Goal: Book appointment/travel/reservation

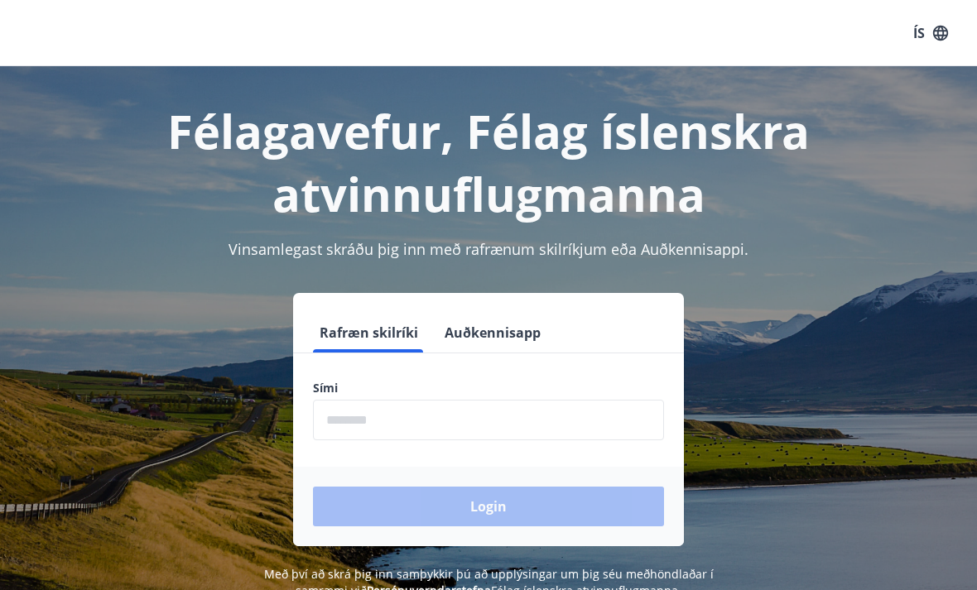
click at [438, 416] on input "phone" at bounding box center [488, 420] width 351 height 41
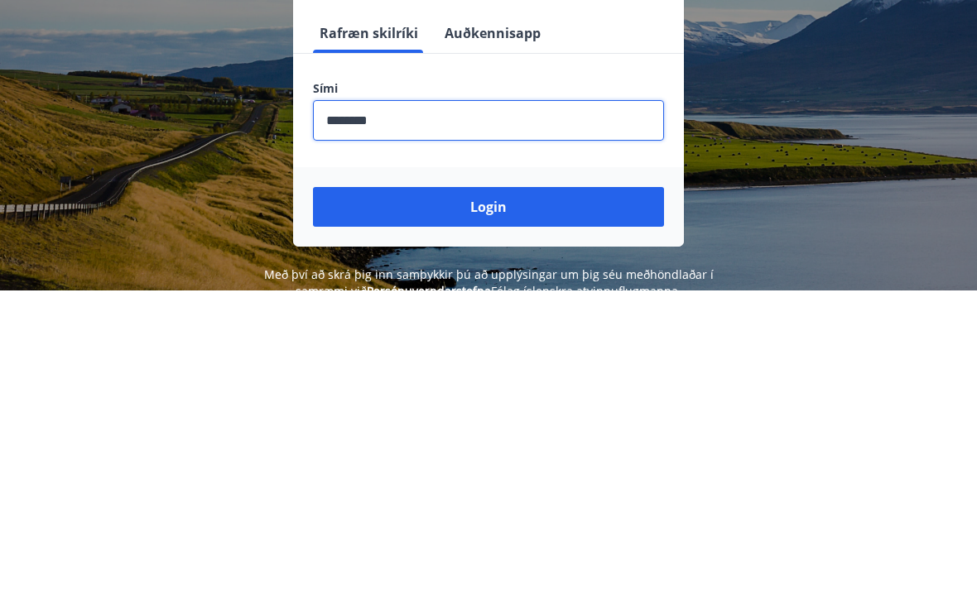
type input "********"
click at [493, 487] on button "Login" at bounding box center [488, 507] width 351 height 40
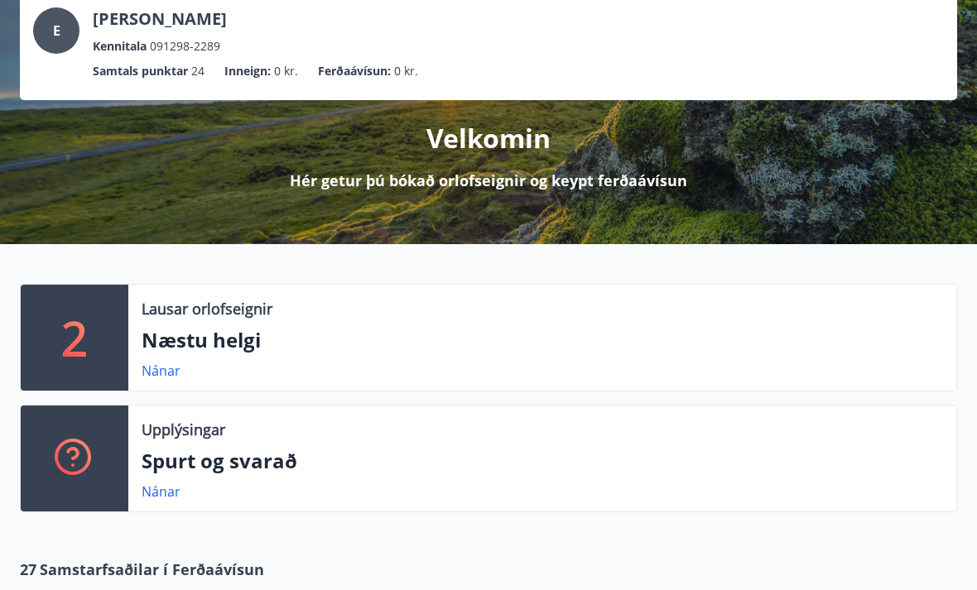
scroll to position [155, 0]
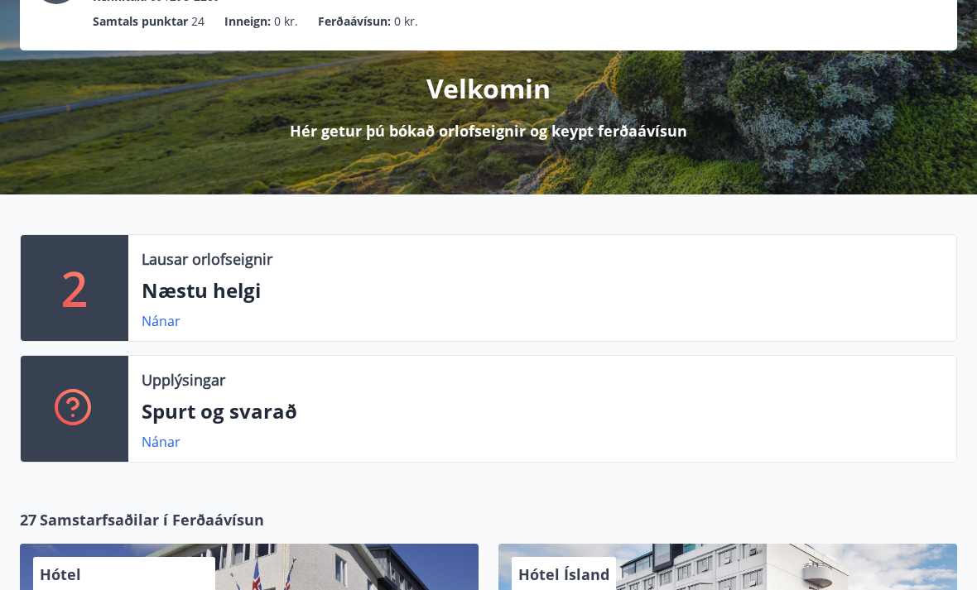
click at [452, 310] on div "Lausar orlofseignir Næstu helgi Nánar" at bounding box center [542, 289] width 828 height 106
click at [161, 324] on link "Nánar" at bounding box center [161, 321] width 39 height 18
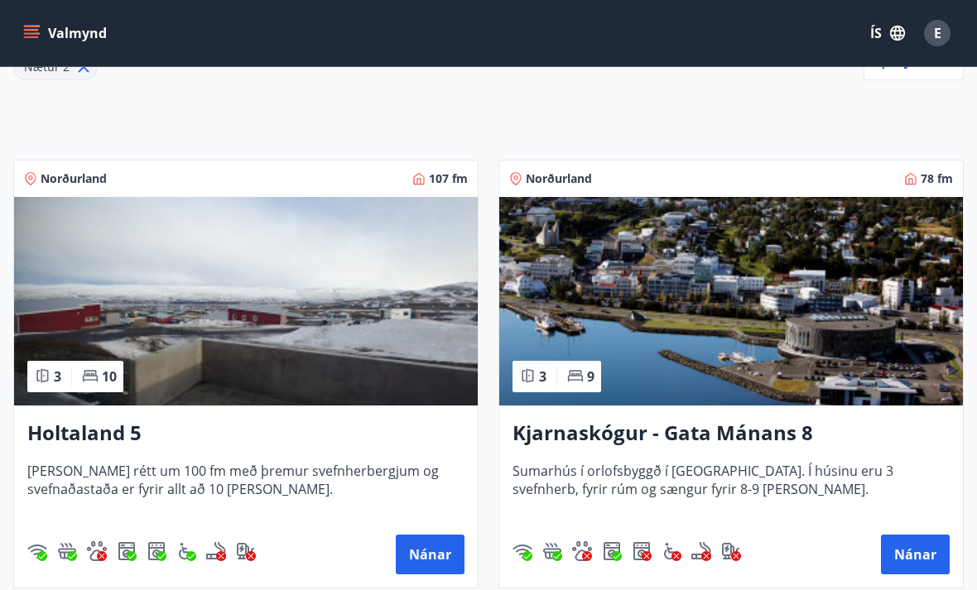
scroll to position [278, 0]
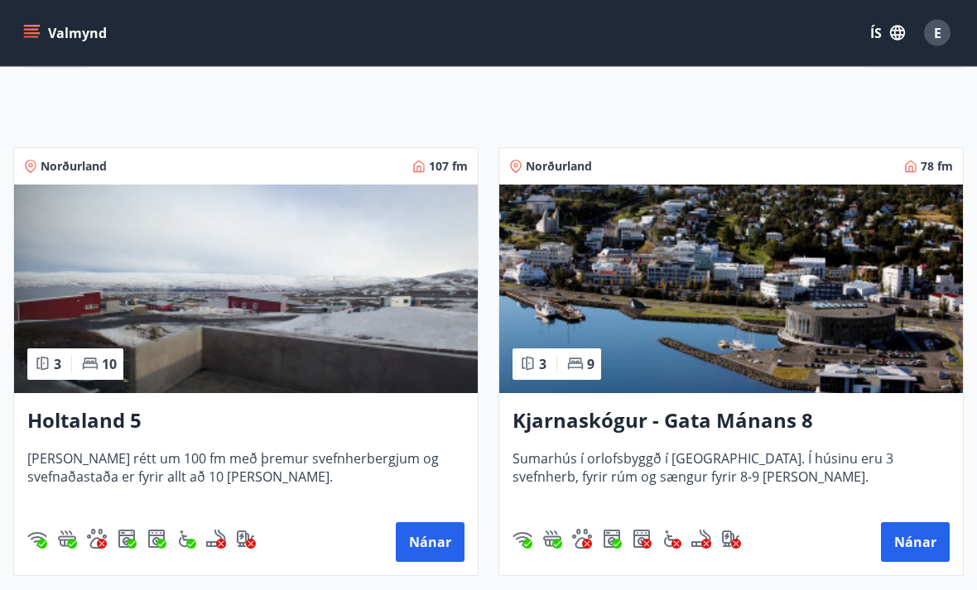
click at [776, 413] on h3 "Kjarnaskógur - Gata Mánans 8" at bounding box center [730, 422] width 437 height 30
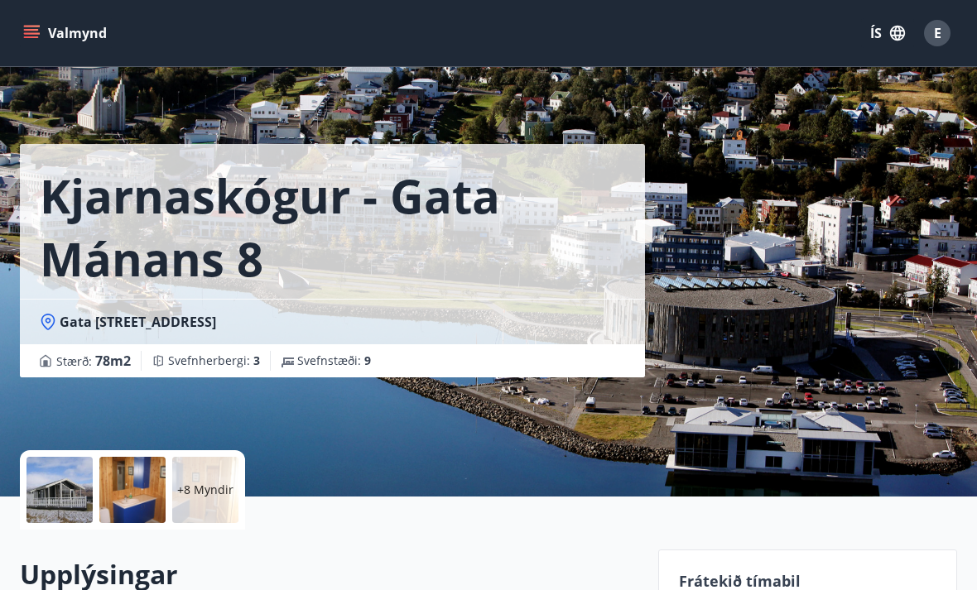
click at [71, 501] on div at bounding box center [59, 490] width 66 height 66
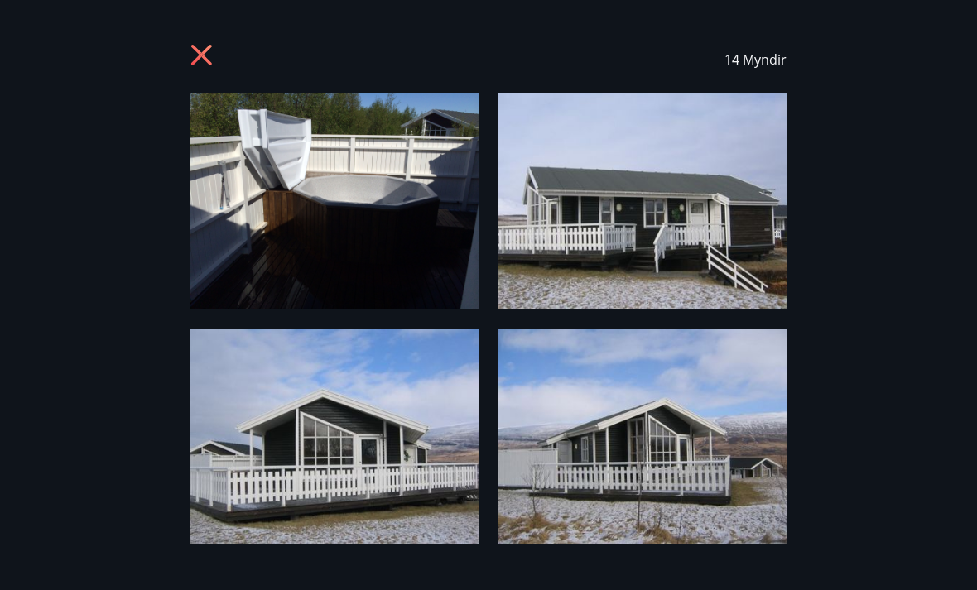
click at [202, 53] on icon at bounding box center [201, 55] width 21 height 21
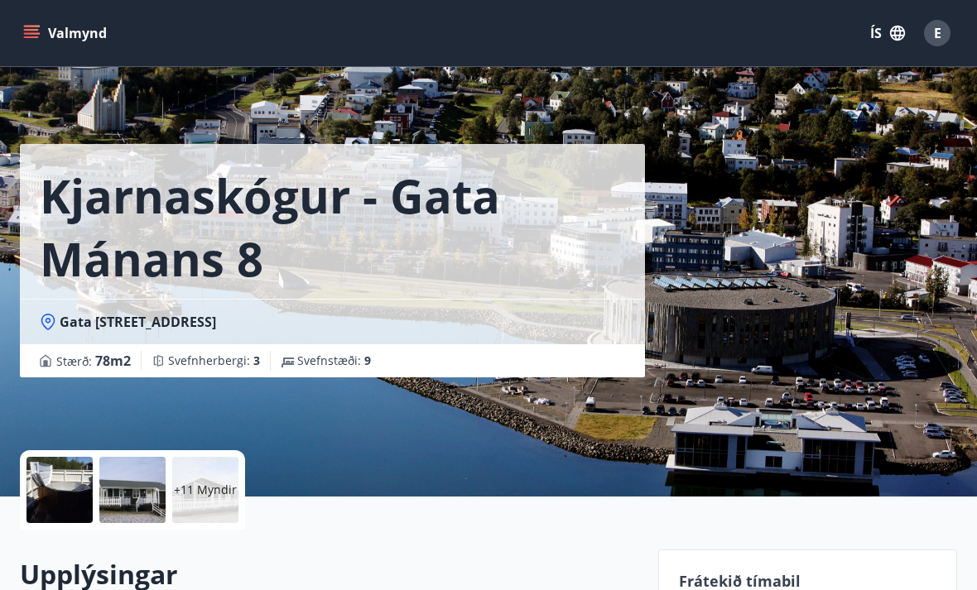
click at [33, 35] on icon "menu" at bounding box center [31, 33] width 17 height 17
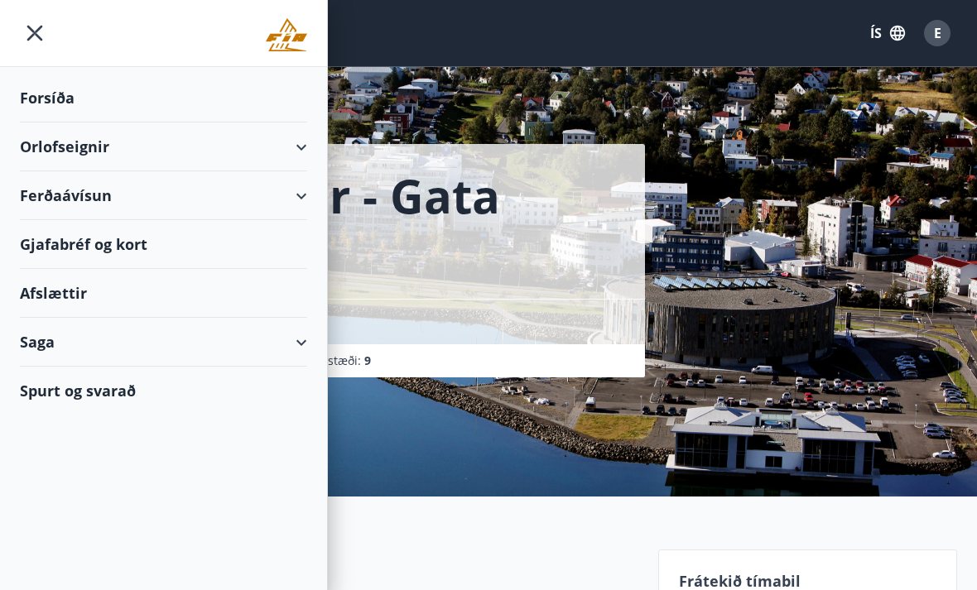
click at [306, 145] on div "Orlofseignir" at bounding box center [163, 147] width 287 height 49
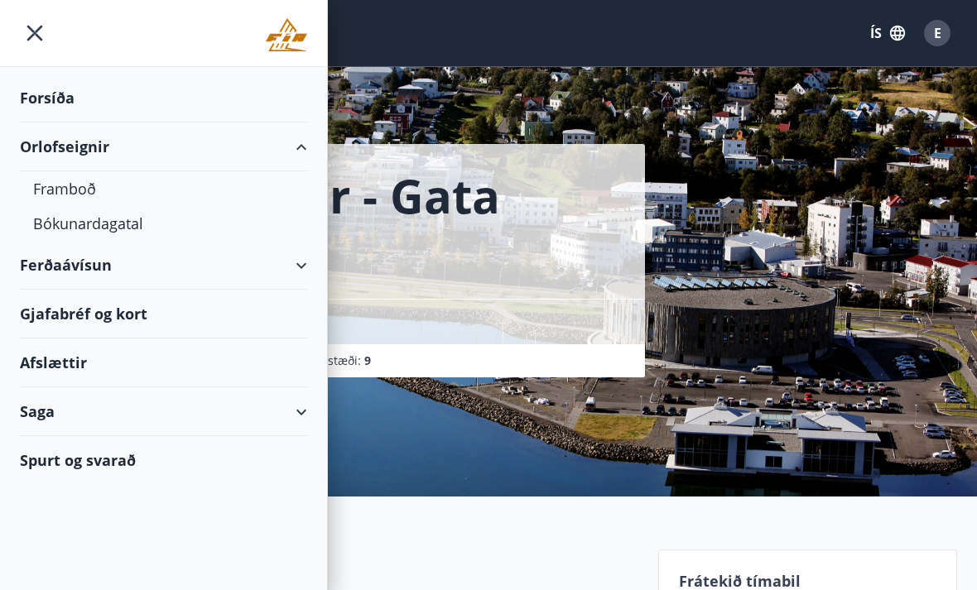
click at [98, 195] on div "Framboð" at bounding box center [163, 188] width 261 height 35
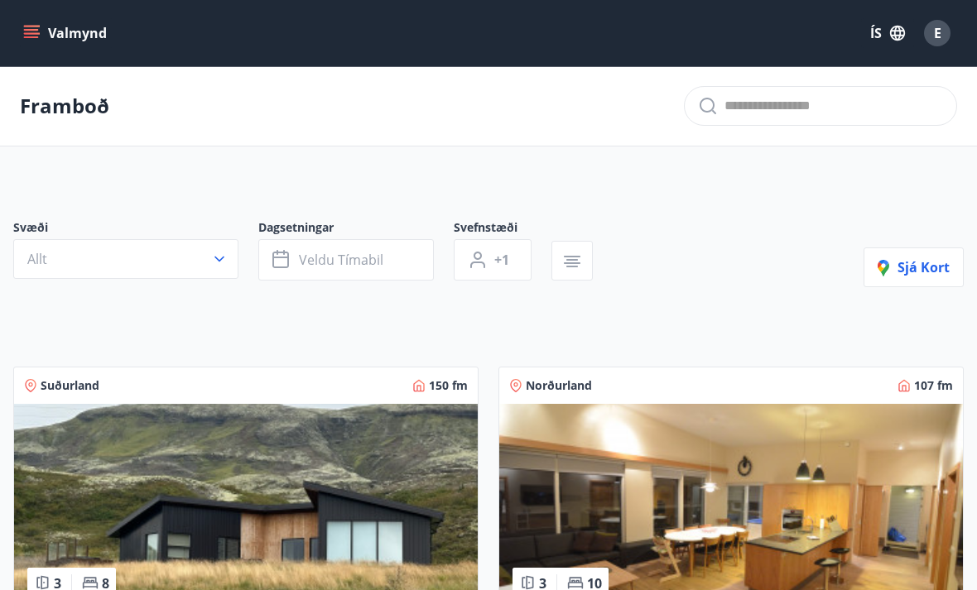
click at [39, 28] on icon "menu" at bounding box center [31, 33] width 17 height 17
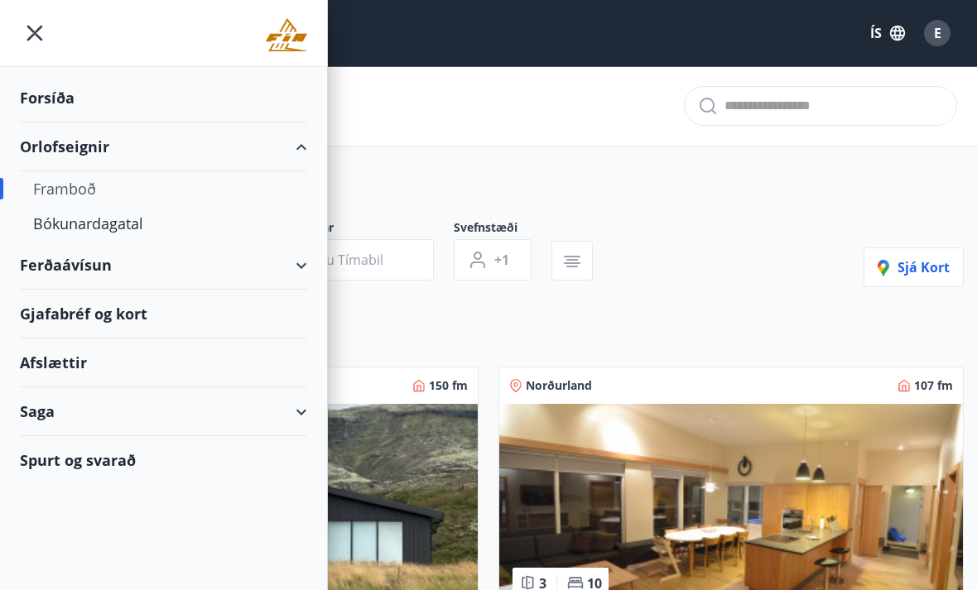
click at [106, 224] on div "Bókunardagatal" at bounding box center [163, 223] width 261 height 35
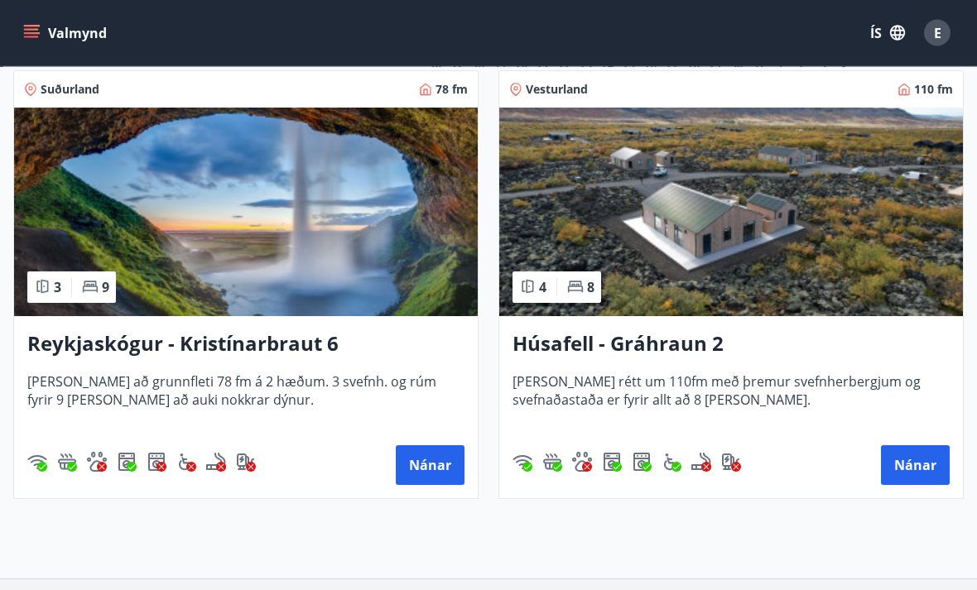
scroll to position [1195, 0]
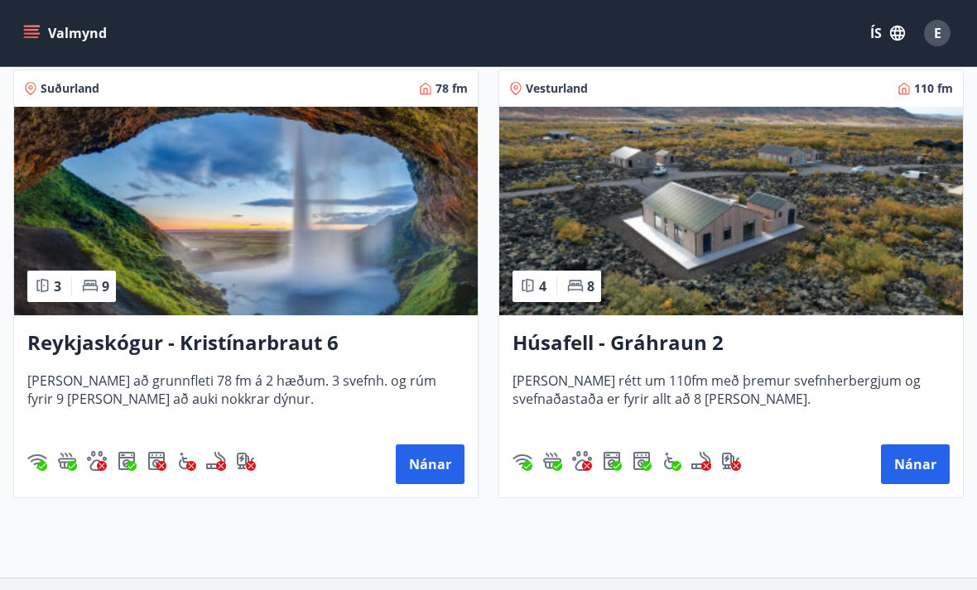
click at [370, 262] on img at bounding box center [246, 211] width 464 height 209
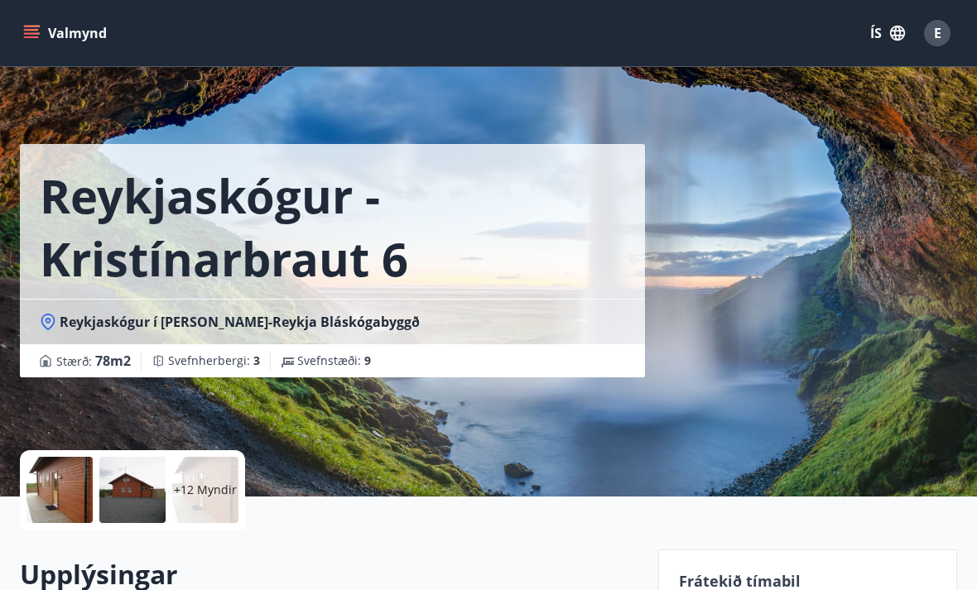
click at [74, 475] on div at bounding box center [59, 490] width 66 height 66
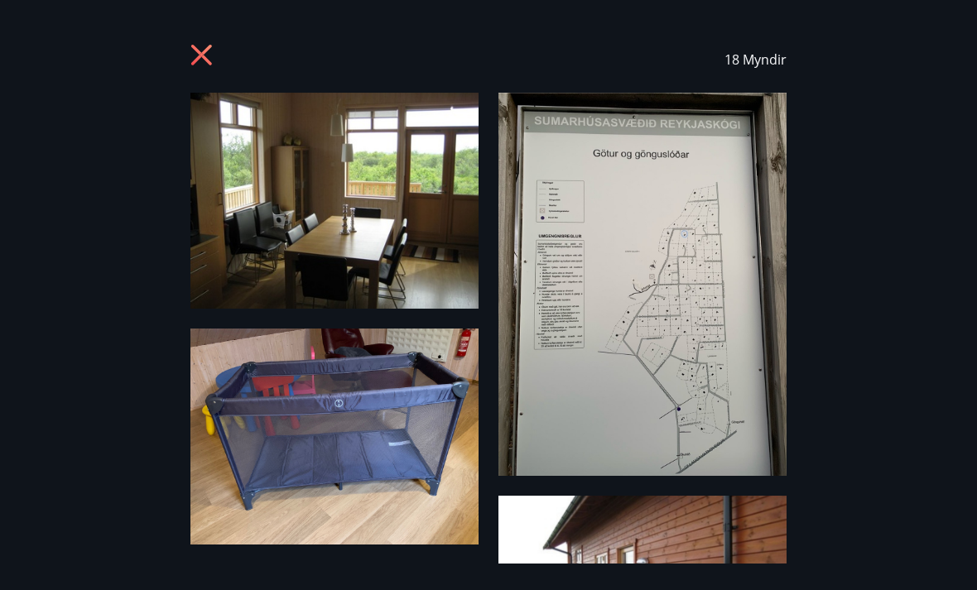
click at [209, 56] on icon at bounding box center [203, 57] width 26 height 26
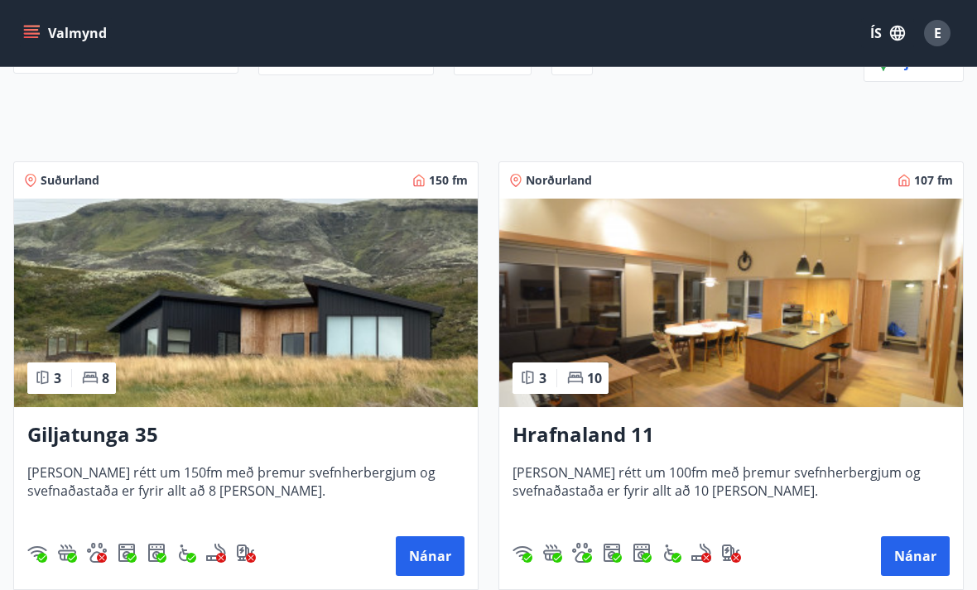
scroll to position [206, 0]
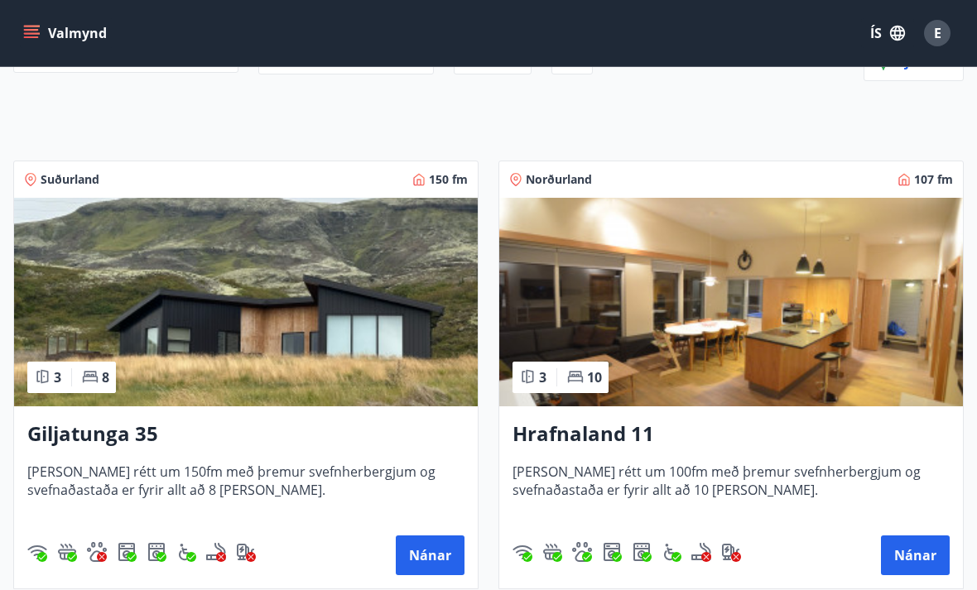
click at [330, 323] on img at bounding box center [246, 302] width 464 height 209
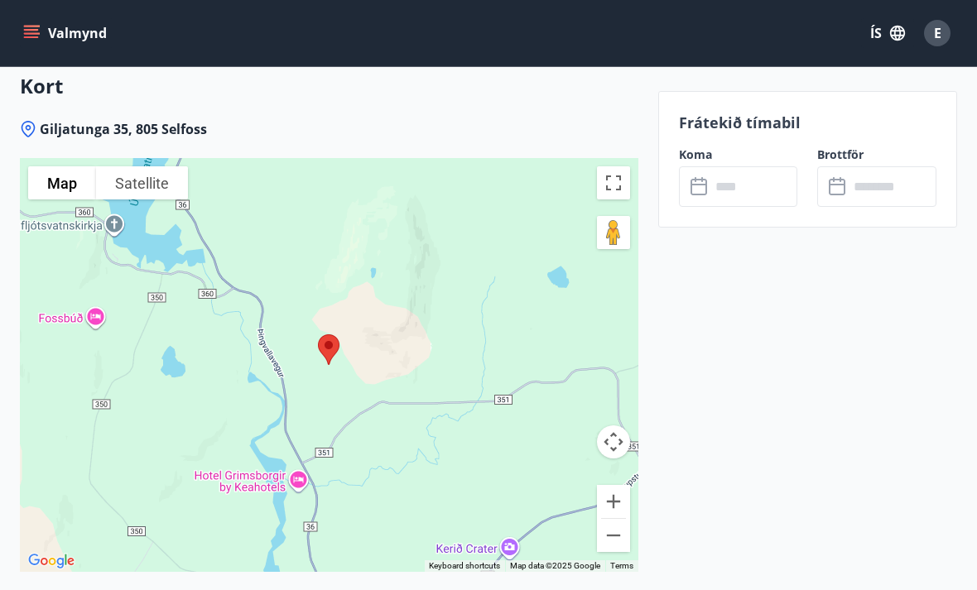
scroll to position [2939, 0]
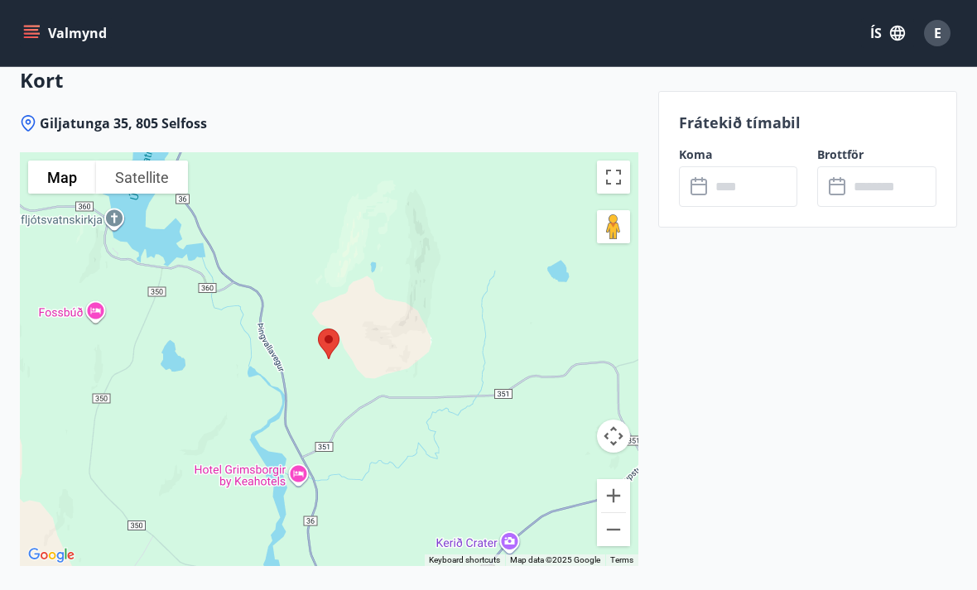
click at [614, 513] on button "Zoom out" at bounding box center [613, 529] width 33 height 33
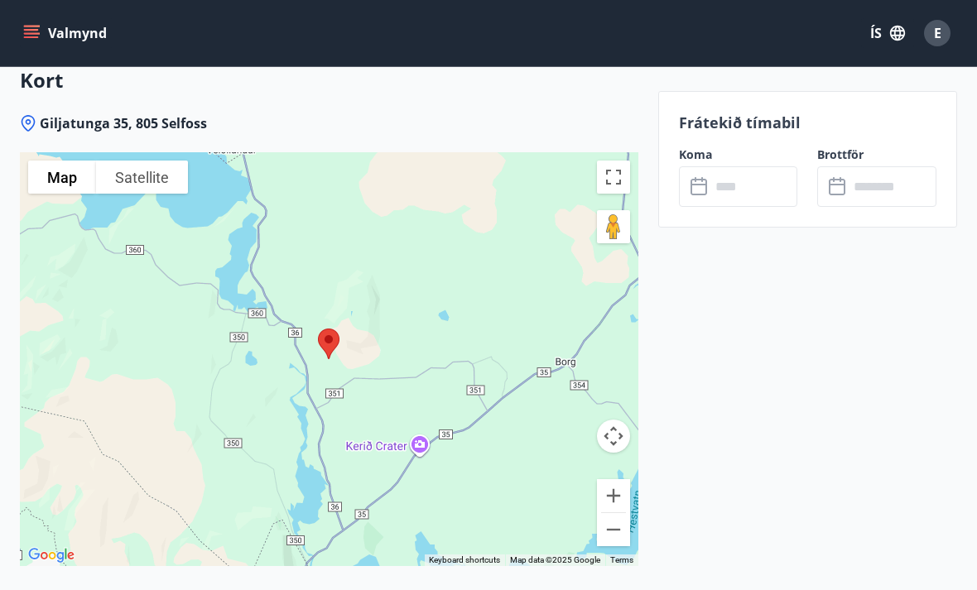
click at [623, 513] on button "Zoom out" at bounding box center [613, 529] width 33 height 33
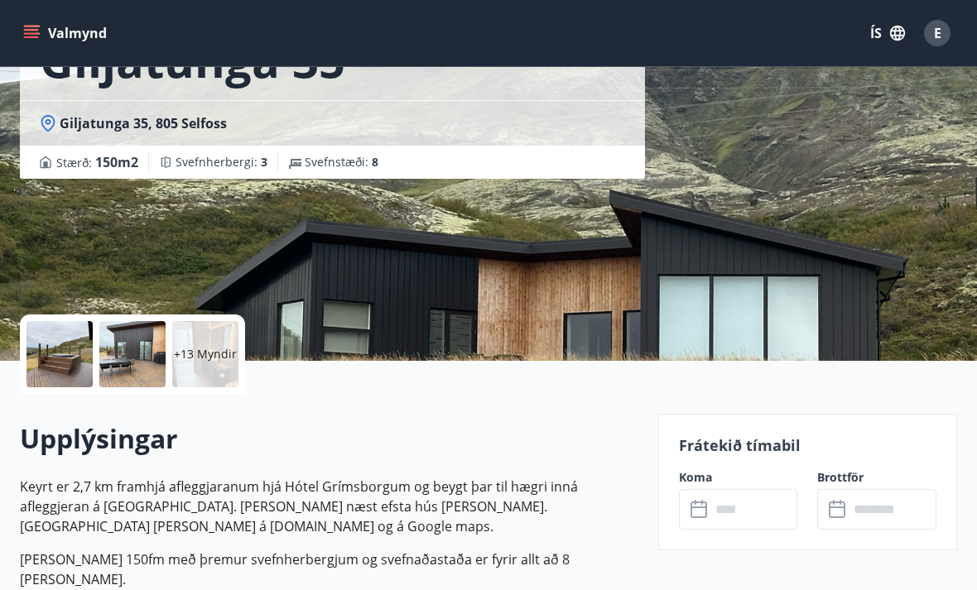
scroll to position [142, 0]
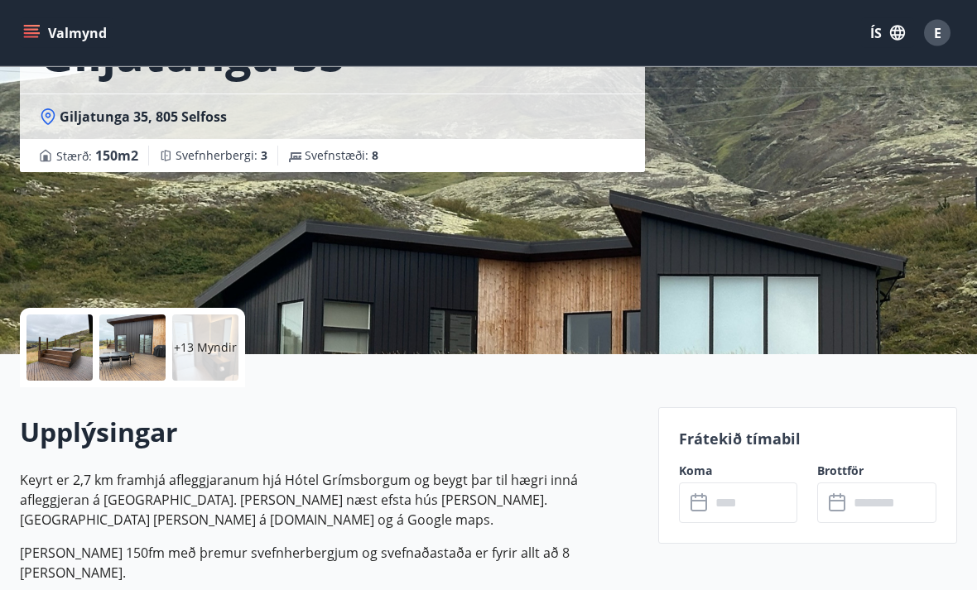
click at [62, 349] on div at bounding box center [59, 348] width 66 height 66
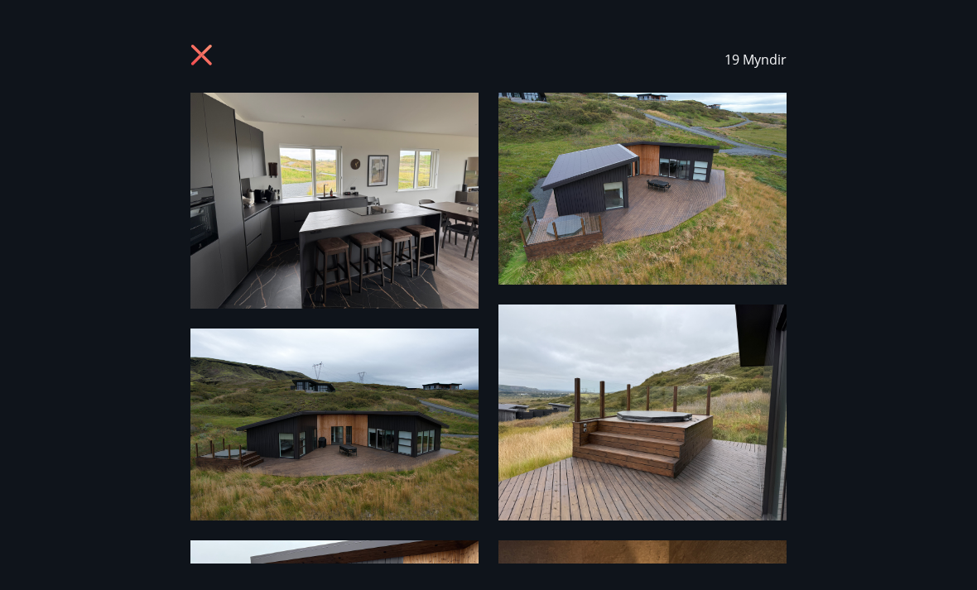
scroll to position [0, 0]
click at [198, 59] on icon at bounding box center [201, 55] width 21 height 21
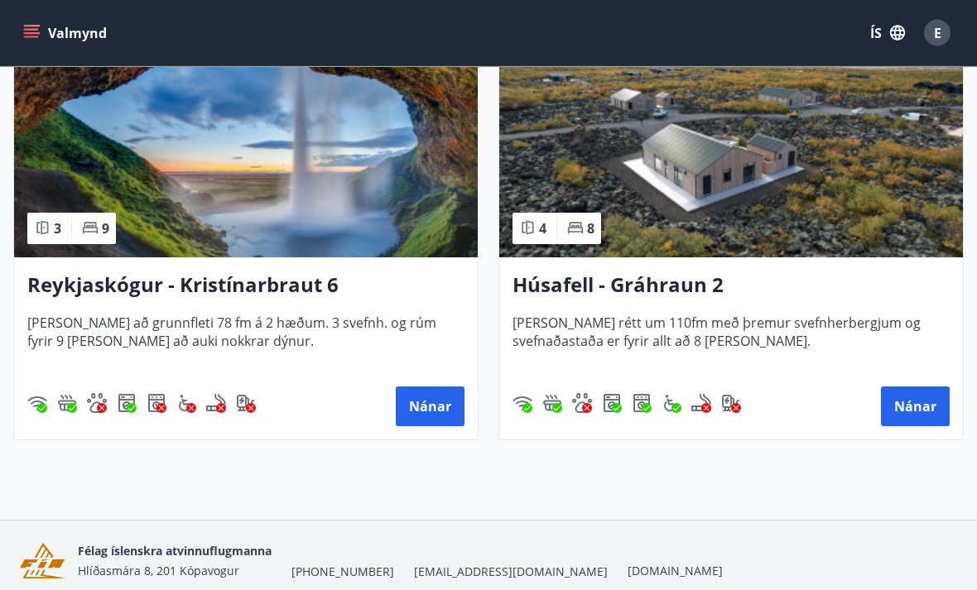
scroll to position [1268, 0]
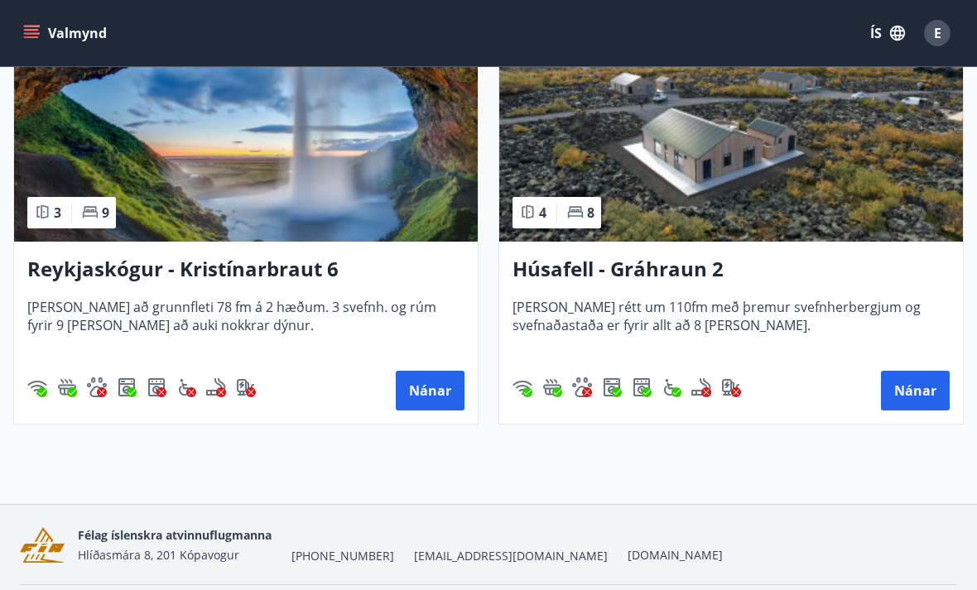
click at [805, 186] on img at bounding box center [731, 137] width 464 height 209
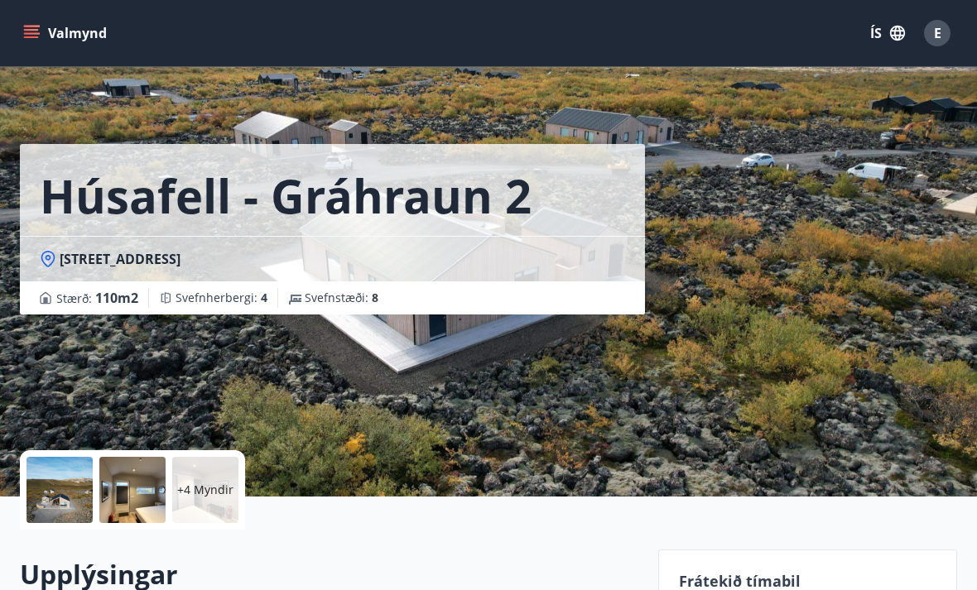
click at [70, 502] on div at bounding box center [59, 490] width 66 height 66
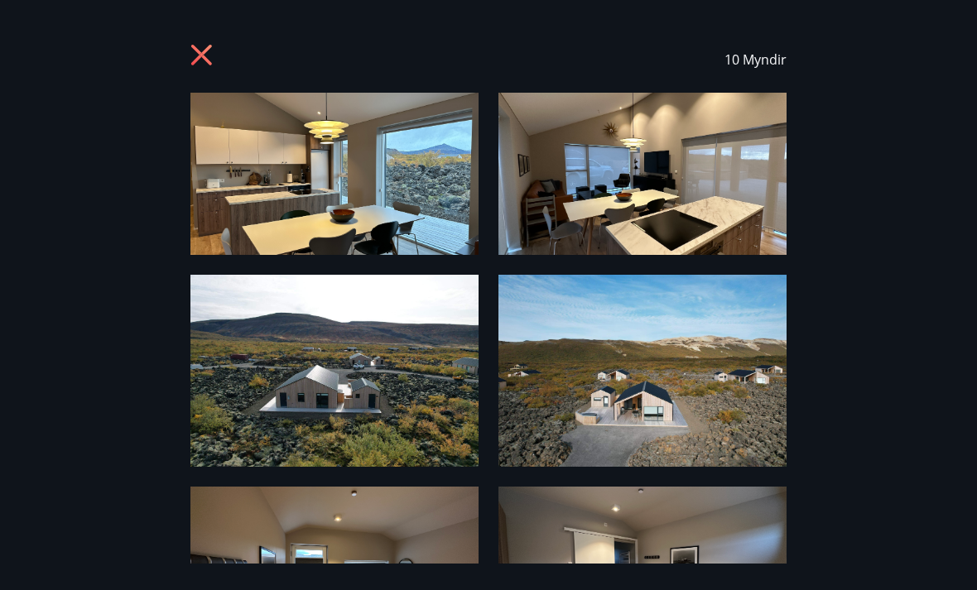
click at [287, 223] on img at bounding box center [334, 174] width 288 height 162
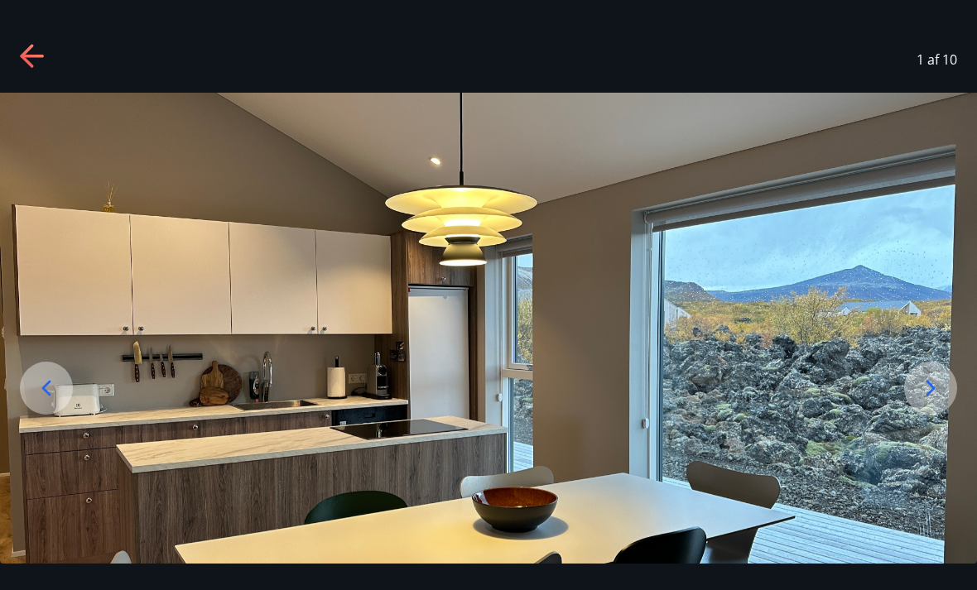
click at [44, 62] on icon at bounding box center [33, 57] width 26 height 26
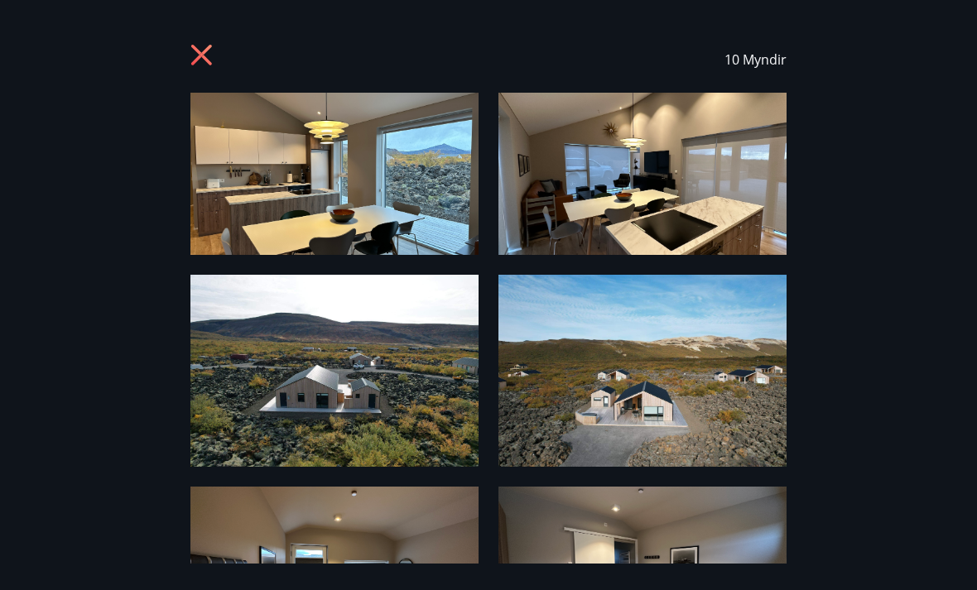
click at [692, 418] on img at bounding box center [642, 371] width 288 height 192
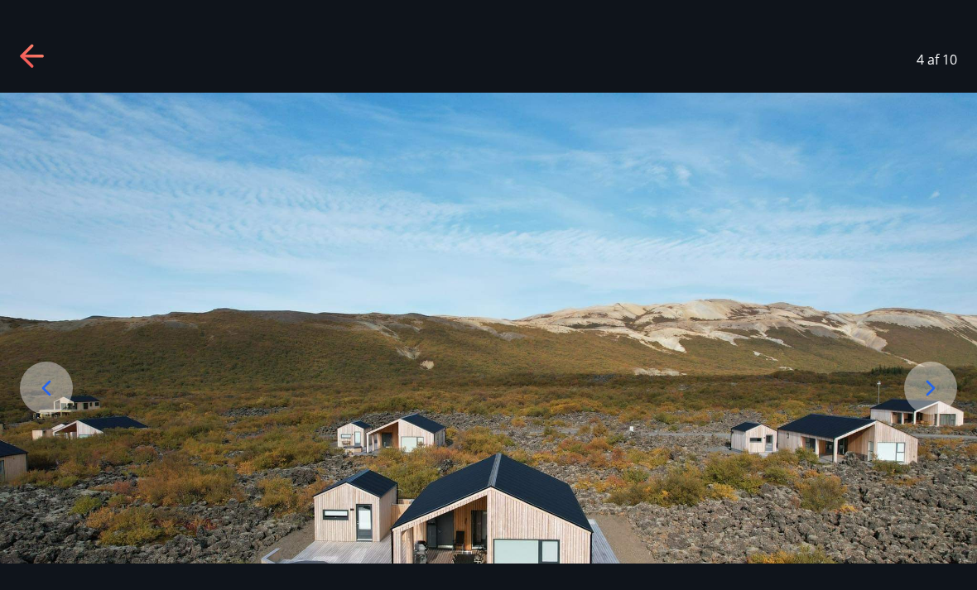
click at [31, 59] on icon at bounding box center [33, 57] width 26 height 26
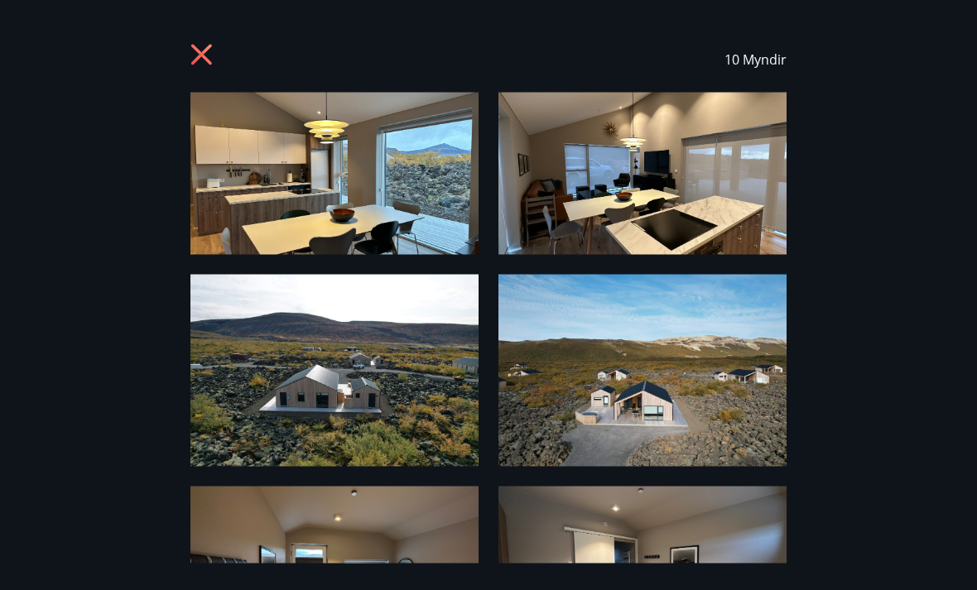
click at [199, 59] on icon at bounding box center [203, 57] width 26 height 26
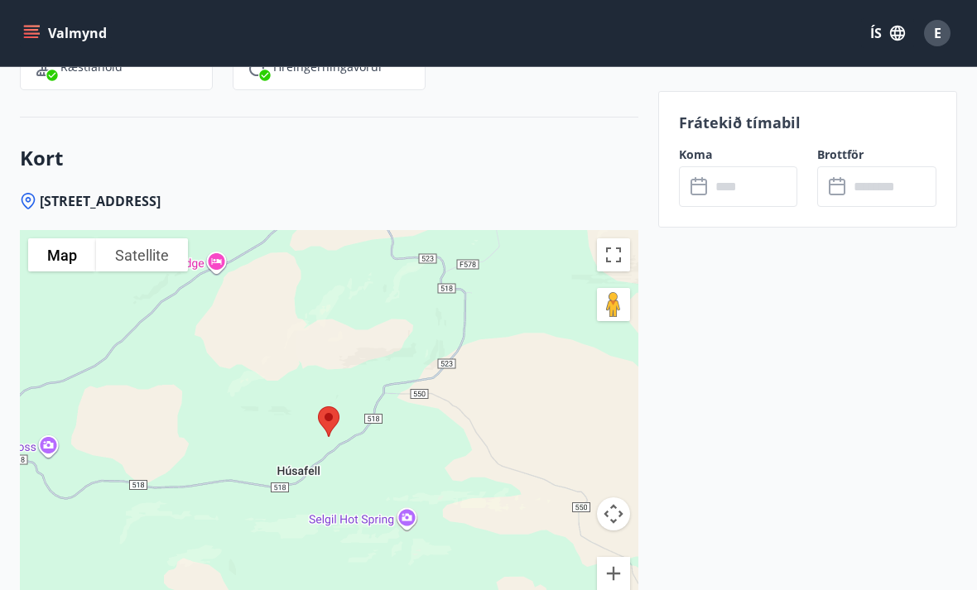
scroll to position [2985, 0]
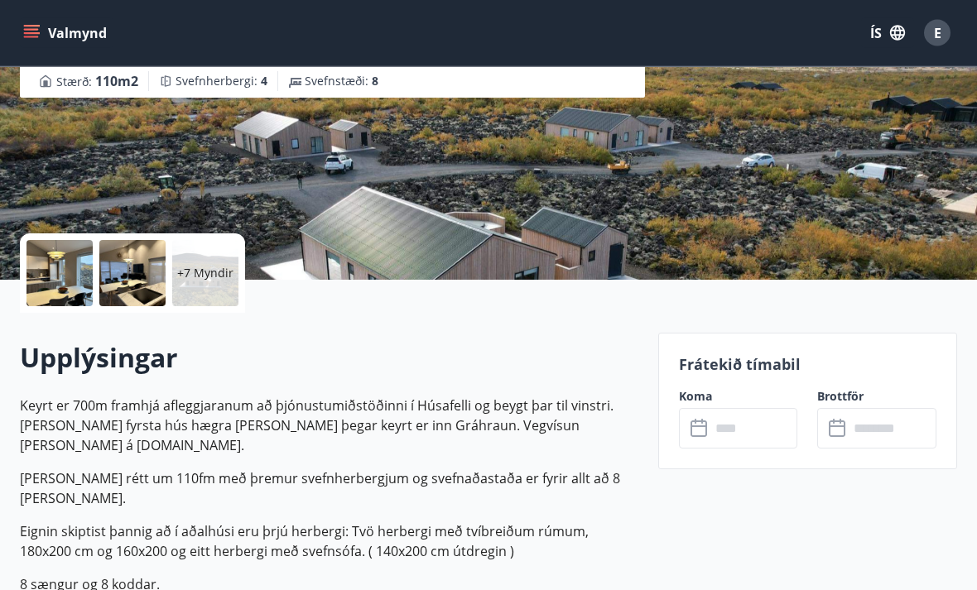
scroll to position [0, 0]
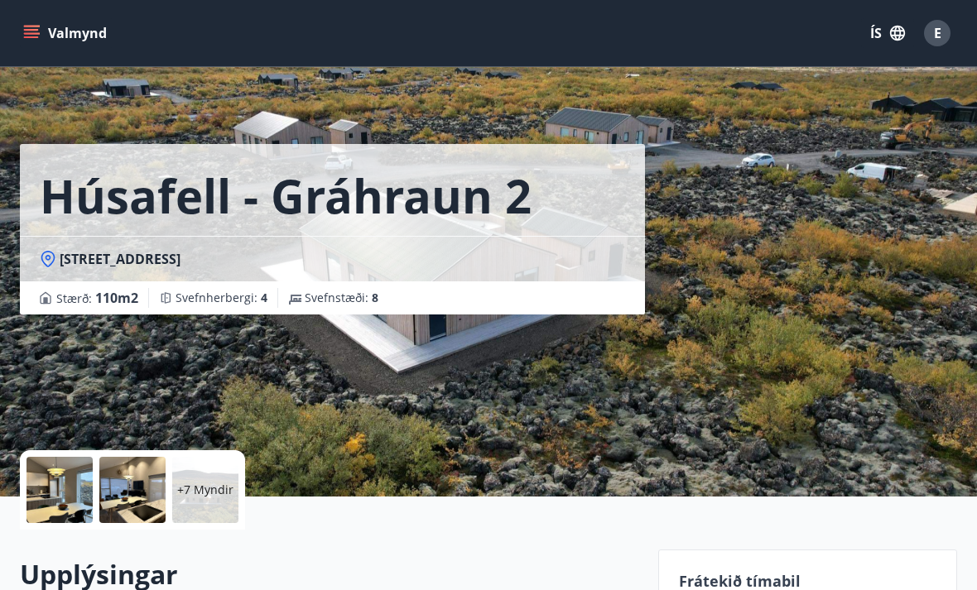
click at [80, 492] on div at bounding box center [59, 490] width 66 height 66
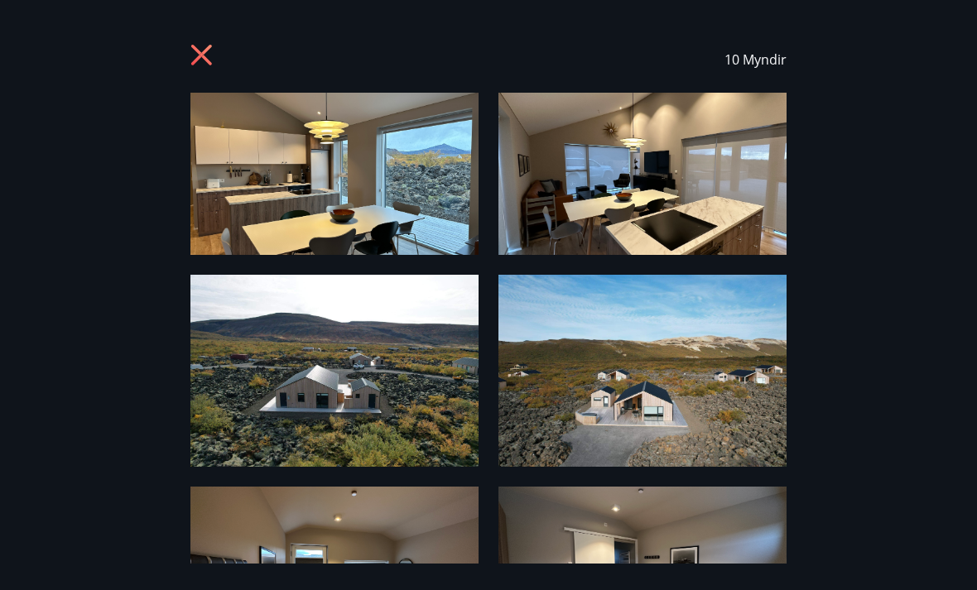
click at [210, 50] on icon at bounding box center [203, 57] width 26 height 26
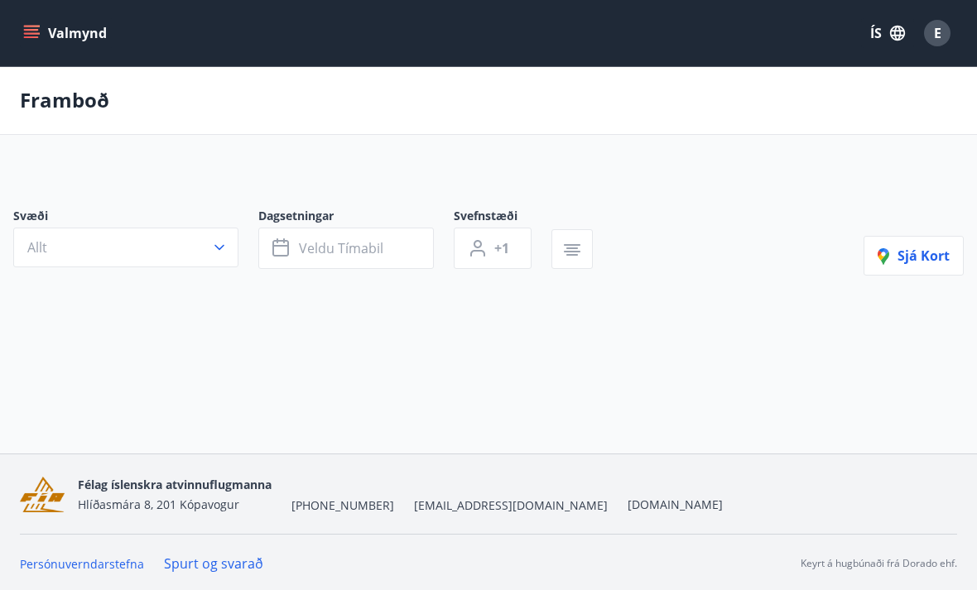
scroll to position [53, 0]
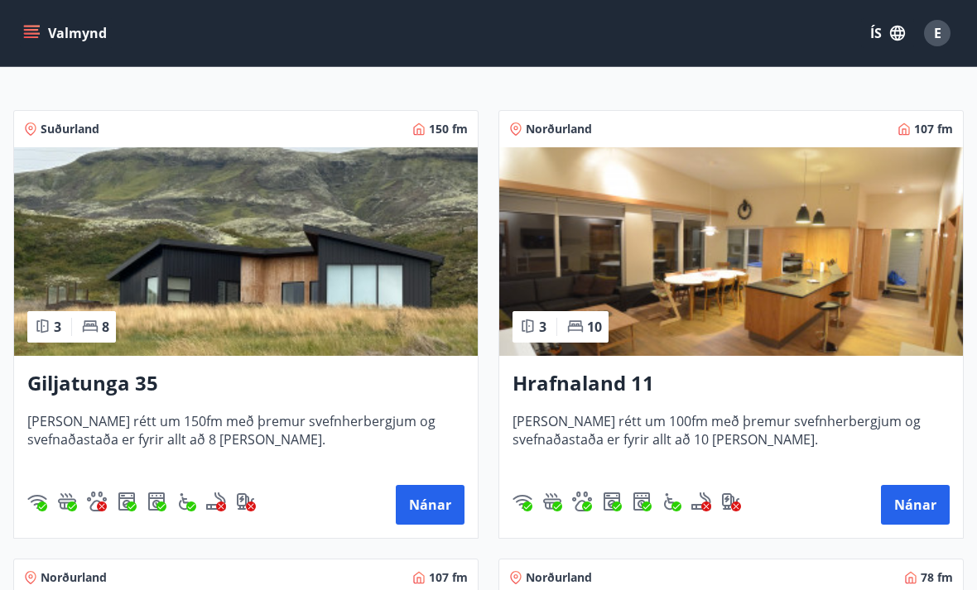
click at [316, 263] on img at bounding box center [246, 251] width 464 height 209
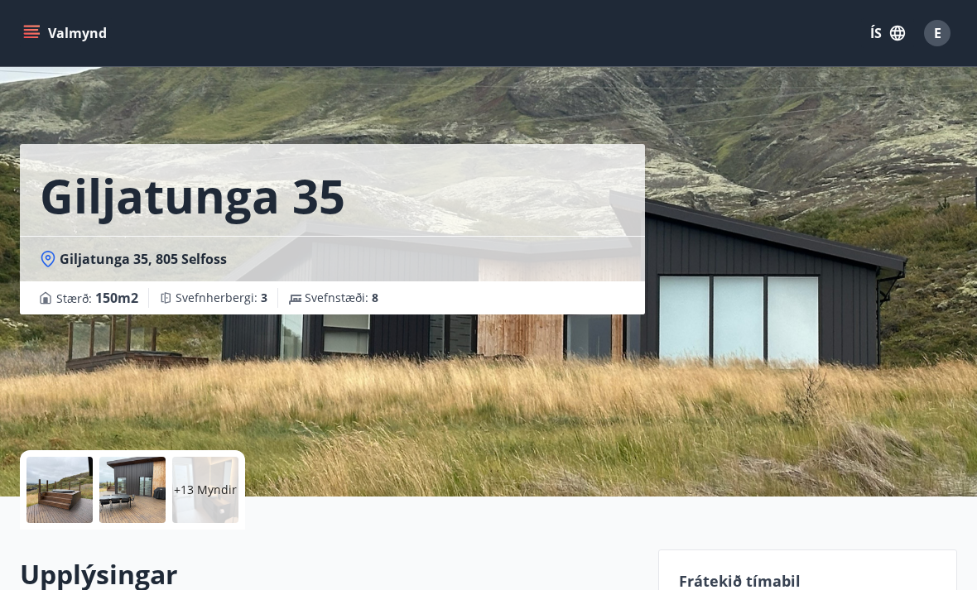
click at [74, 477] on div at bounding box center [59, 490] width 66 height 66
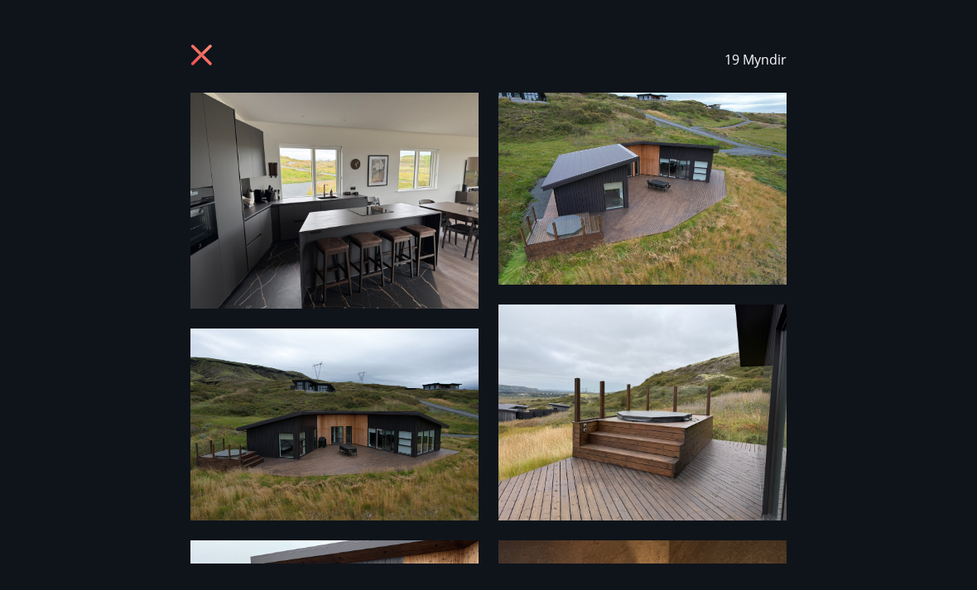
click at [191, 60] on icon at bounding box center [203, 57] width 26 height 26
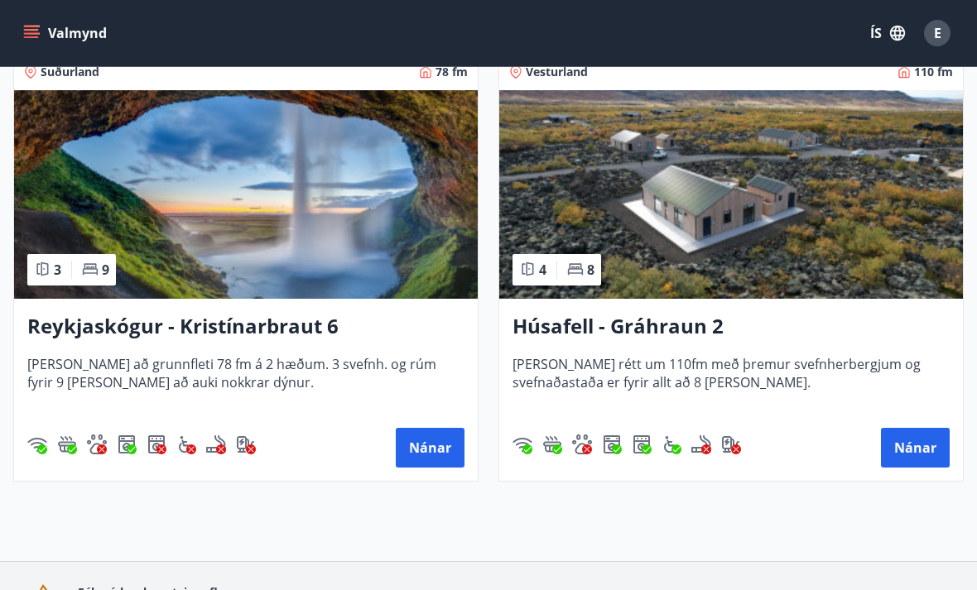
scroll to position [1268, 0]
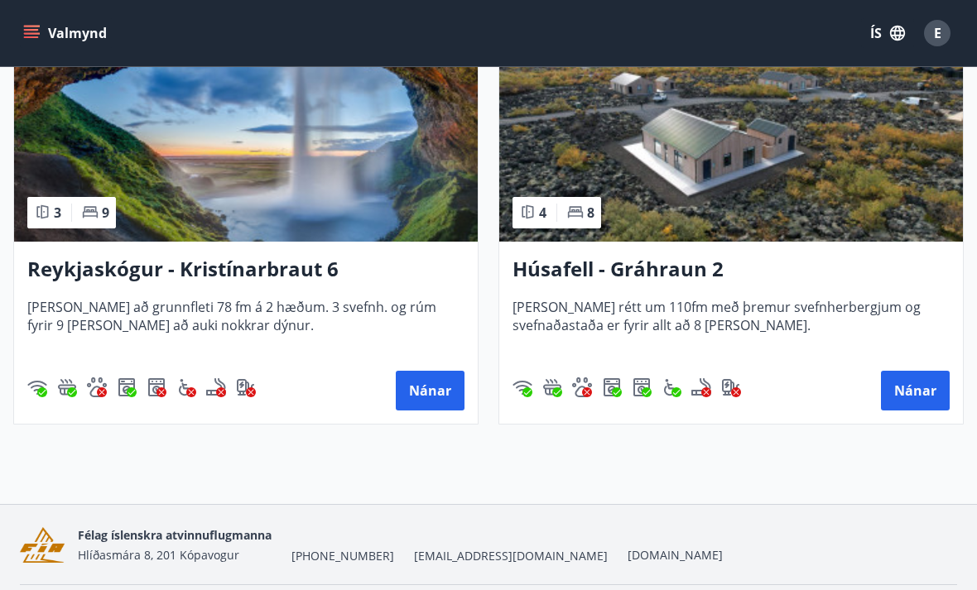
click at [794, 195] on img at bounding box center [731, 137] width 464 height 209
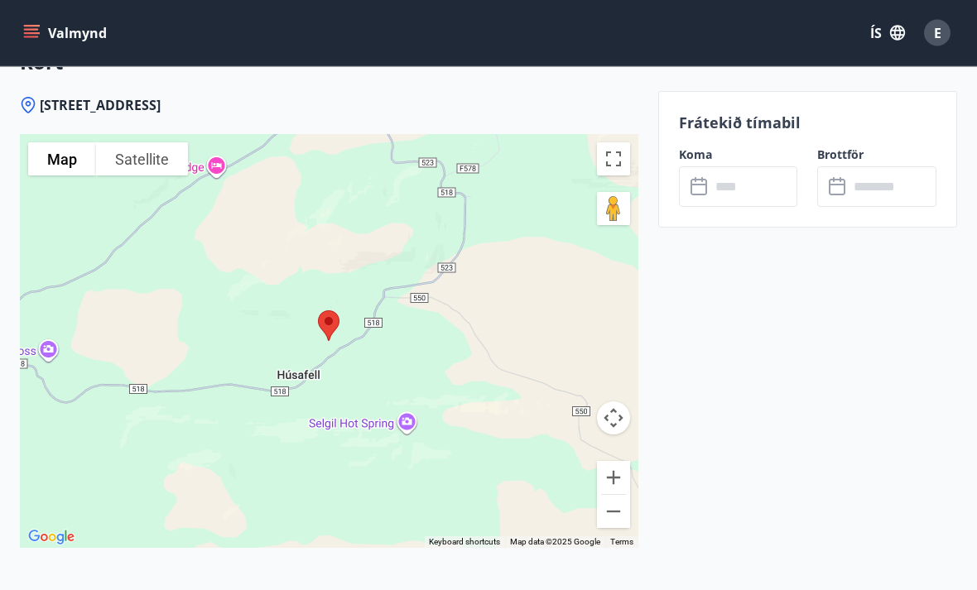
scroll to position [3147, 0]
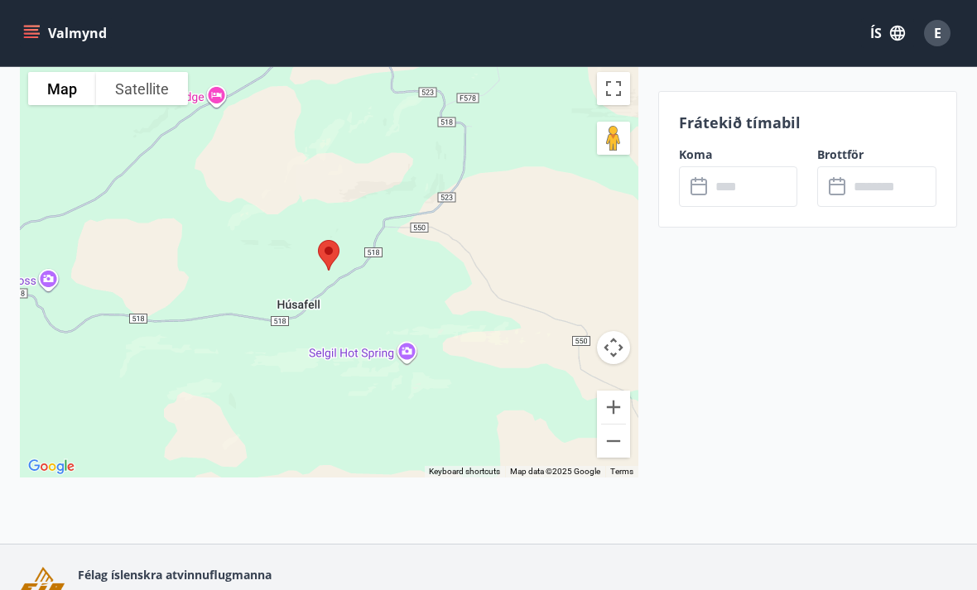
click at [703, 190] on icon at bounding box center [700, 187] width 20 height 20
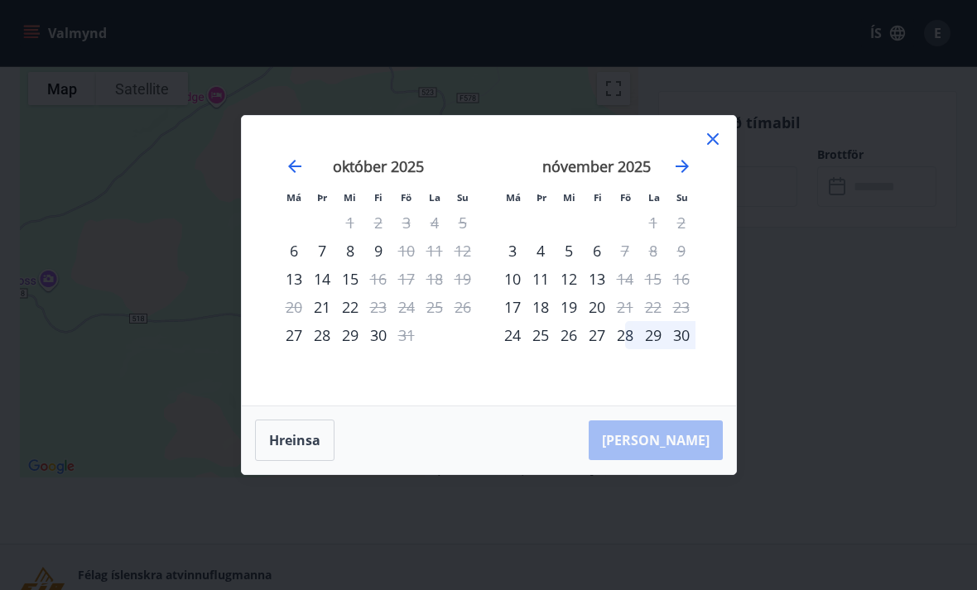
click at [320, 321] on div "21" at bounding box center [322, 307] width 28 height 28
click at [316, 321] on div "21" at bounding box center [322, 307] width 28 height 28
click at [714, 149] on icon at bounding box center [713, 139] width 20 height 20
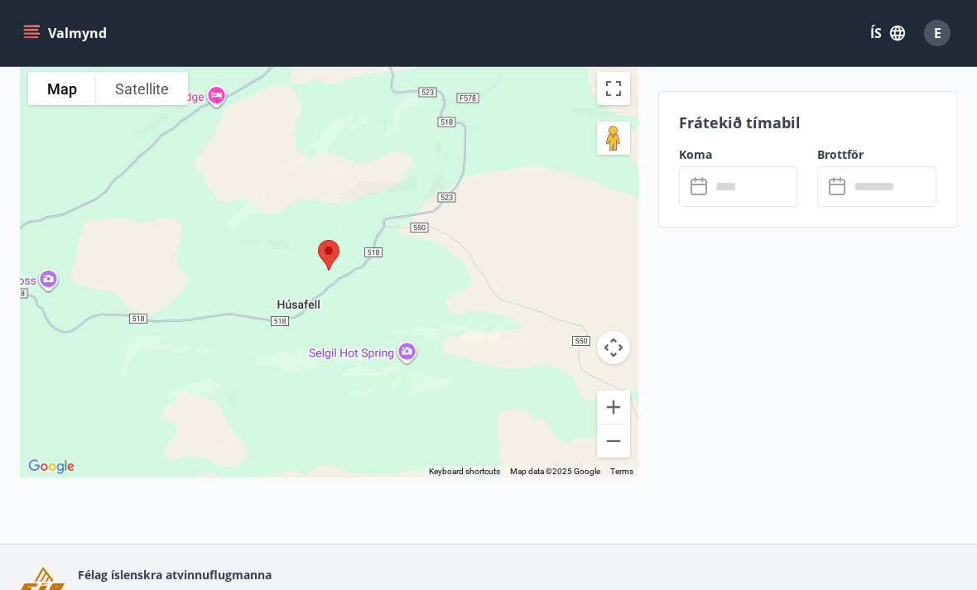
click at [733, 204] on input "text" at bounding box center [754, 186] width 88 height 41
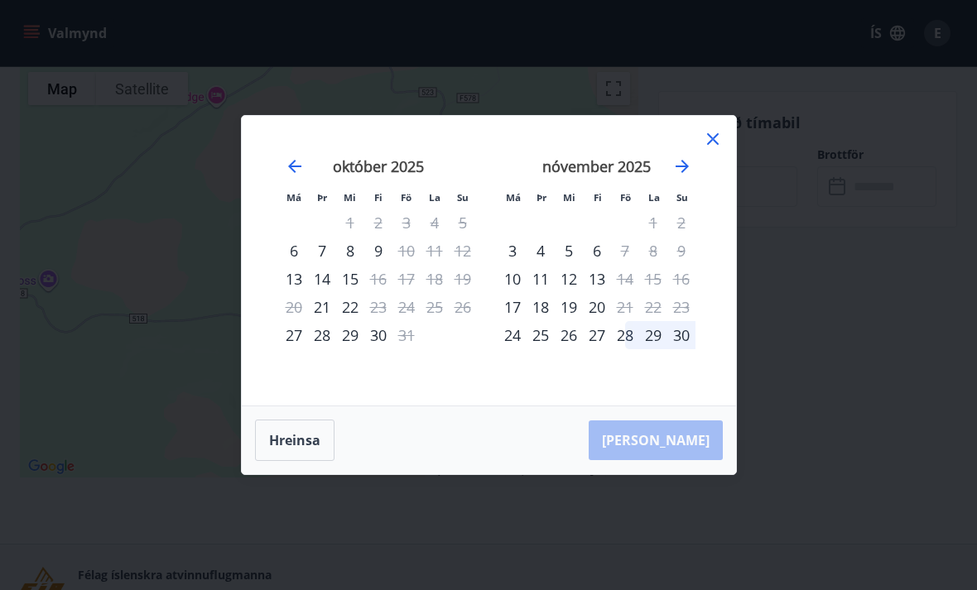
click at [327, 321] on div "21" at bounding box center [322, 307] width 28 height 28
click at [381, 321] on div "23" at bounding box center [378, 307] width 28 height 28
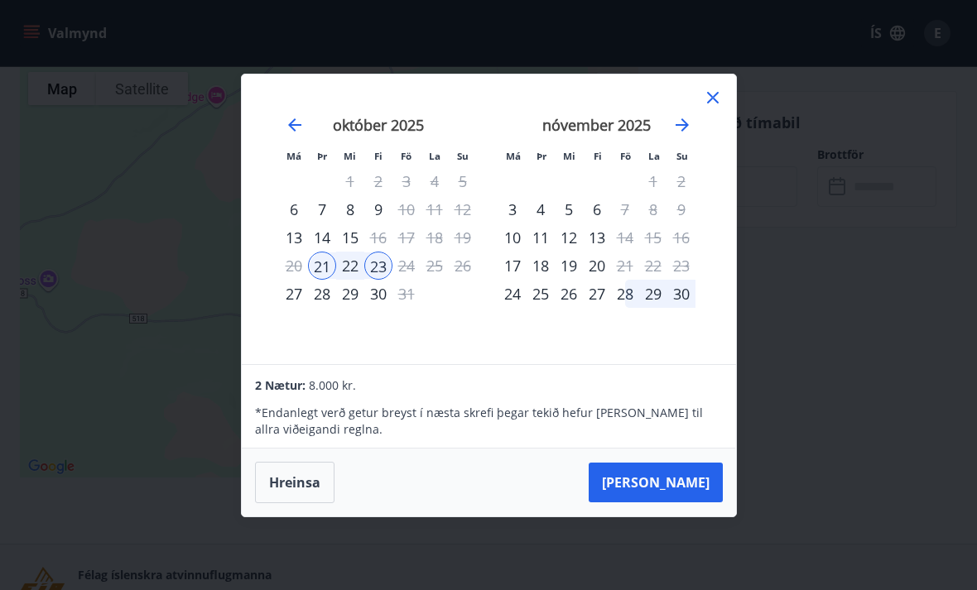
click at [304, 252] on div "13" at bounding box center [294, 238] width 28 height 28
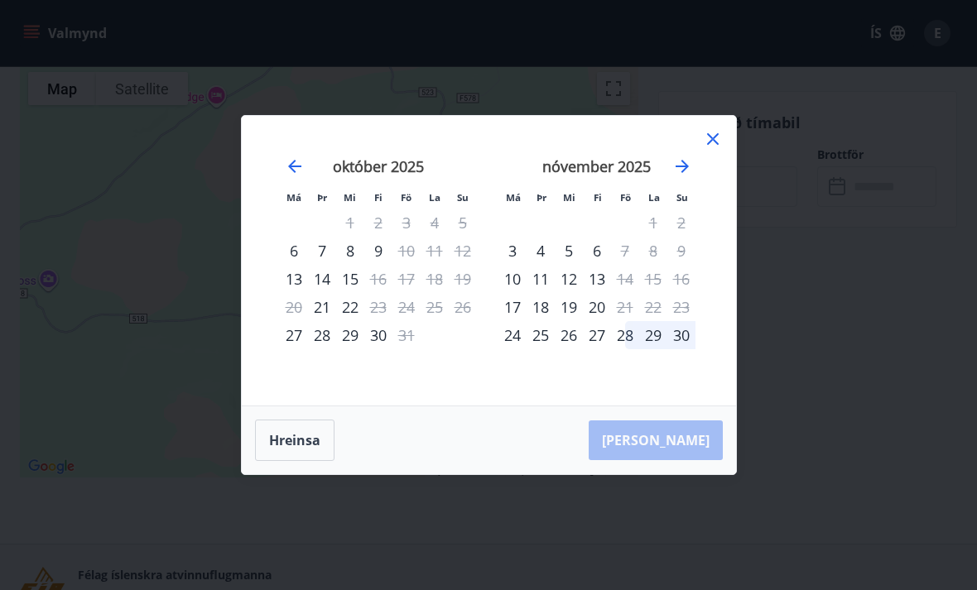
click at [287, 265] on div "6" at bounding box center [294, 251] width 28 height 28
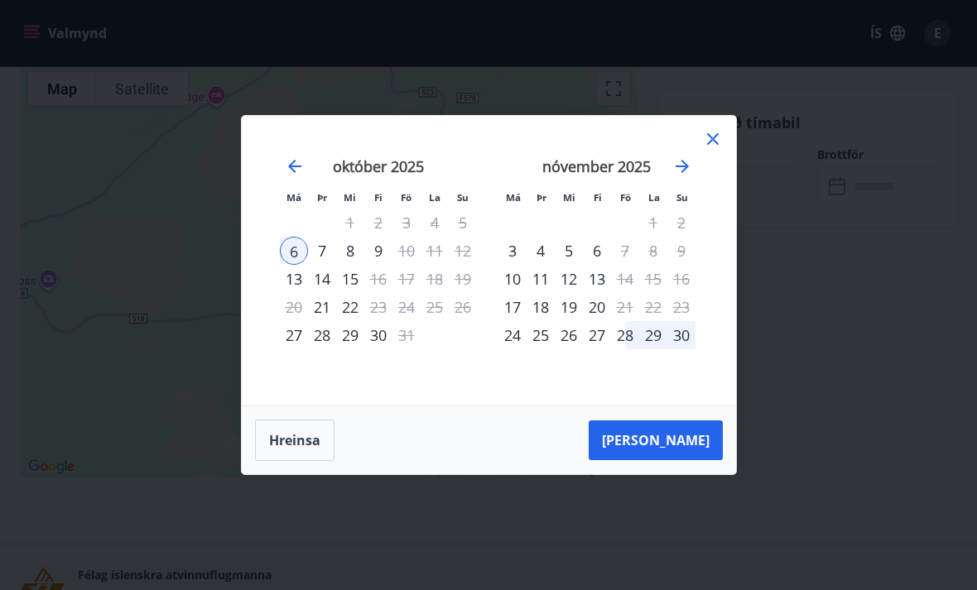
click at [377, 265] on div "9" at bounding box center [378, 251] width 28 height 28
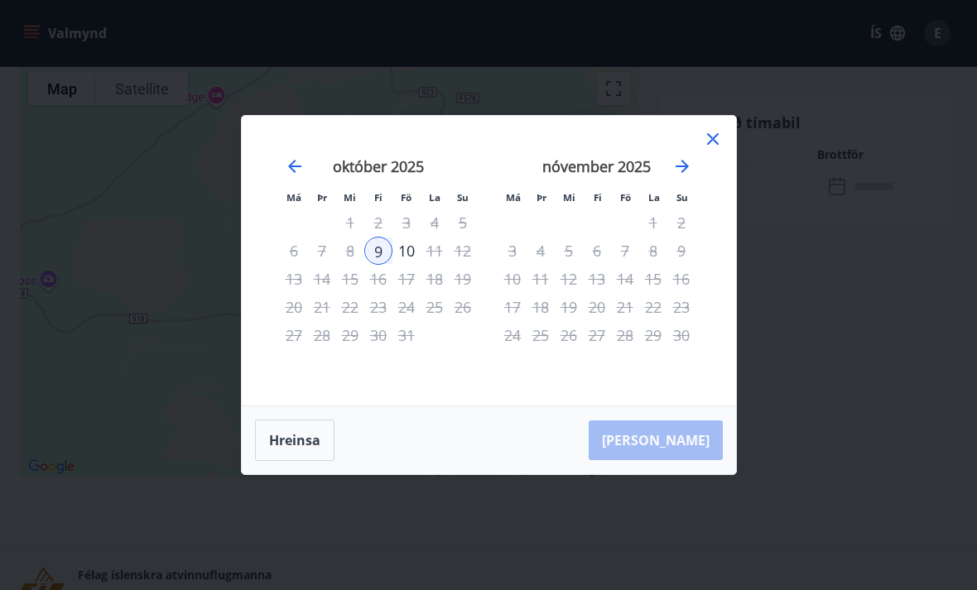
click at [294, 265] on div "6" at bounding box center [294, 251] width 28 height 28
click at [716, 149] on icon at bounding box center [713, 139] width 20 height 20
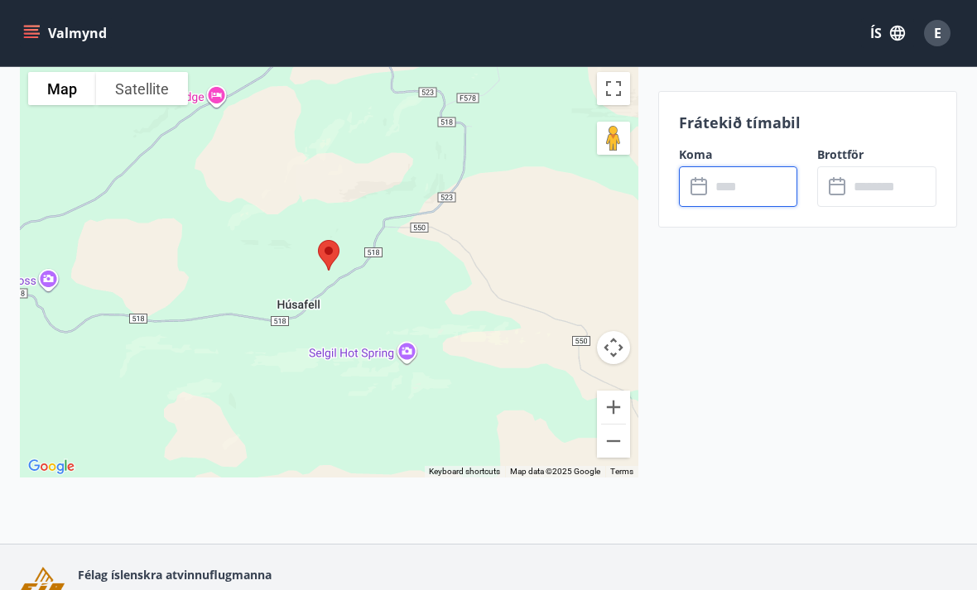
click at [699, 194] on icon at bounding box center [698, 187] width 17 height 17
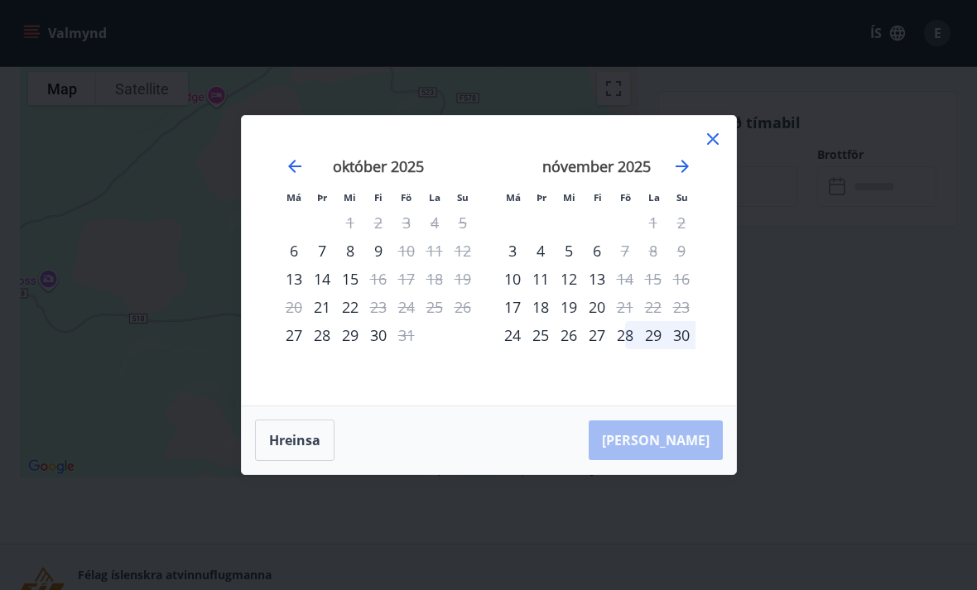
click at [320, 321] on div "21" at bounding box center [322, 307] width 28 height 28
click at [331, 321] on div "21" at bounding box center [322, 307] width 28 height 28
click at [326, 321] on div "21" at bounding box center [322, 307] width 28 height 28
click at [302, 176] on icon "Move backward to switch to the previous month." at bounding box center [295, 166] width 20 height 20
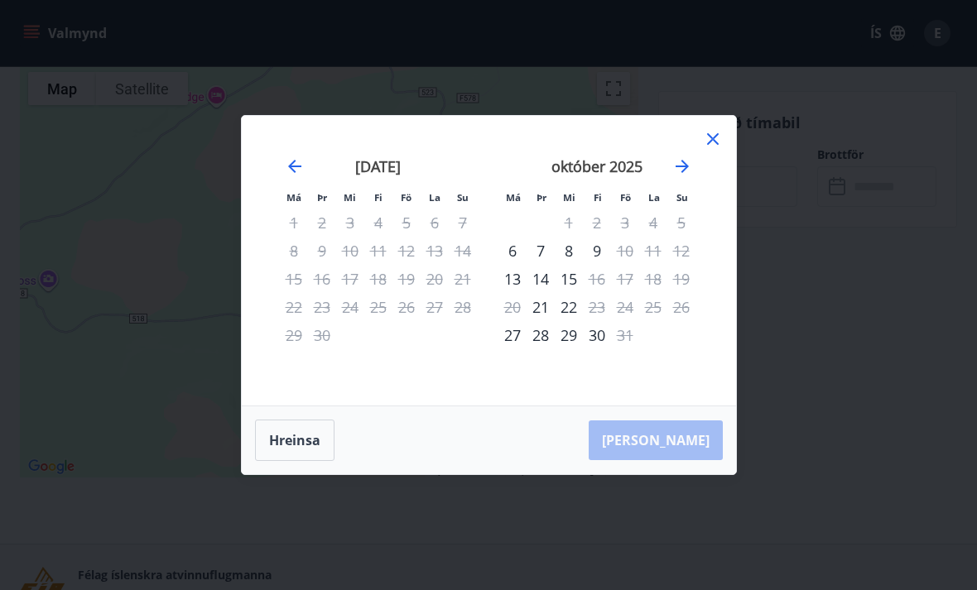
click at [709, 149] on icon at bounding box center [713, 139] width 20 height 20
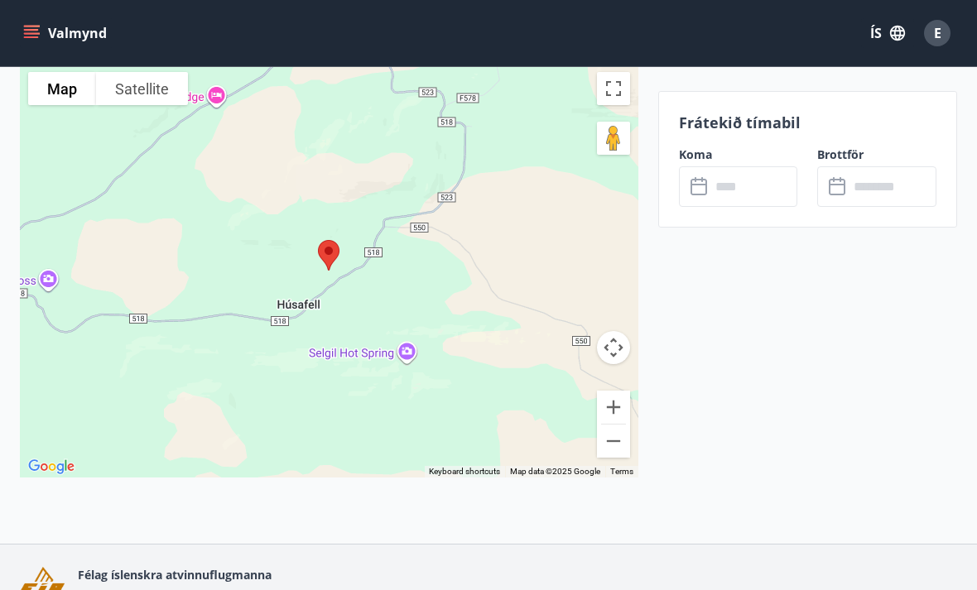
click at [701, 191] on icon at bounding box center [700, 187] width 20 height 20
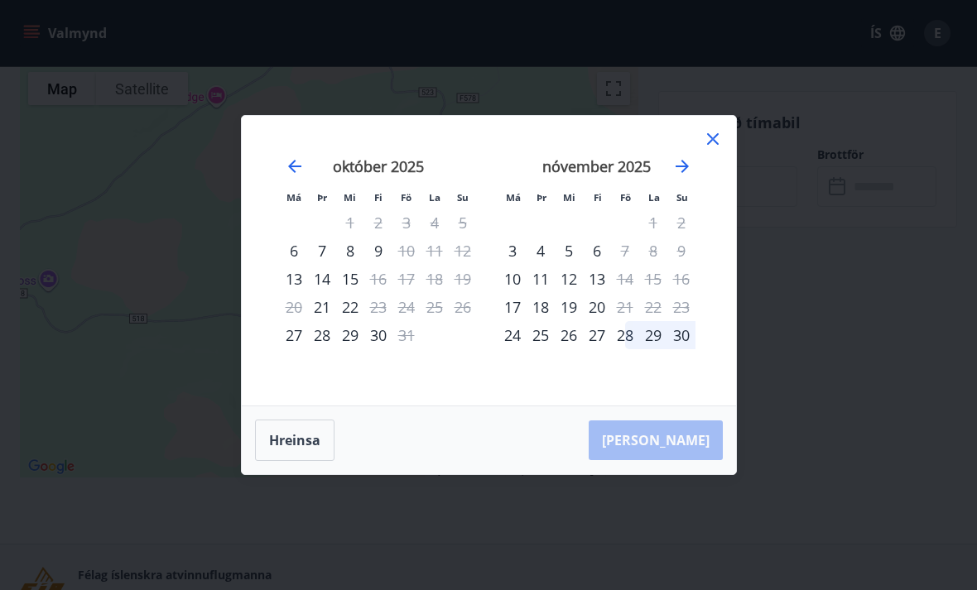
click at [323, 265] on div "7" at bounding box center [322, 251] width 28 height 28
click at [331, 265] on div "7" at bounding box center [322, 251] width 28 height 28
click at [721, 149] on icon at bounding box center [713, 139] width 20 height 20
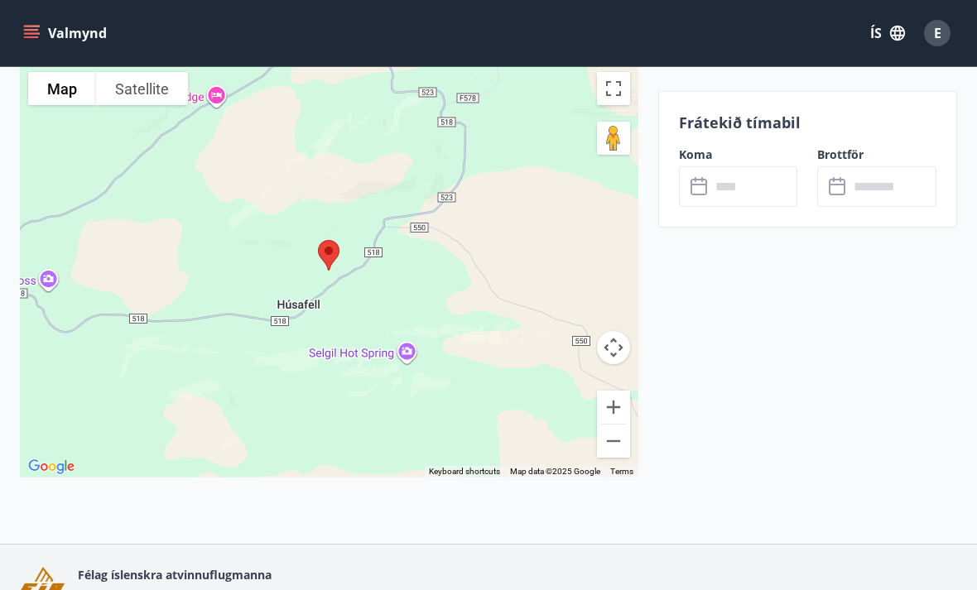
click at [701, 191] on icon at bounding box center [700, 187] width 20 height 20
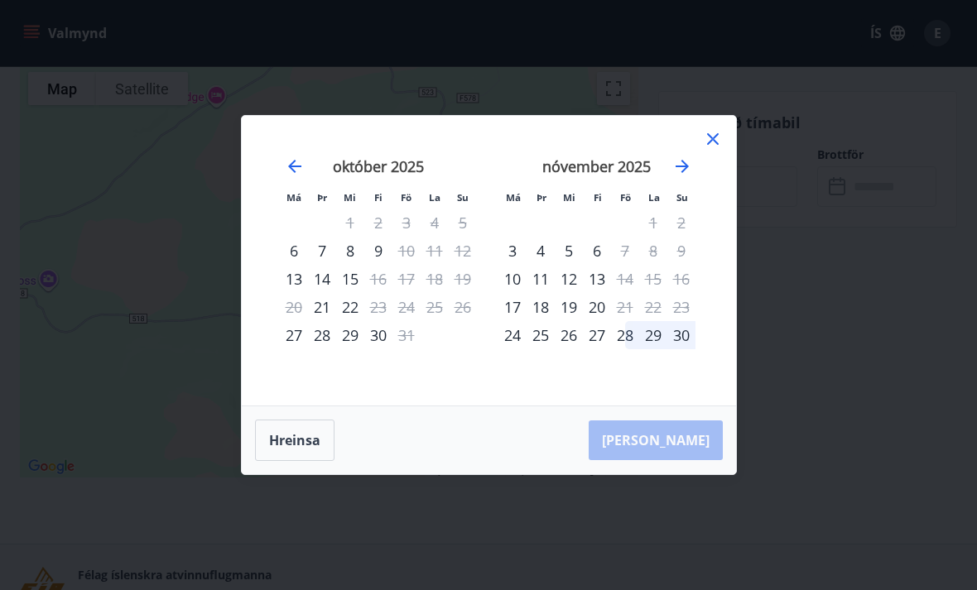
click at [320, 321] on div "21" at bounding box center [322, 307] width 28 height 28
click at [322, 321] on div "21" at bounding box center [322, 307] width 28 height 28
click at [719, 149] on icon at bounding box center [713, 139] width 20 height 20
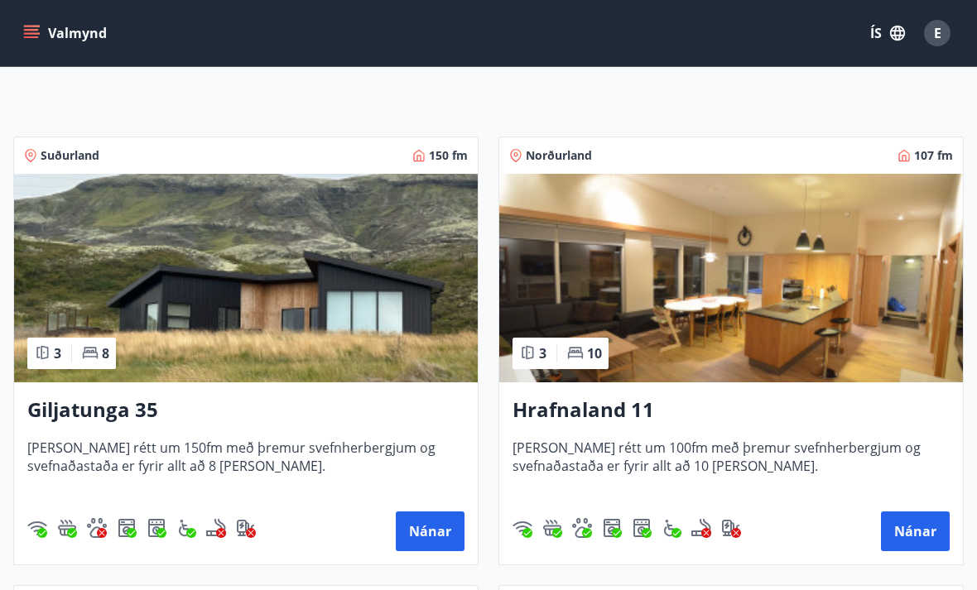
click at [86, 337] on img at bounding box center [246, 278] width 464 height 209
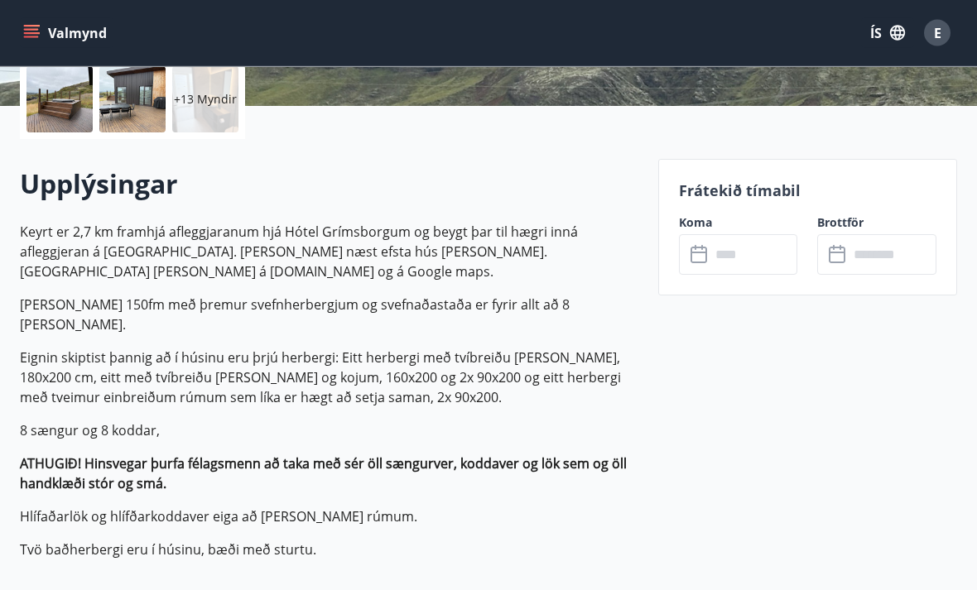
scroll to position [398, 0]
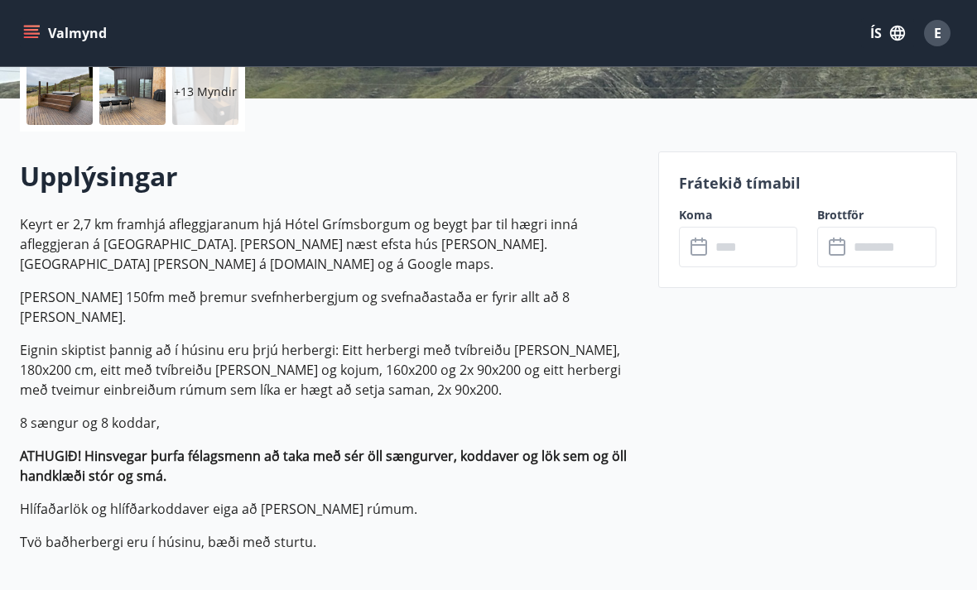
click at [701, 244] on icon at bounding box center [698, 245] width 17 height 2
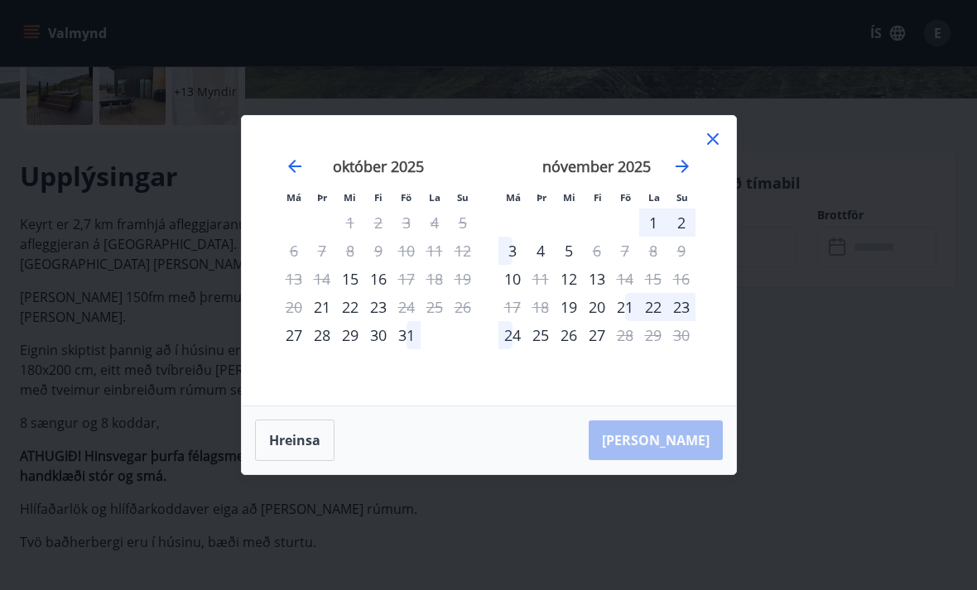
click at [325, 320] on div "21" at bounding box center [322, 307] width 28 height 28
click at [326, 321] on div "21" at bounding box center [322, 307] width 28 height 28
click at [297, 461] on button "Hreinsa" at bounding box center [294, 440] width 79 height 41
click at [320, 321] on div "21" at bounding box center [322, 307] width 28 height 28
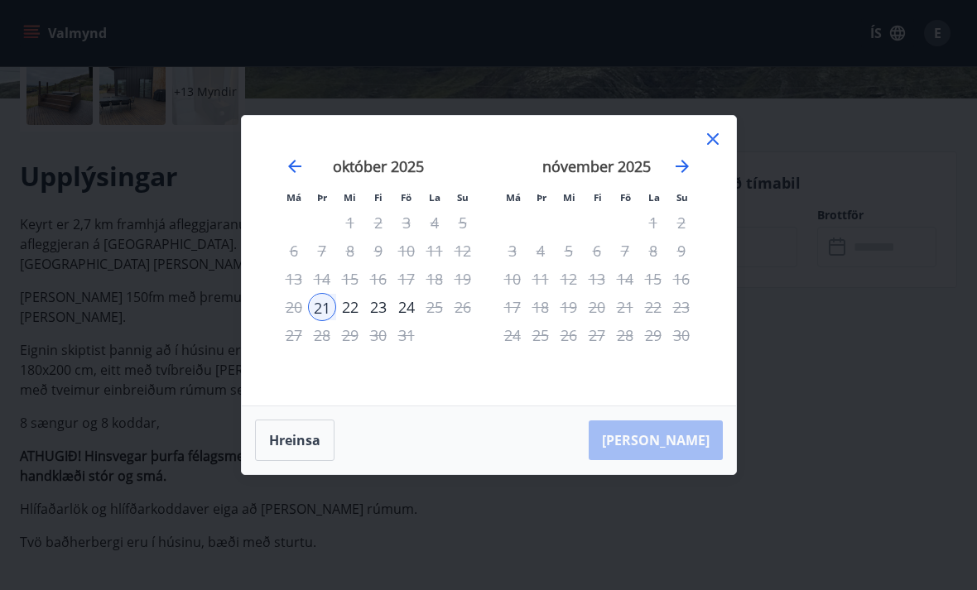
click at [410, 321] on div "24" at bounding box center [406, 307] width 28 height 28
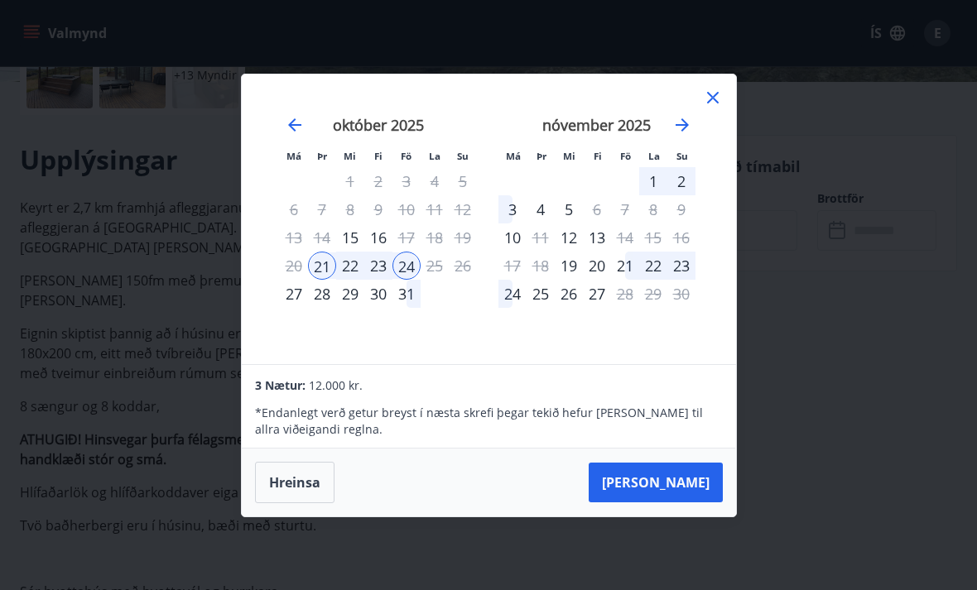
scroll to position [445, 0]
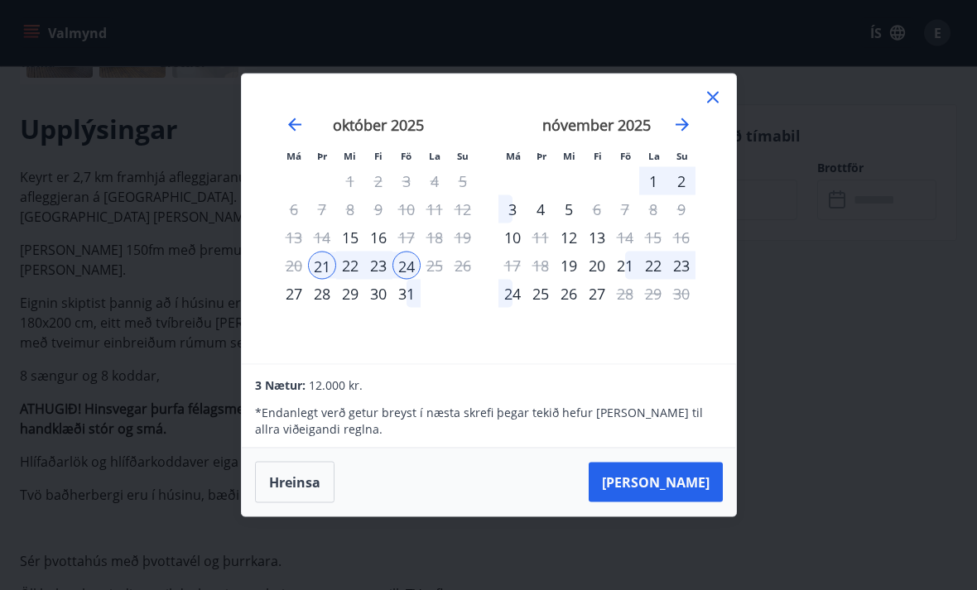
click at [721, 108] on icon at bounding box center [713, 98] width 20 height 20
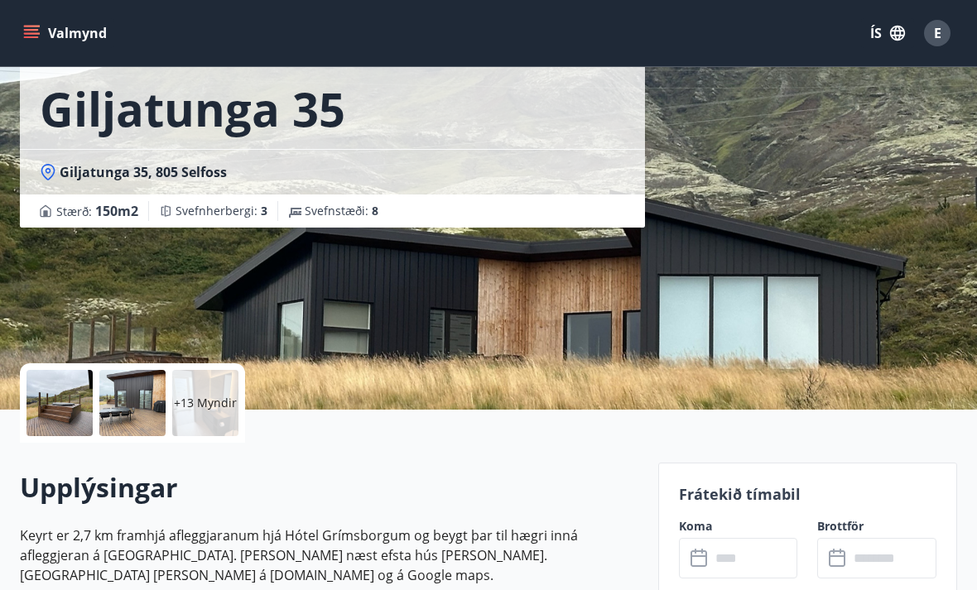
scroll to position [0, 0]
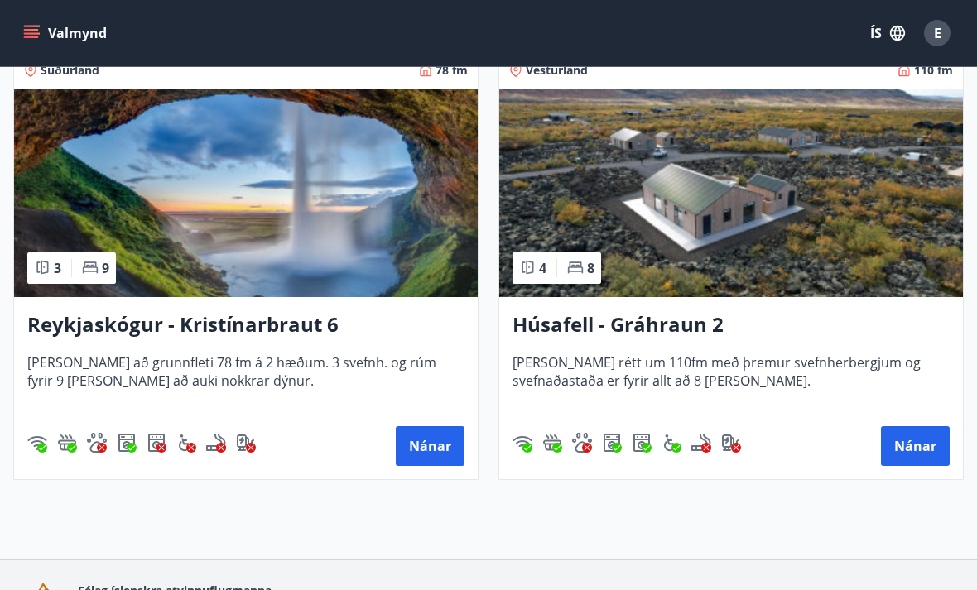
scroll to position [1268, 0]
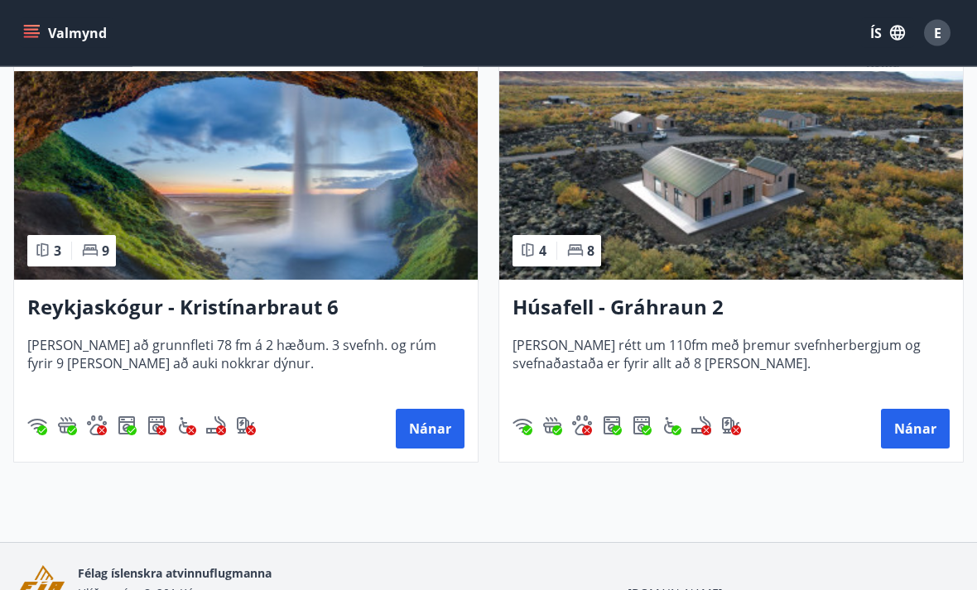
click at [908, 433] on button "Nánar" at bounding box center [915, 430] width 69 height 40
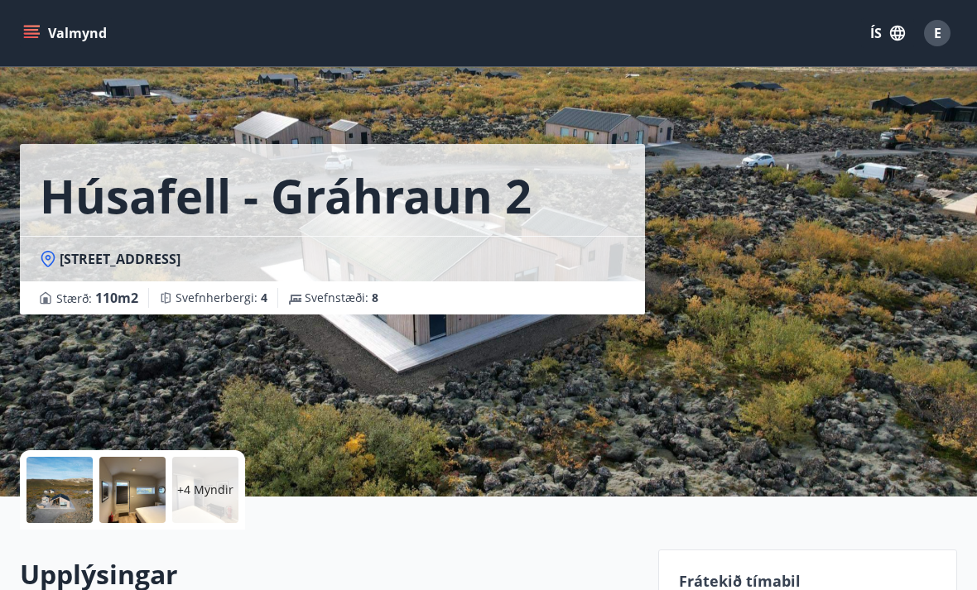
click at [79, 485] on div at bounding box center [59, 490] width 66 height 66
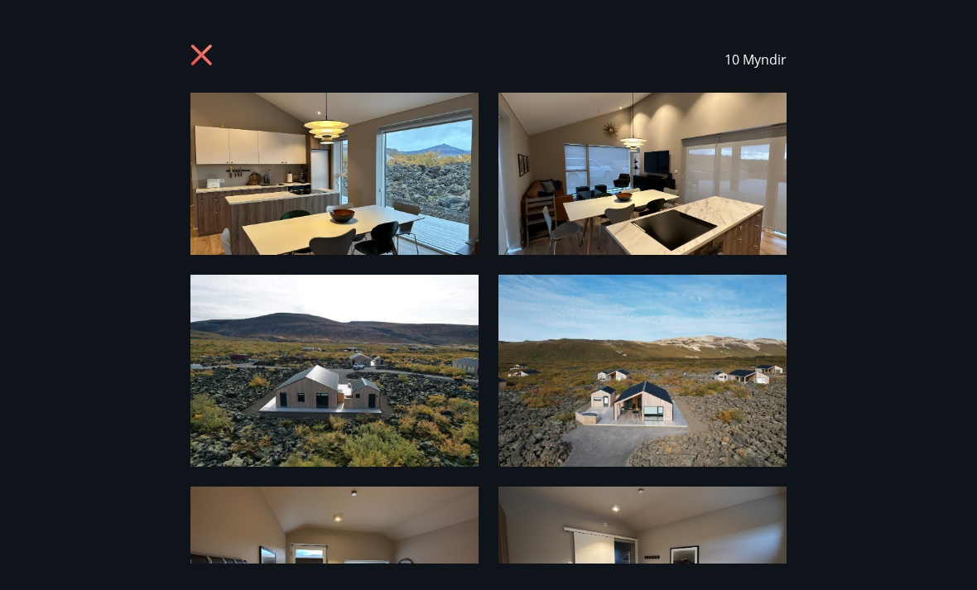
click at [215, 63] on icon at bounding box center [203, 57] width 26 height 26
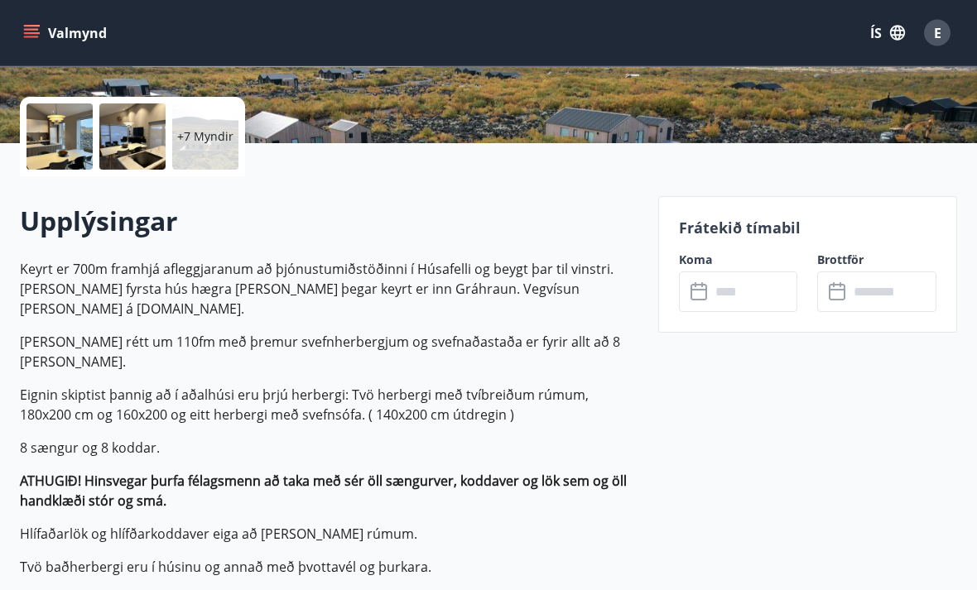
click at [710, 300] on input "text" at bounding box center [754, 292] width 88 height 41
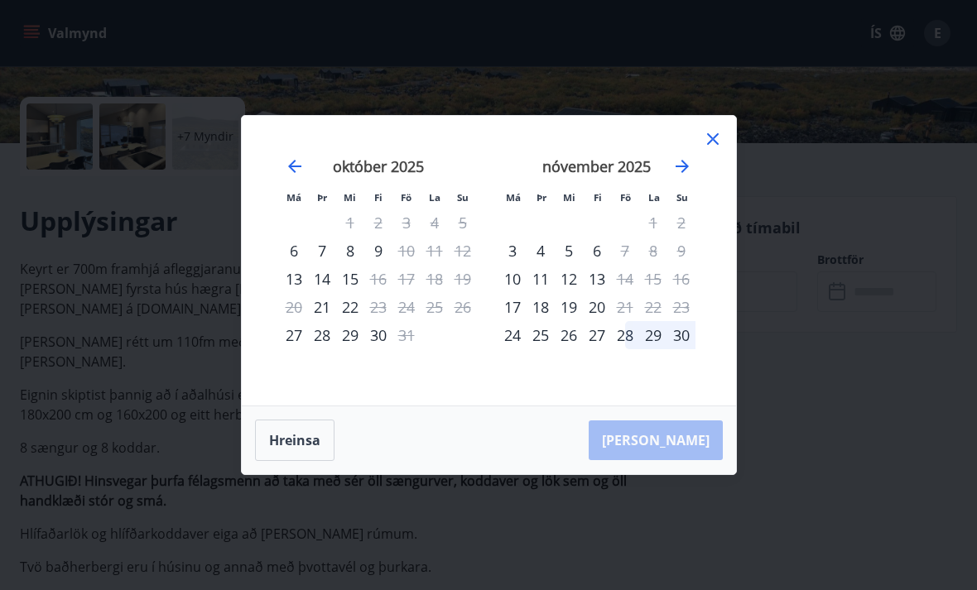
click at [319, 321] on div "21" at bounding box center [322, 307] width 28 height 28
click at [388, 293] on div "16" at bounding box center [378, 279] width 28 height 28
click at [382, 321] on div "23" at bounding box center [378, 307] width 28 height 28
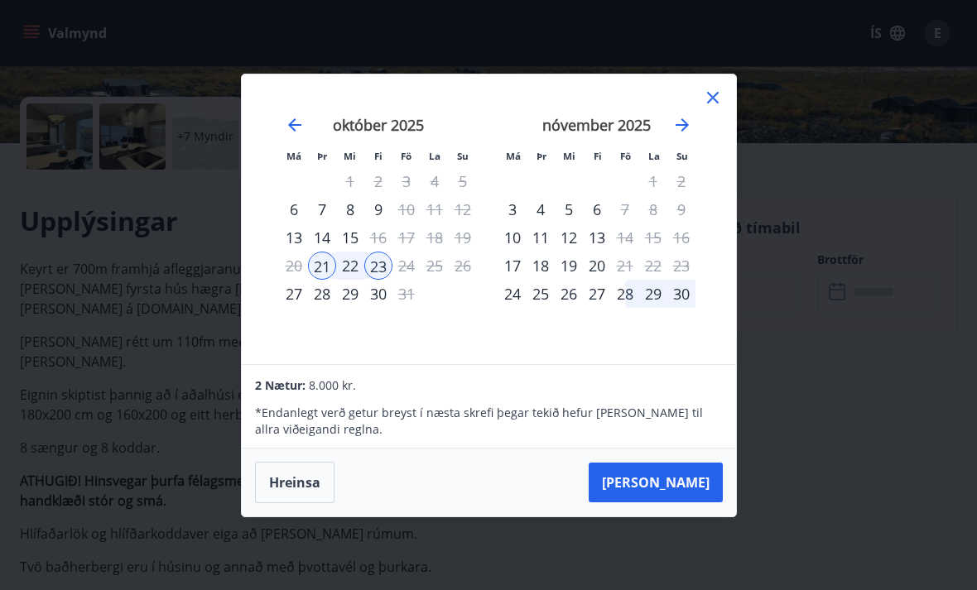
click at [673, 135] on icon "Move forward to switch to the next month." at bounding box center [682, 125] width 20 height 20
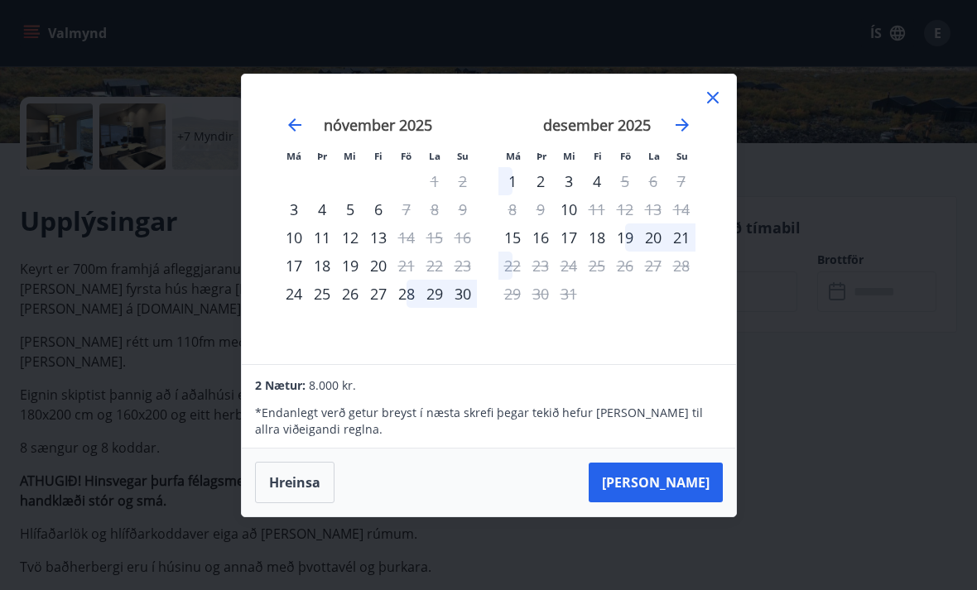
click at [295, 132] on icon "Move backward to switch to the previous month." at bounding box center [294, 124] width 13 height 13
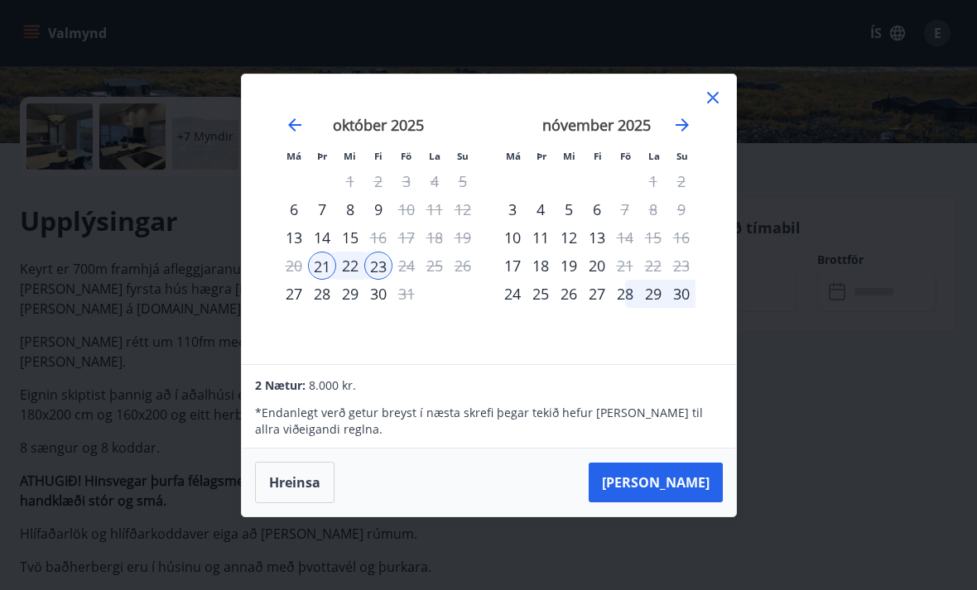
click at [716, 108] on icon at bounding box center [713, 98] width 20 height 20
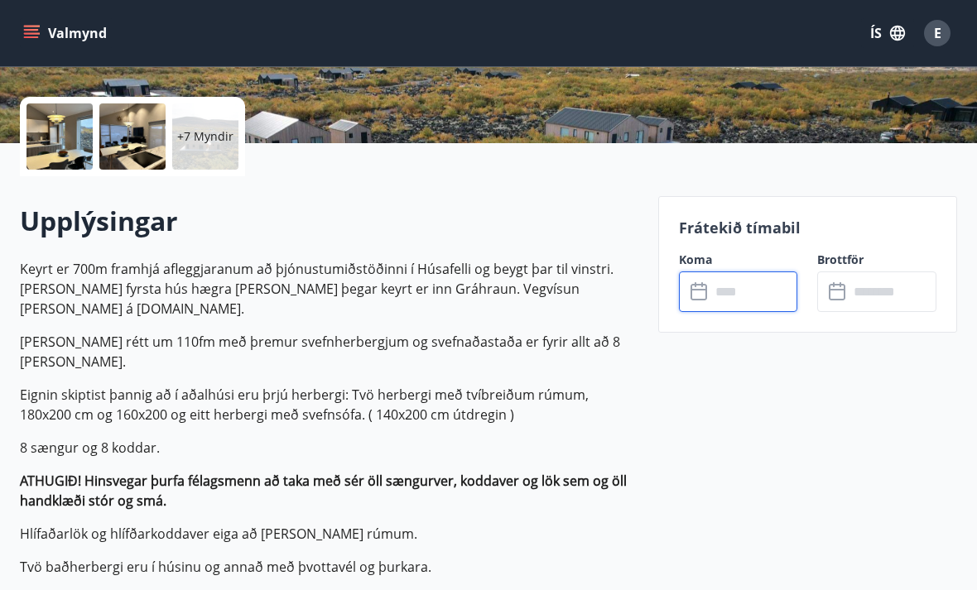
click at [710, 294] on input "text" at bounding box center [754, 292] width 88 height 41
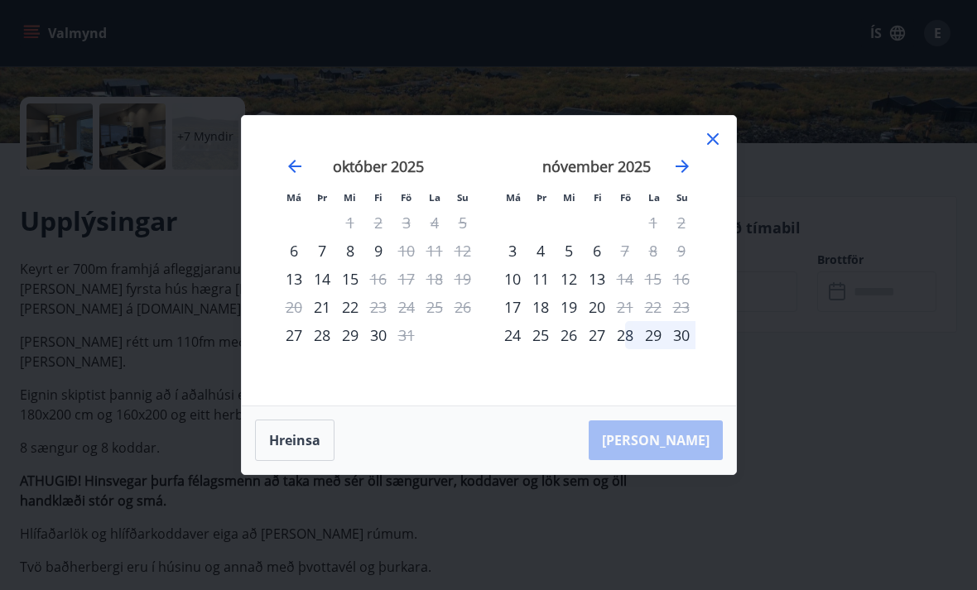
click at [324, 293] on div "14" at bounding box center [322, 279] width 28 height 28
click at [382, 293] on div "16" at bounding box center [378, 279] width 28 height 28
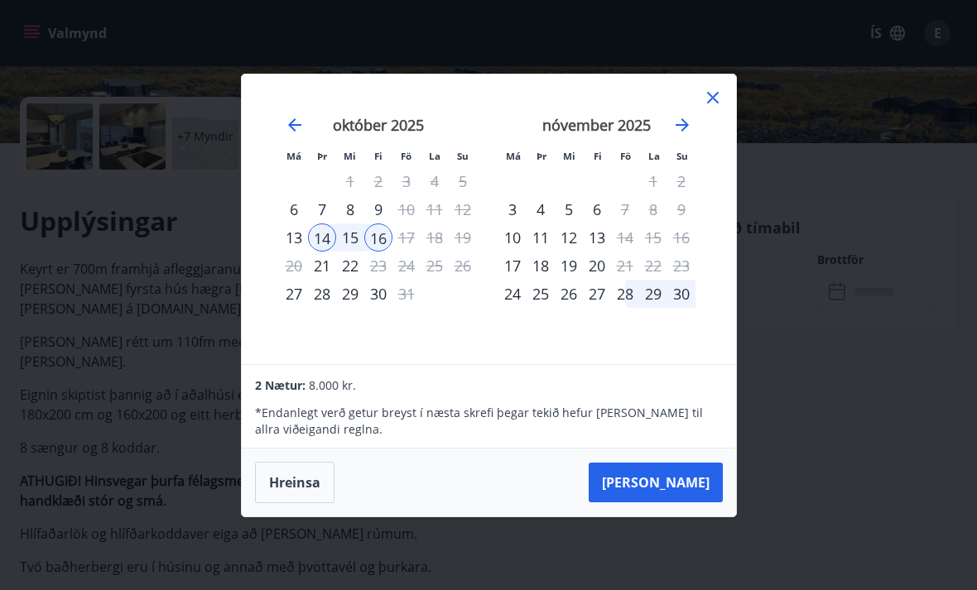
click at [287, 308] on div "27" at bounding box center [294, 294] width 28 height 28
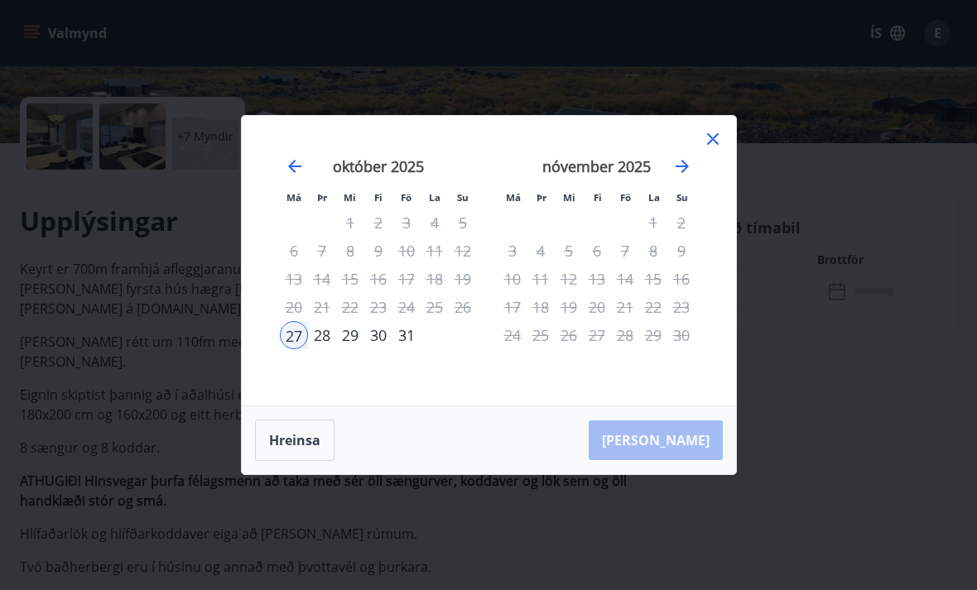
click at [721, 149] on icon at bounding box center [713, 139] width 20 height 20
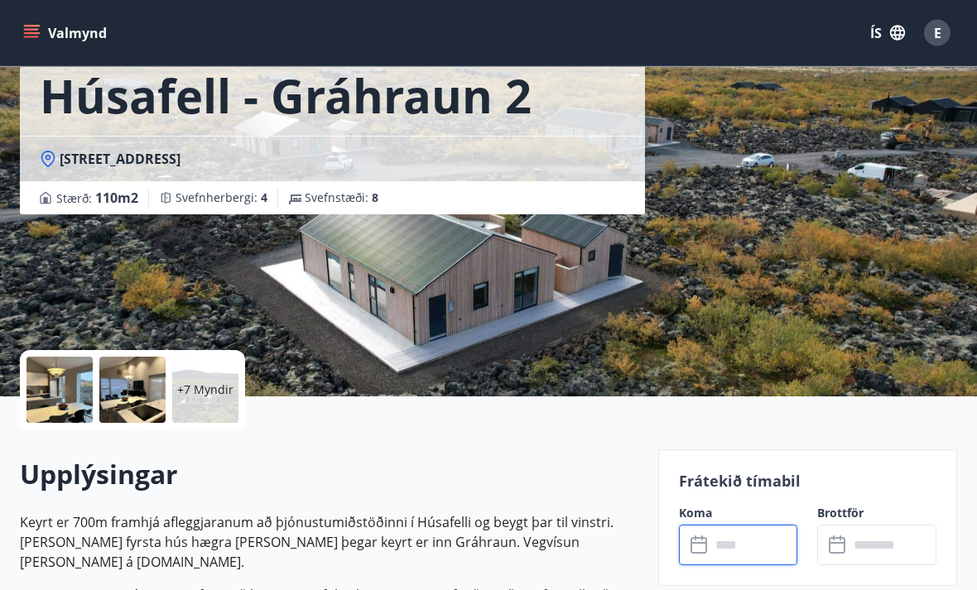
scroll to position [100, 0]
click at [701, 537] on icon at bounding box center [702, 538] width 2 height 5
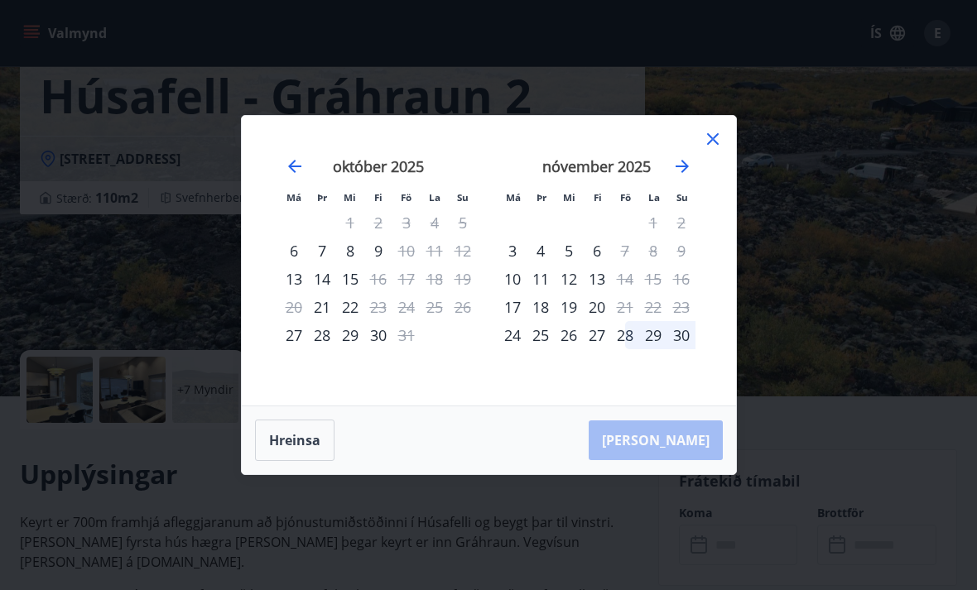
click at [209, 59] on div "Má Þr Mi Fi Fö La Su Má Þr Mi Fi Fö La Su [DATE] 1 2 3 4 5 6 7 8 9 10 11 12 13 …" at bounding box center [488, 295] width 977 height 590
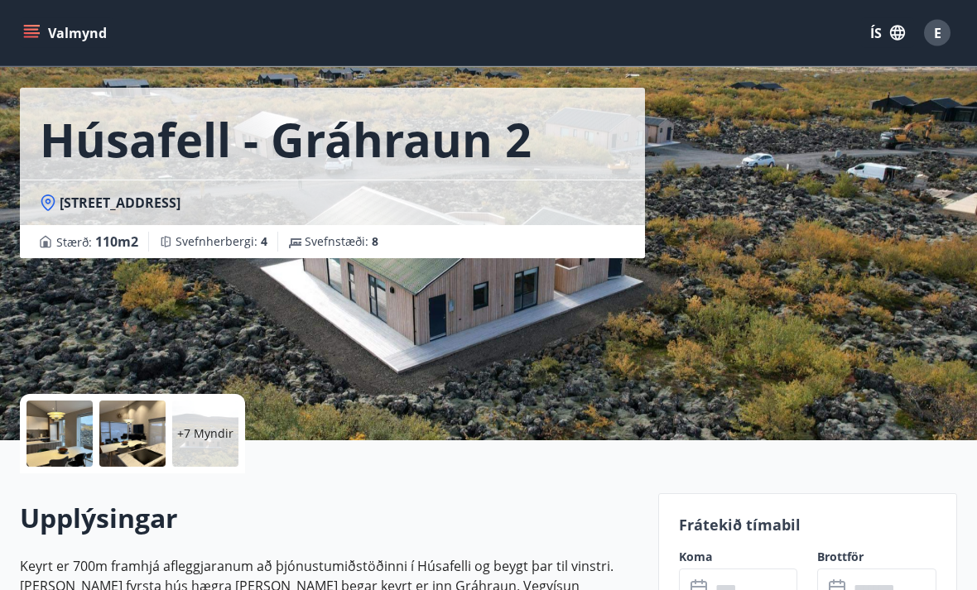
scroll to position [0, 0]
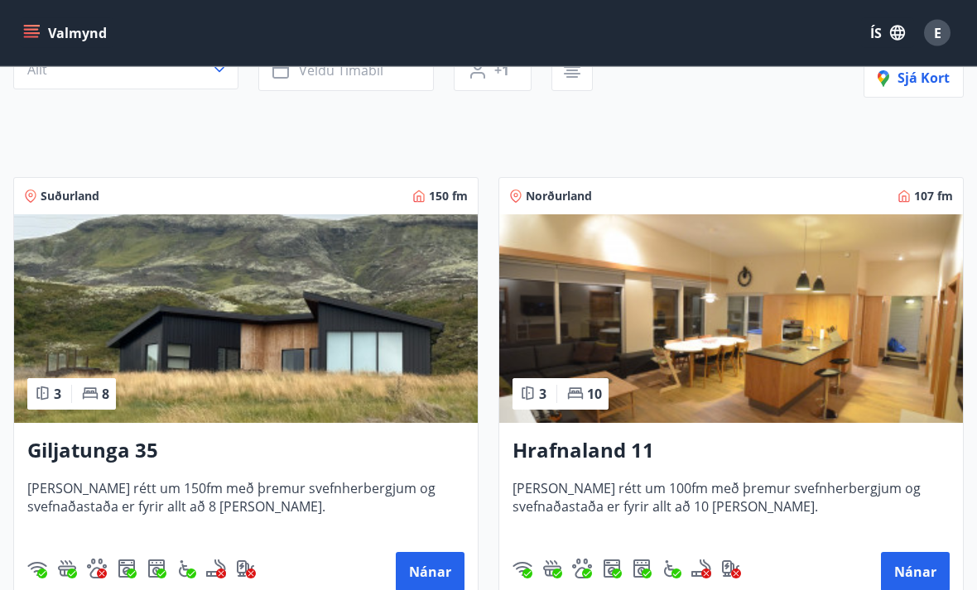
scroll to position [150, 0]
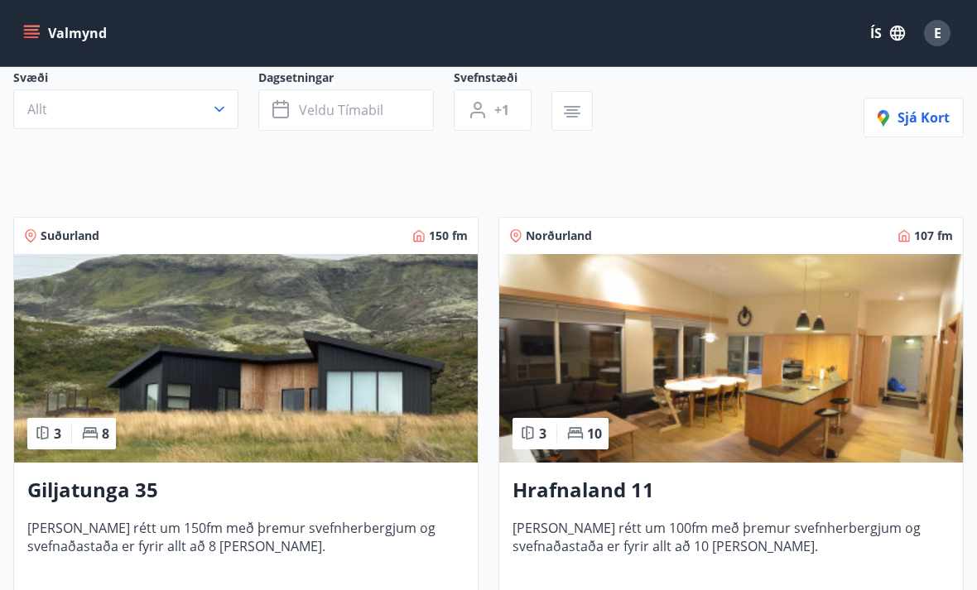
click at [382, 391] on img at bounding box center [246, 358] width 464 height 209
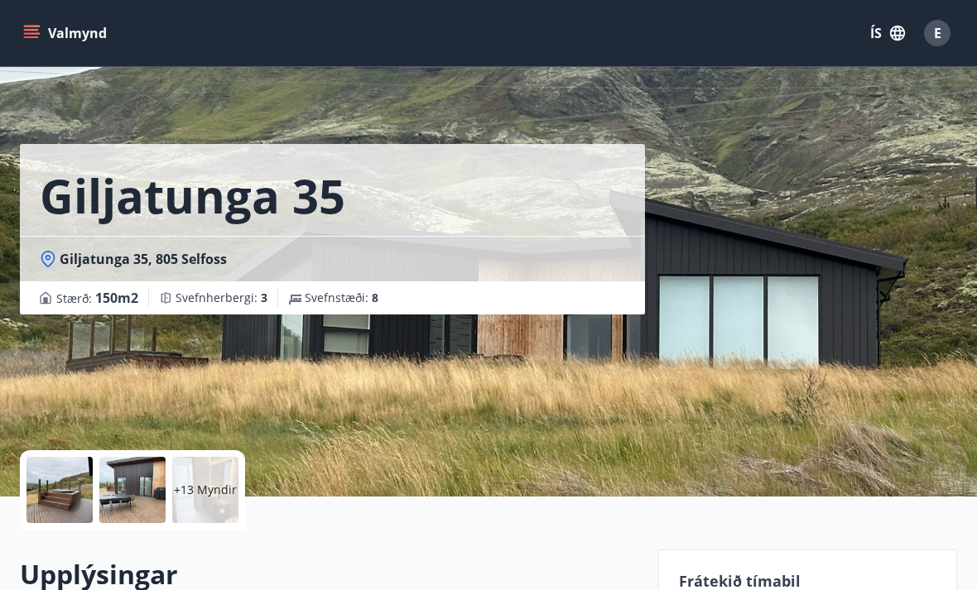
click at [613, 411] on div "Giljatunga 35 Giljatunga 35, 805 Selfoss Stærð : 150 m2 [GEOGRAPHIC_DATA] : 3 S…" at bounding box center [332, 248] width 625 height 497
click at [214, 493] on p "+13 Myndir" at bounding box center [205, 490] width 63 height 17
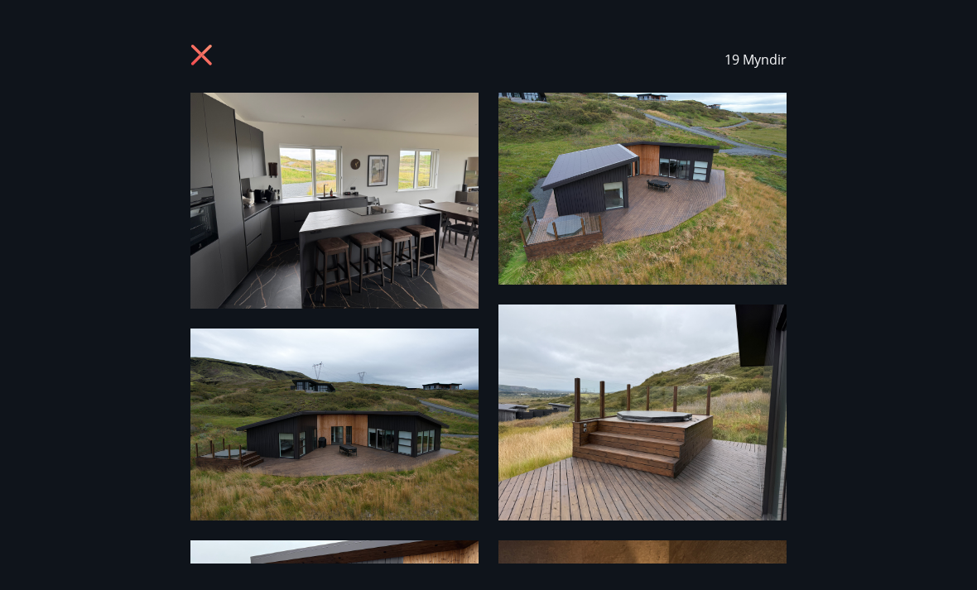
click at [204, 60] on icon at bounding box center [201, 55] width 21 height 21
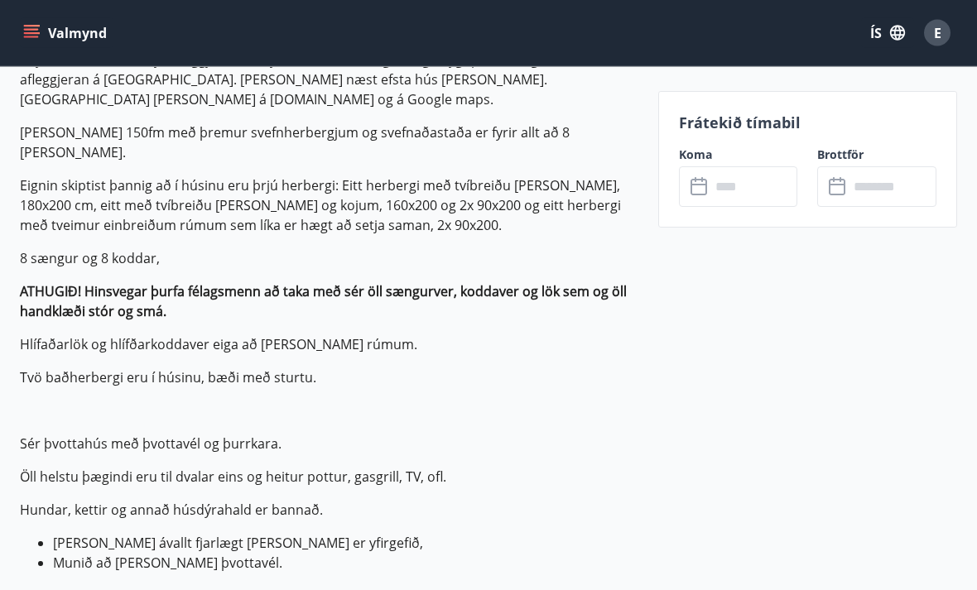
click at [715, 178] on input "text" at bounding box center [754, 186] width 88 height 41
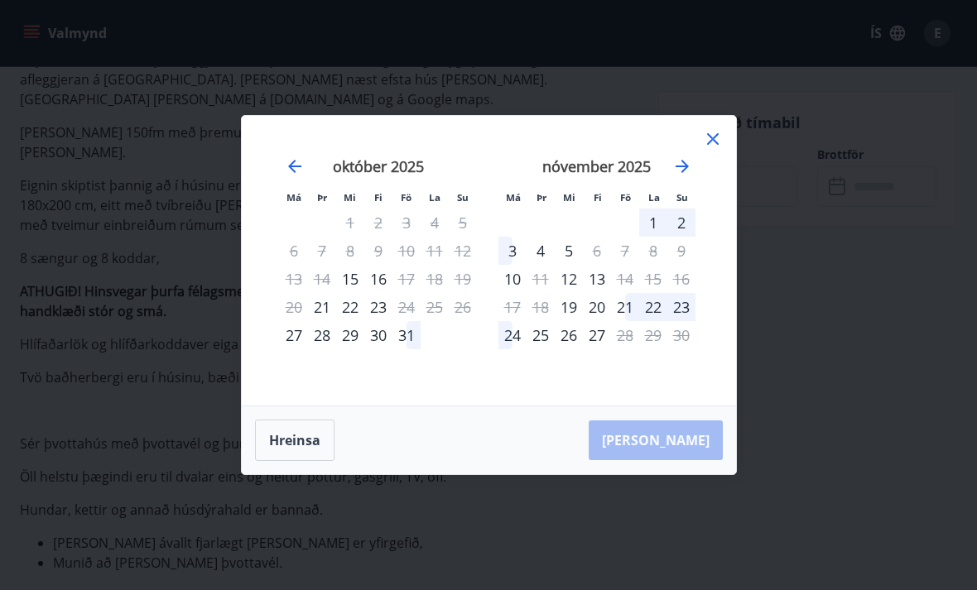
click at [327, 321] on div "21" at bounding box center [322, 307] width 28 height 28
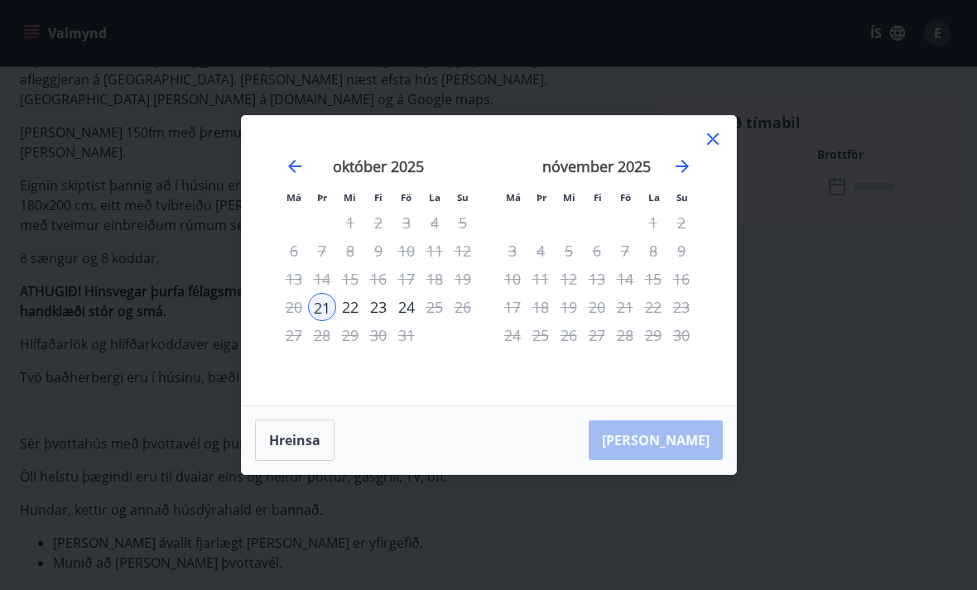
click at [398, 321] on div "24" at bounding box center [406, 307] width 28 height 28
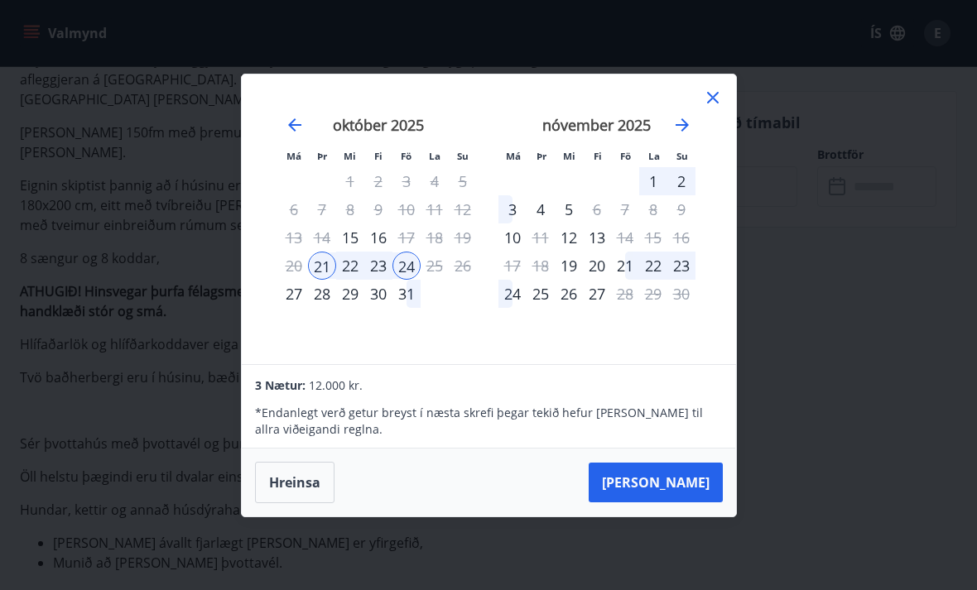
click at [687, 502] on button "[PERSON_NAME]" at bounding box center [656, 483] width 134 height 40
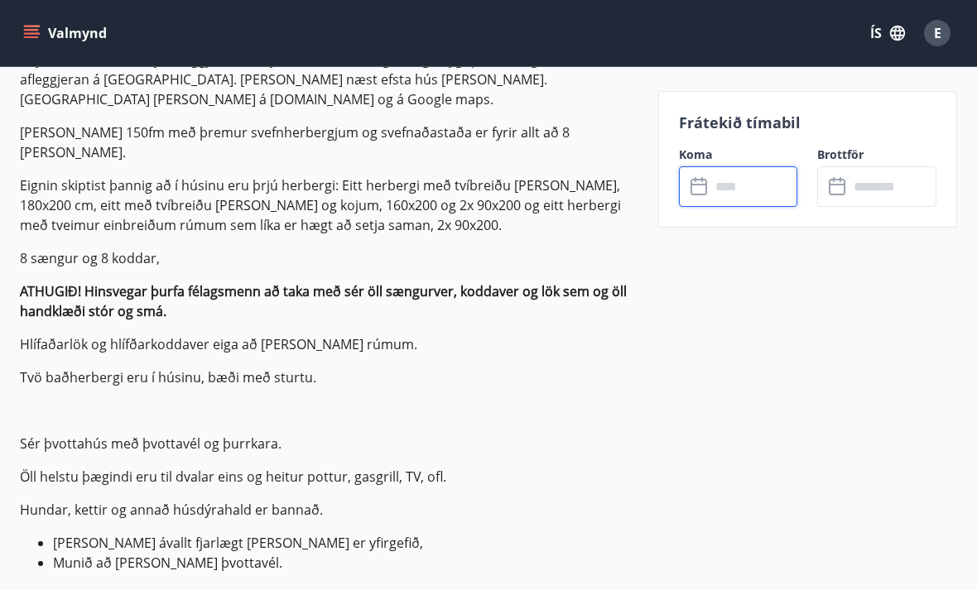
type input "******"
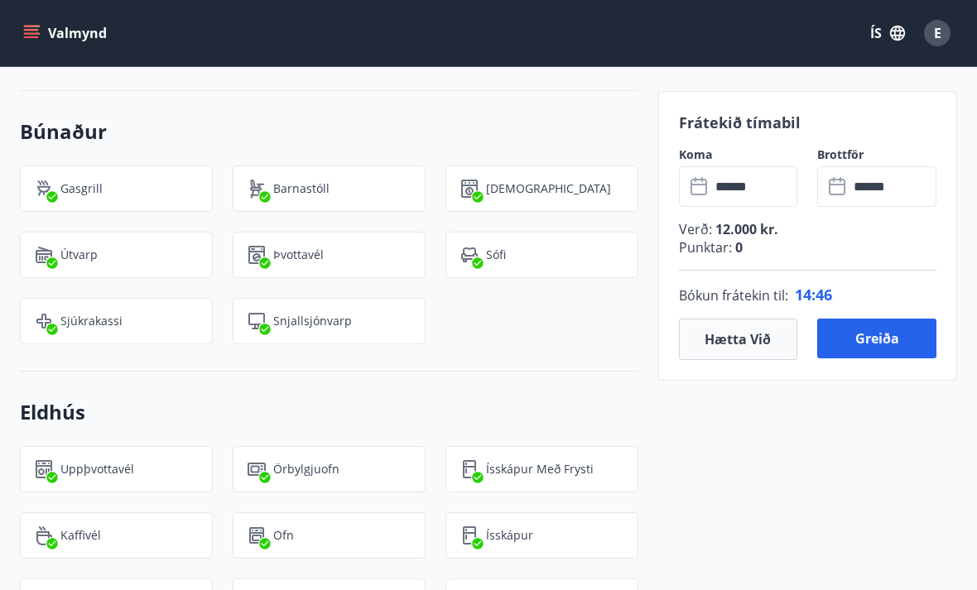
scroll to position [1565, 0]
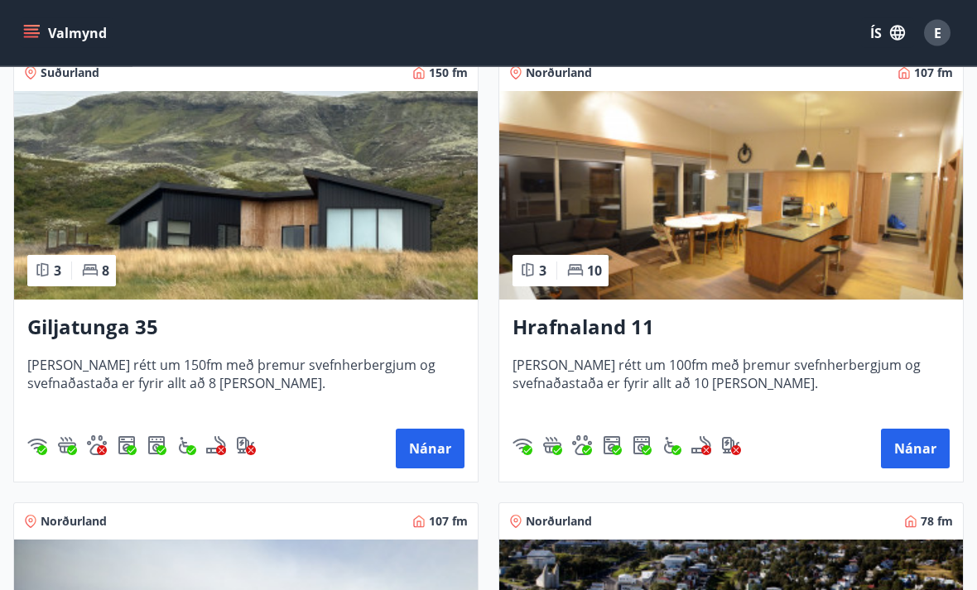
scroll to position [296, 0]
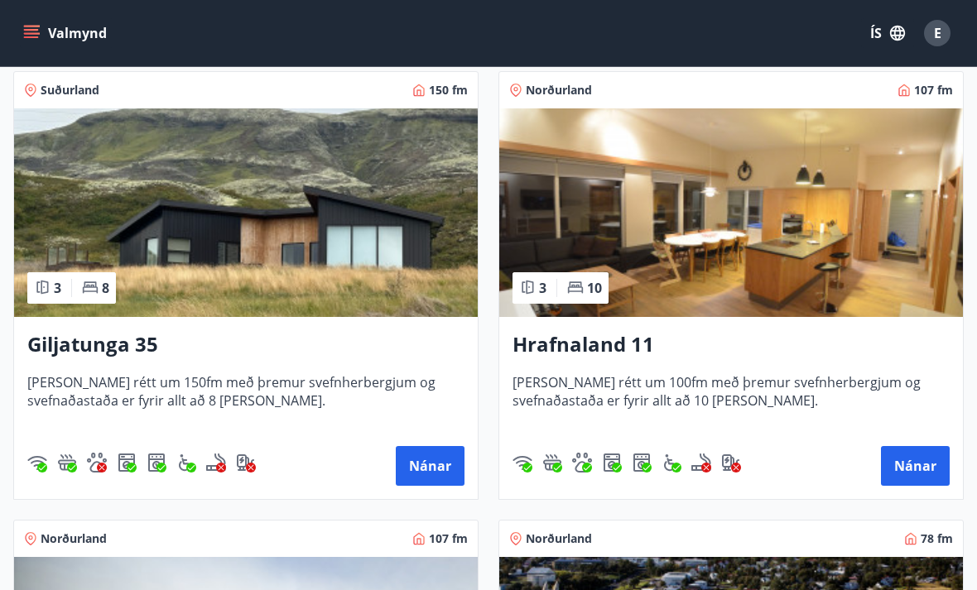
click at [286, 255] on img at bounding box center [246, 212] width 464 height 209
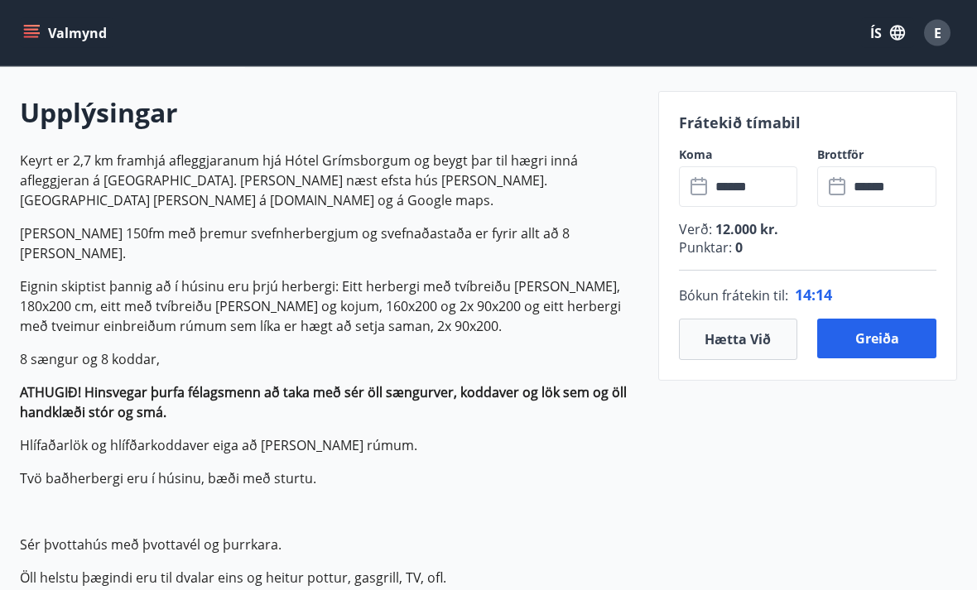
scroll to position [462, 0]
click at [720, 187] on input "******" at bounding box center [754, 186] width 88 height 41
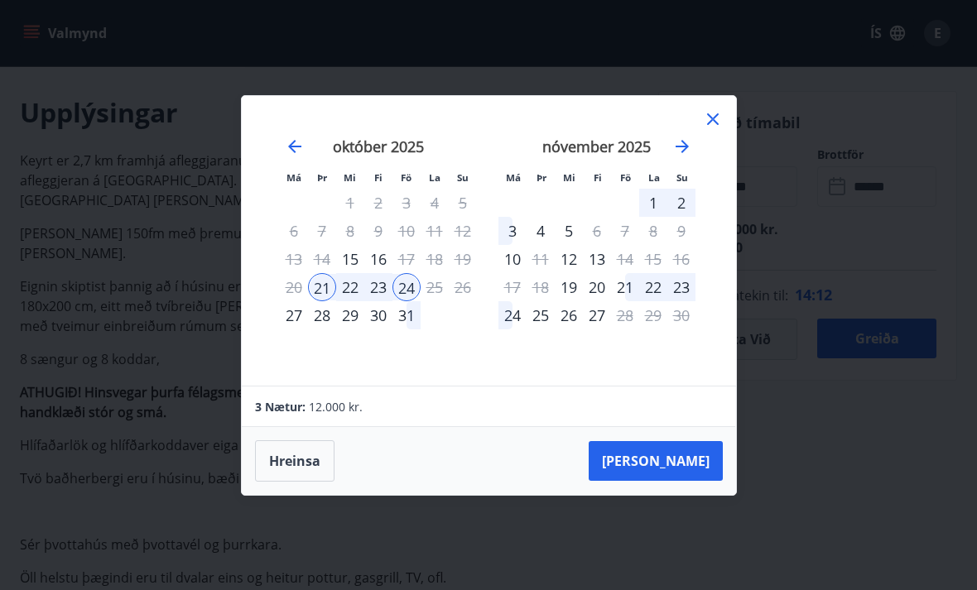
click at [296, 482] on button "Hreinsa" at bounding box center [294, 460] width 79 height 41
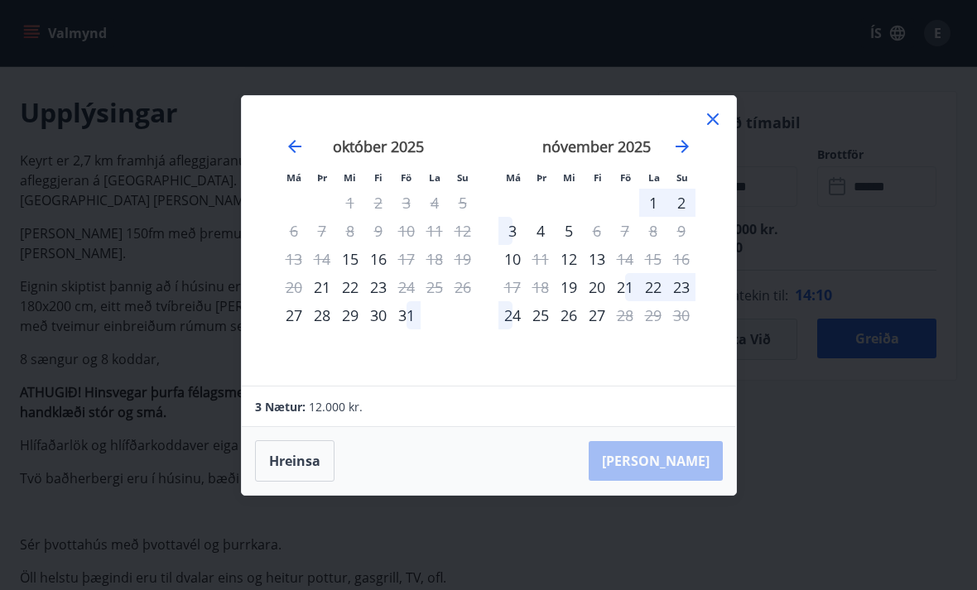
click at [144, 128] on div "Má Þr Mi Fi Fö La Su Má Þr Mi Fi Fö La Su [DATE] 1 2 3 4 5 6 7 8 9 10 11 12 13 …" at bounding box center [488, 295] width 977 height 590
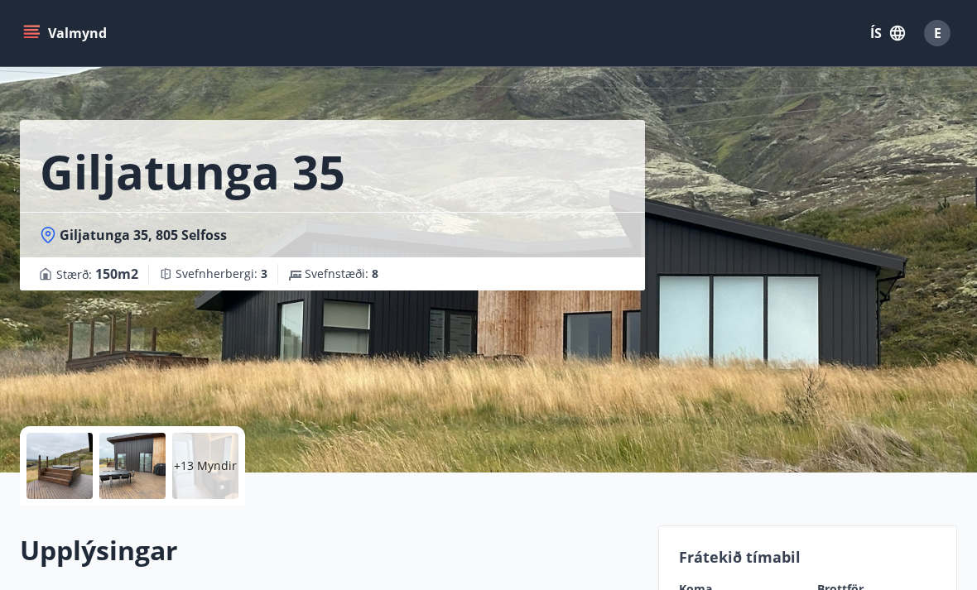
scroll to position [0, 0]
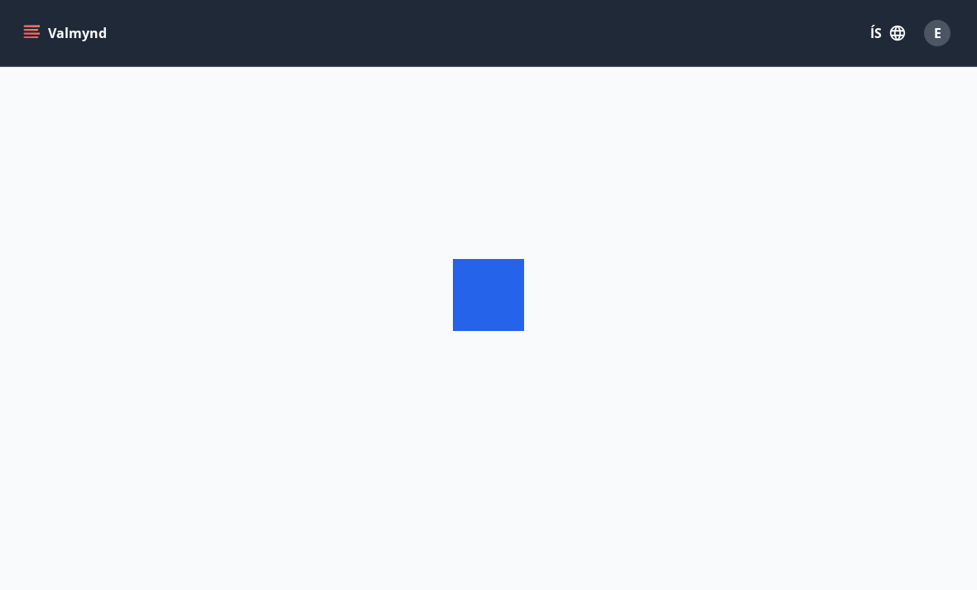
scroll to position [53, 0]
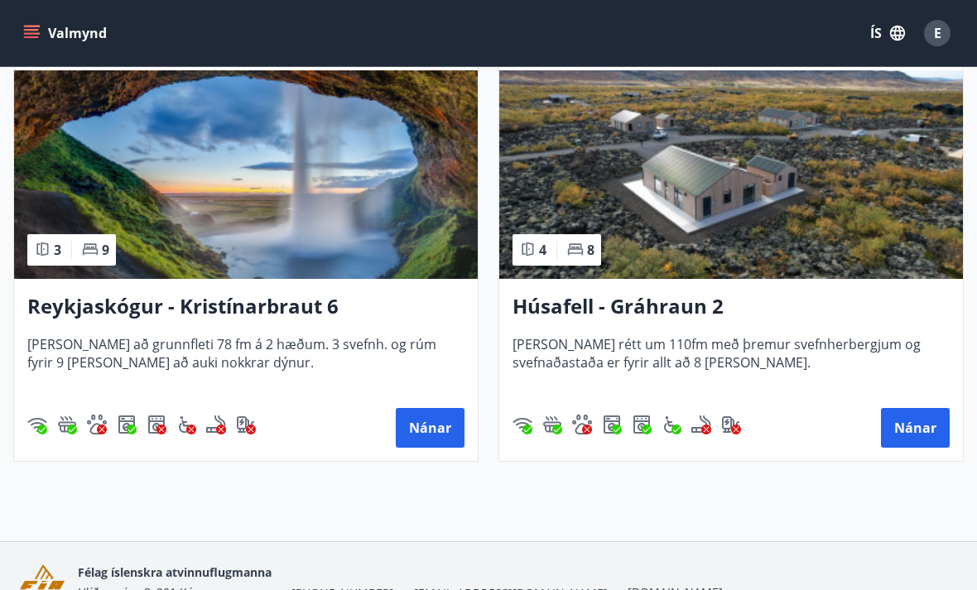
click at [572, 309] on h3 "Húsafell - Gráhraun 2" at bounding box center [730, 307] width 437 height 30
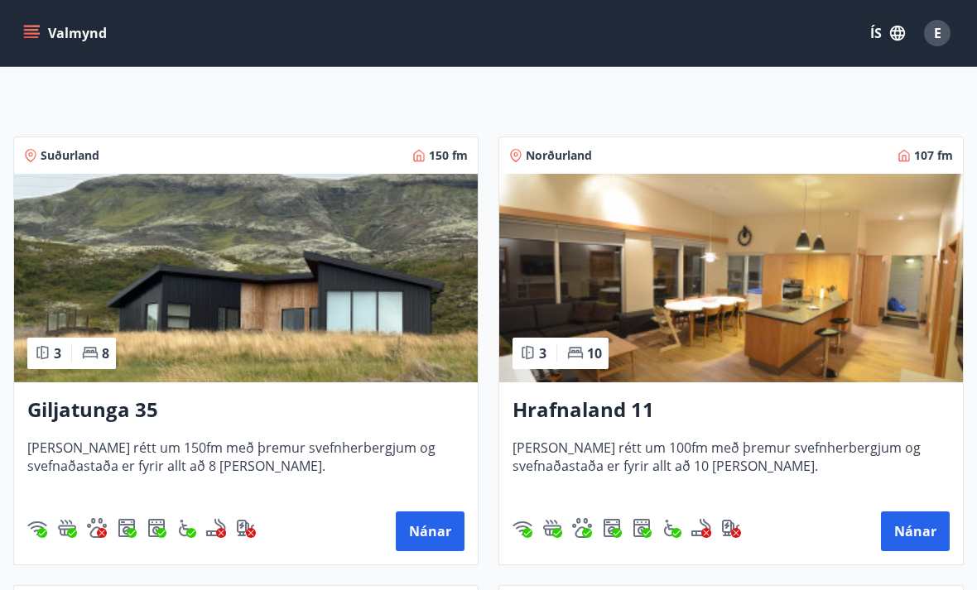
scroll to position [240, 0]
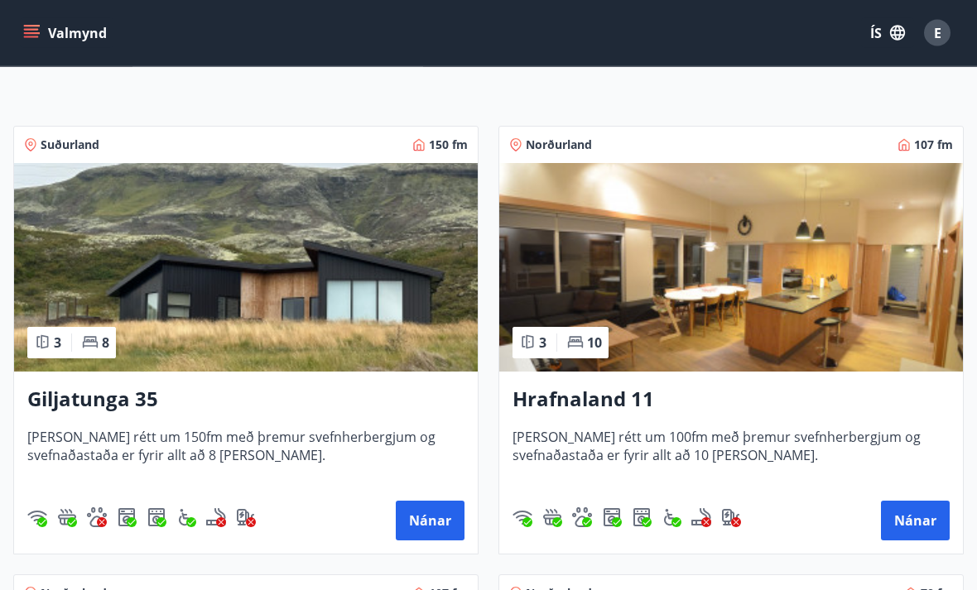
click at [161, 281] on img at bounding box center [246, 268] width 464 height 209
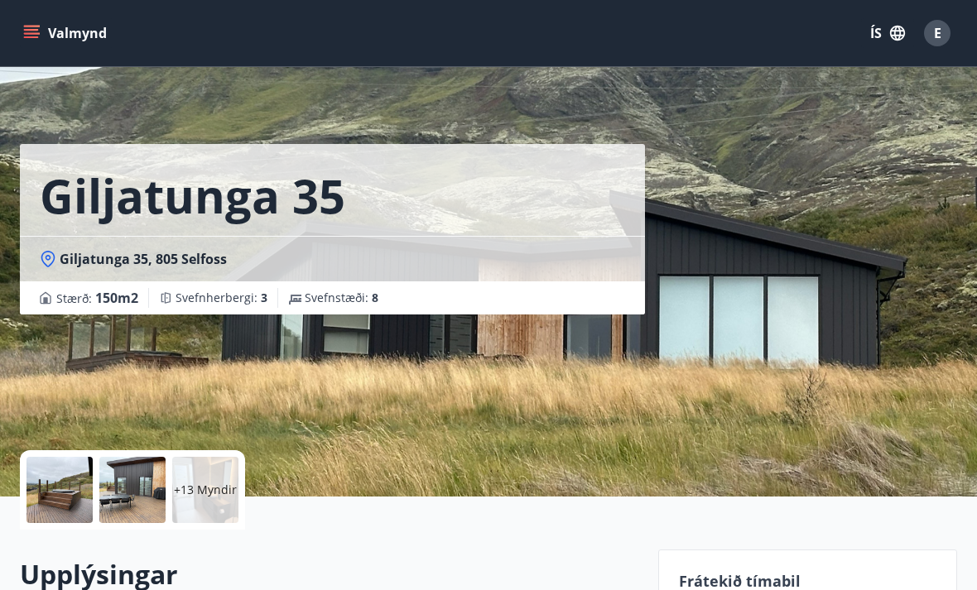
click at [71, 493] on div at bounding box center [59, 490] width 66 height 66
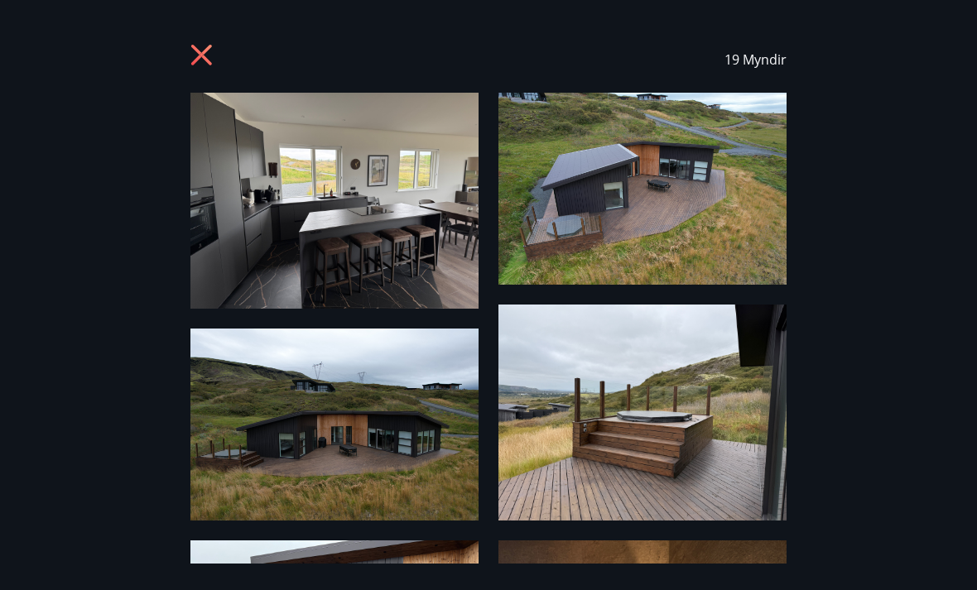
click at [205, 56] on icon at bounding box center [203, 57] width 26 height 26
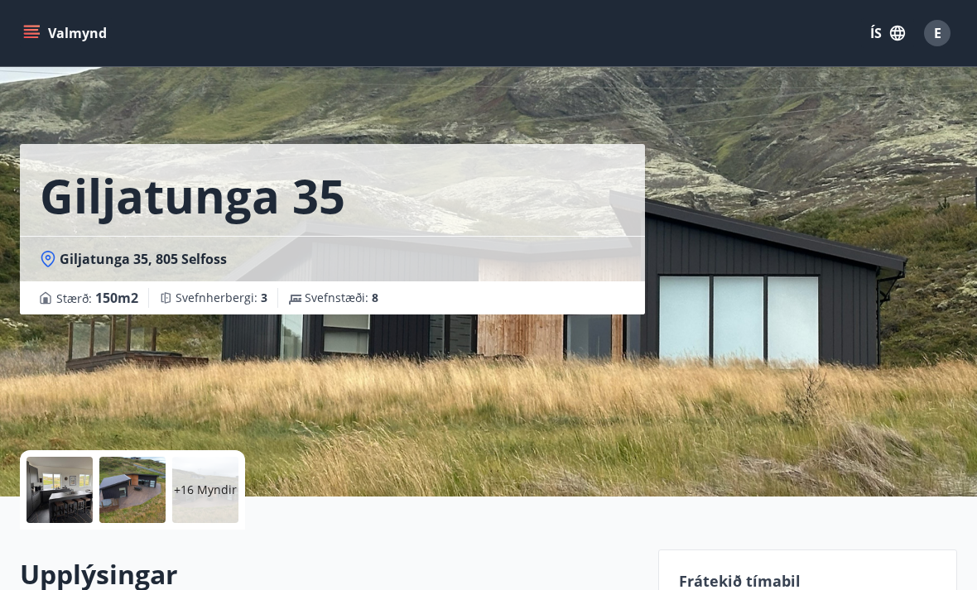
click at [196, 59] on div "Valmynd ÍS E" at bounding box center [488, 33] width 977 height 66
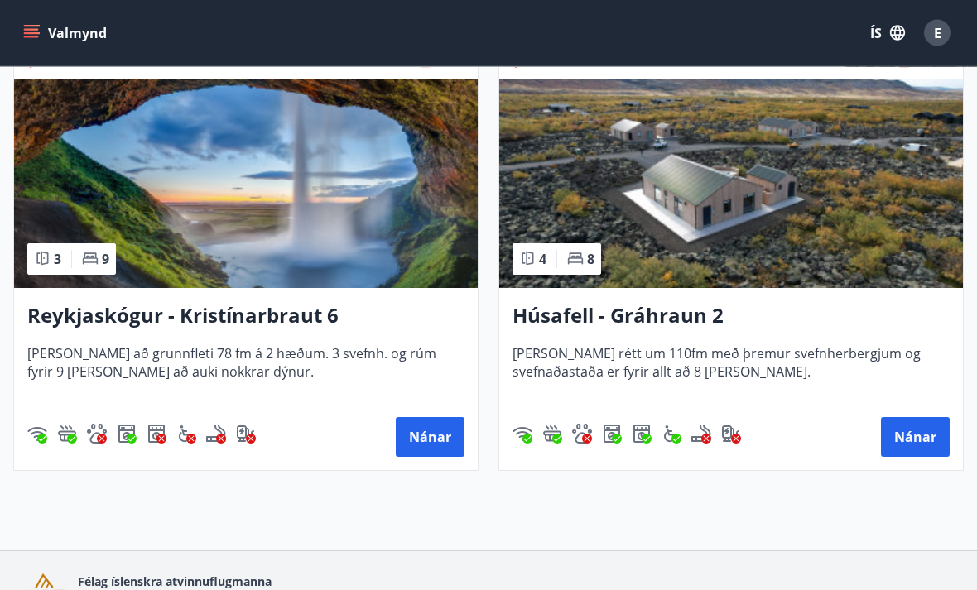
click at [633, 198] on img at bounding box center [731, 184] width 464 height 209
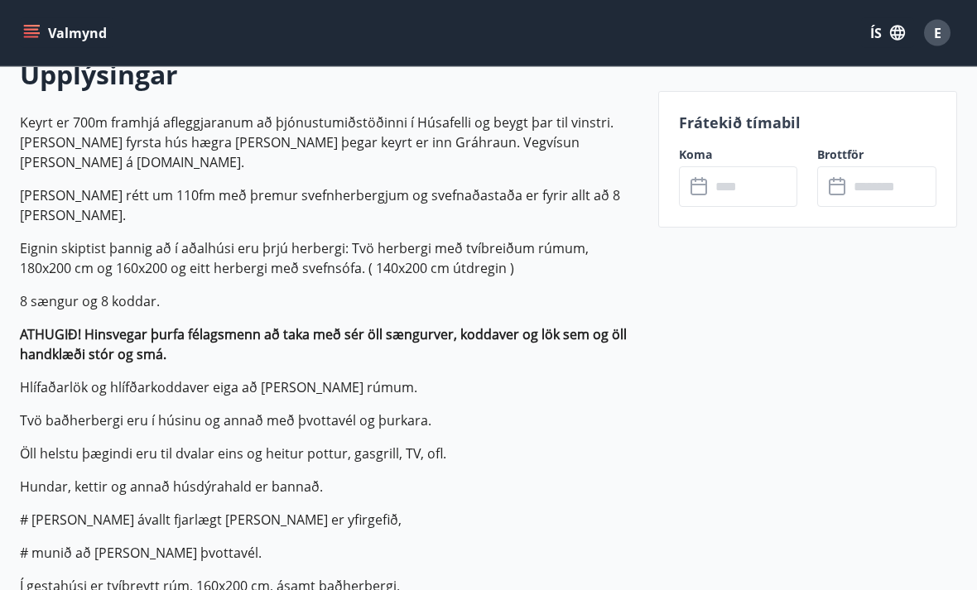
click at [698, 189] on icon at bounding box center [700, 187] width 20 height 20
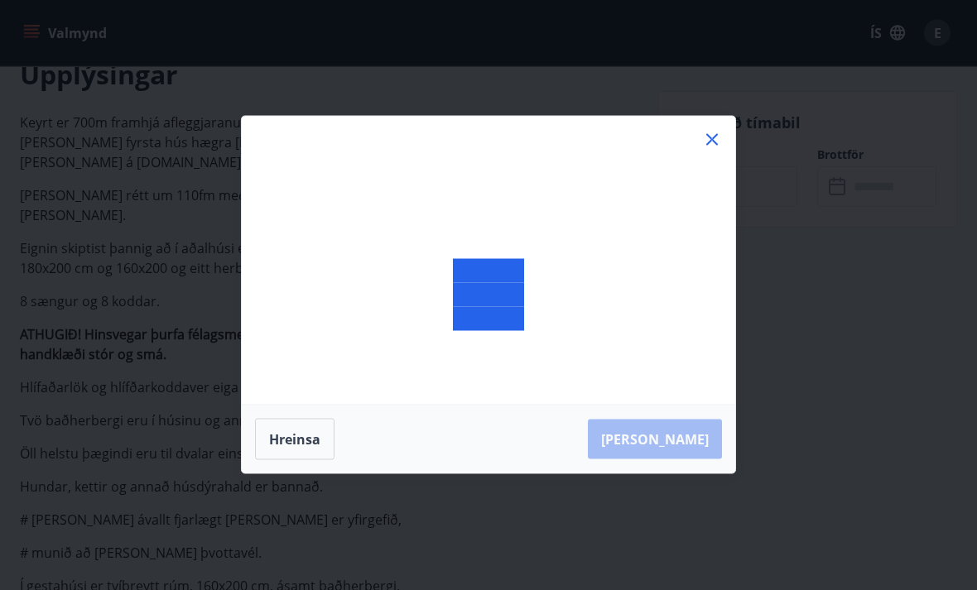
scroll to position [500, 0]
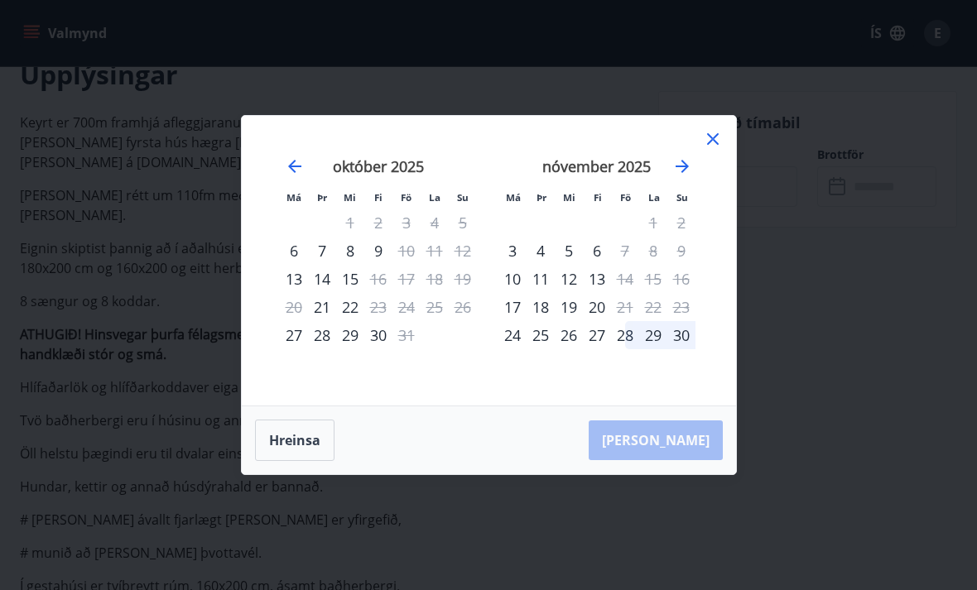
click at [353, 349] on div "29" at bounding box center [350, 335] width 28 height 28
click at [351, 349] on div "29" at bounding box center [350, 335] width 28 height 28
click at [329, 349] on div "28" at bounding box center [322, 335] width 28 height 28
click at [344, 349] on div "29" at bounding box center [350, 335] width 28 height 28
click at [697, 166] on div "[DATE] 1 2 3 4 5 6 7 8 9 10 11 12 13 14 15 16 17 18 19 20 21 22 23 24 25 26 27 …" at bounding box center [597, 272] width 219 height 272
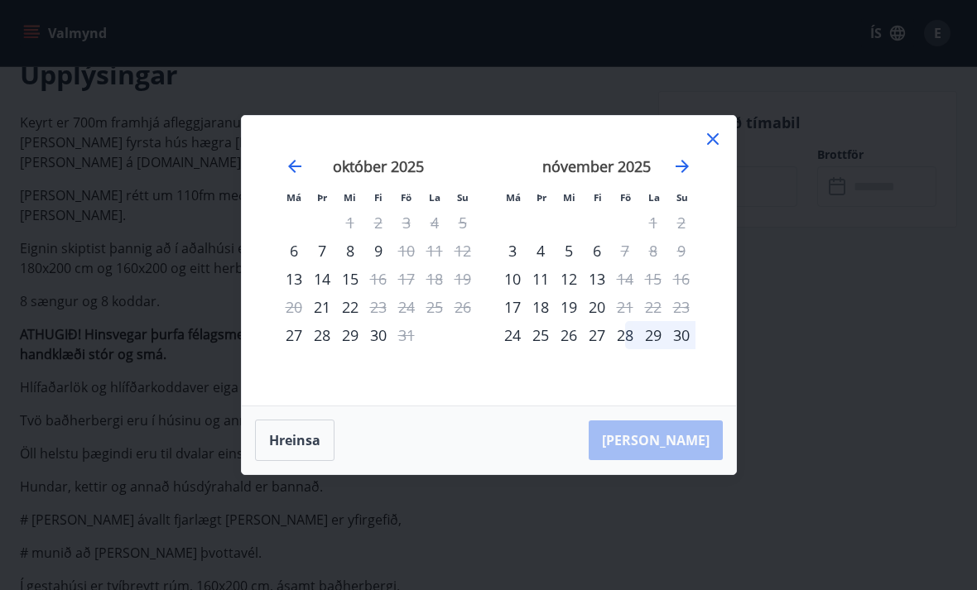
click at [334, 321] on div "21" at bounding box center [322, 307] width 28 height 28
click at [348, 321] on div "22" at bounding box center [350, 307] width 28 height 28
click at [707, 149] on icon at bounding box center [713, 139] width 20 height 20
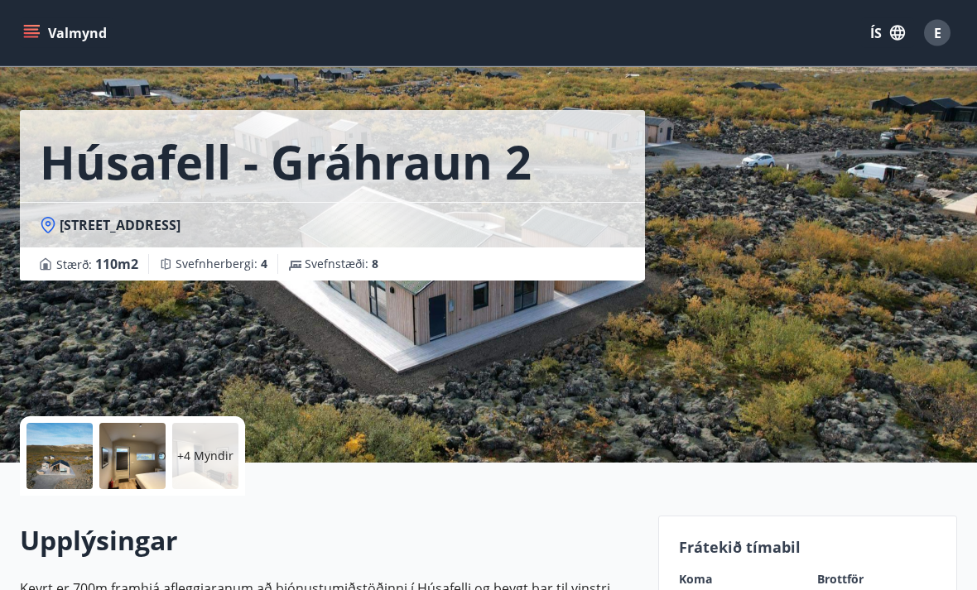
scroll to position [0, 0]
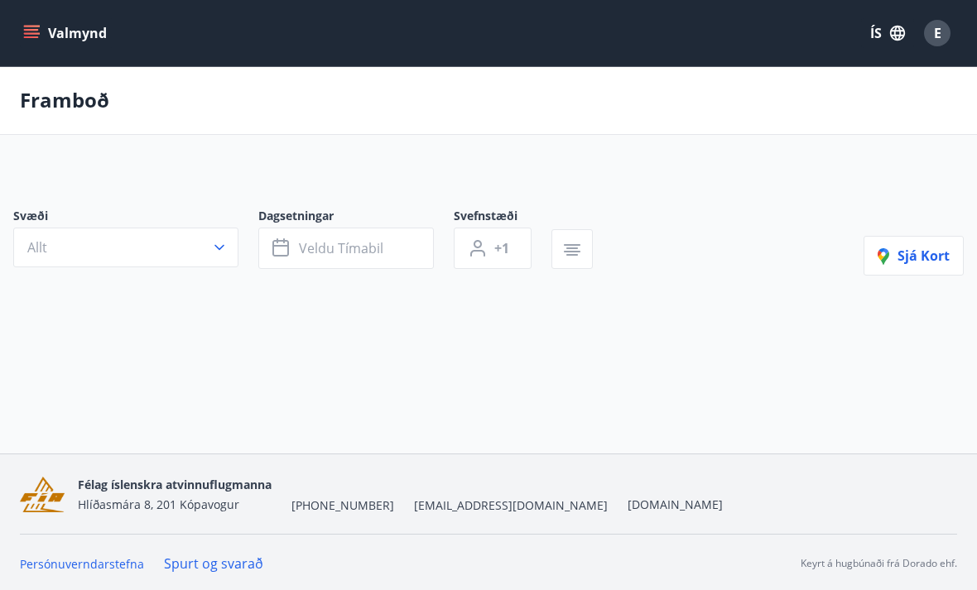
scroll to position [53, 0]
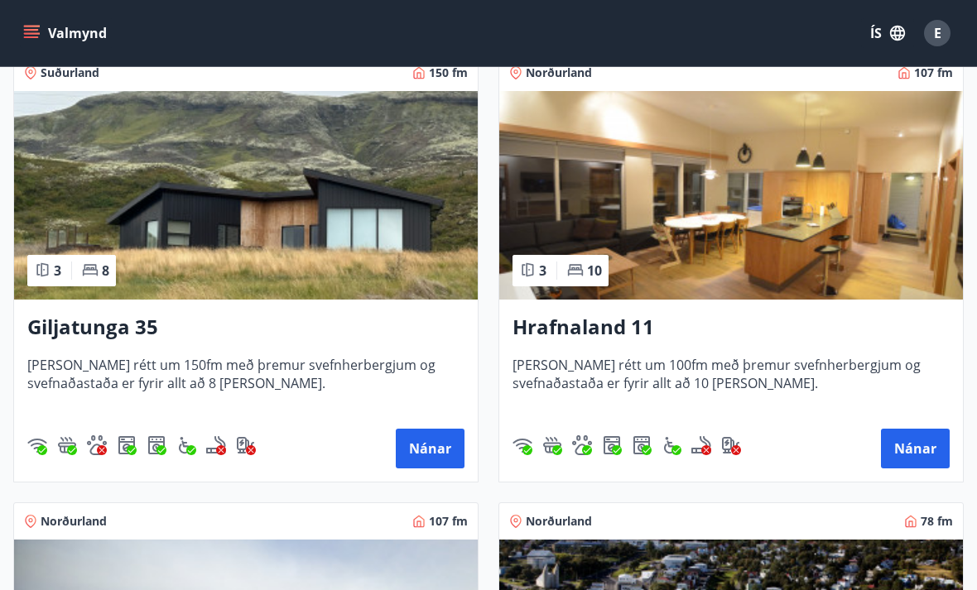
click at [175, 252] on img at bounding box center [246, 195] width 464 height 209
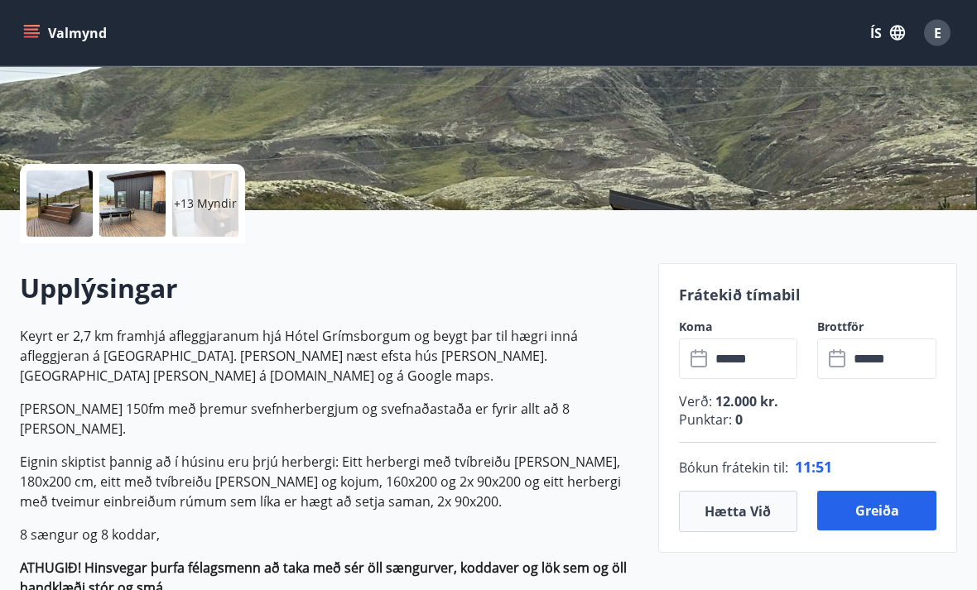
scroll to position [286, 0]
click at [733, 507] on button "Hætta við" at bounding box center [738, 511] width 119 height 41
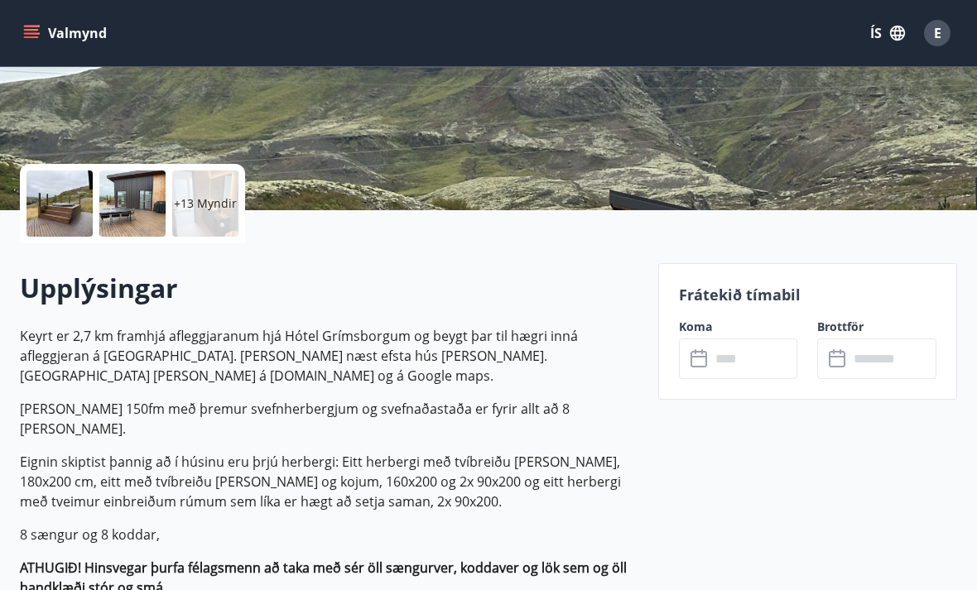
click at [699, 360] on icon at bounding box center [700, 359] width 20 height 20
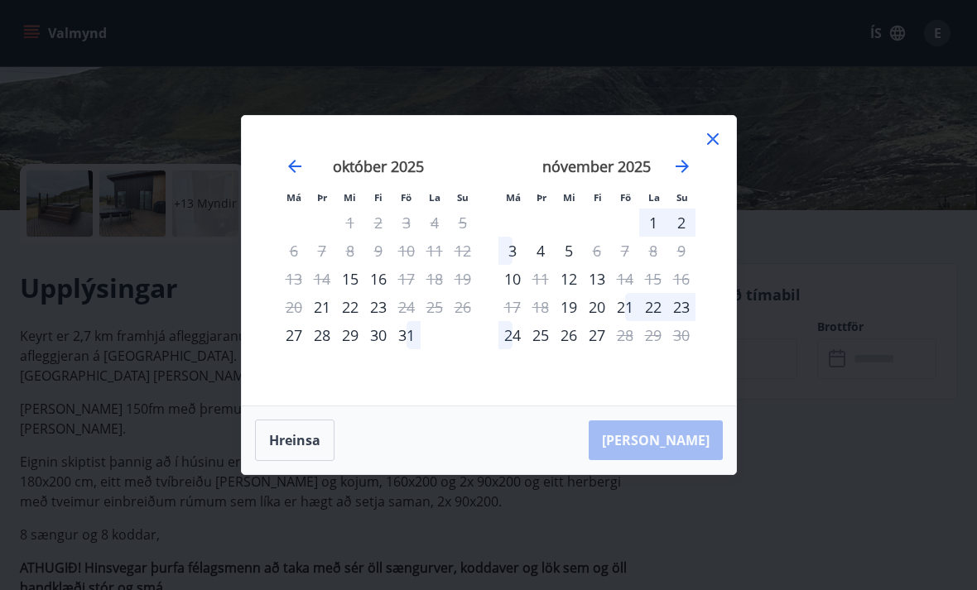
click at [283, 307] on div "20" at bounding box center [294, 307] width 28 height 28
click at [349, 273] on div "15" at bounding box center [350, 279] width 28 height 28
click at [346, 269] on div "15" at bounding box center [350, 279] width 28 height 28
click at [349, 286] on div "15" at bounding box center [350, 279] width 28 height 28
click at [314, 446] on button "Hreinsa" at bounding box center [294, 440] width 79 height 41
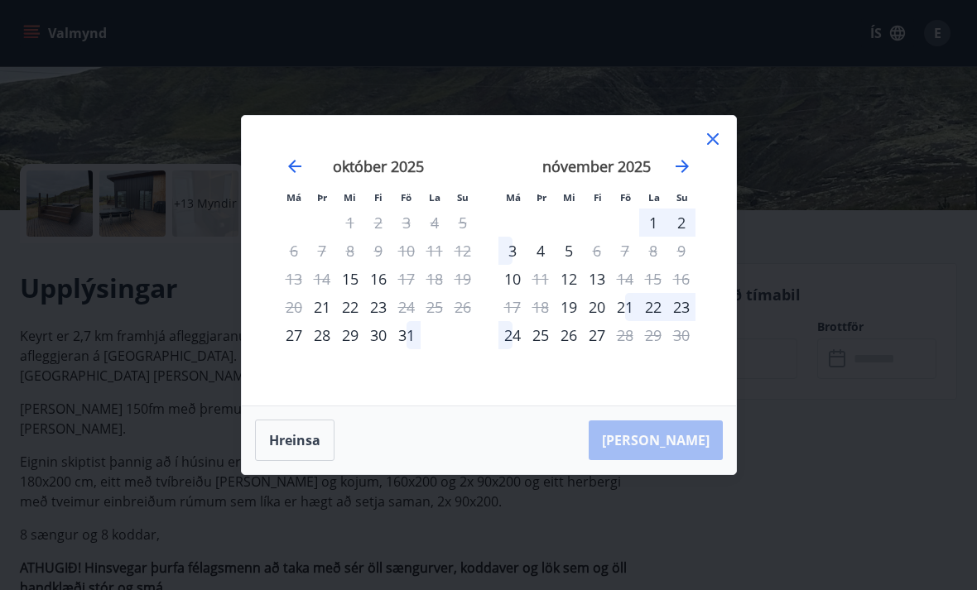
click at [710, 132] on icon at bounding box center [713, 139] width 20 height 20
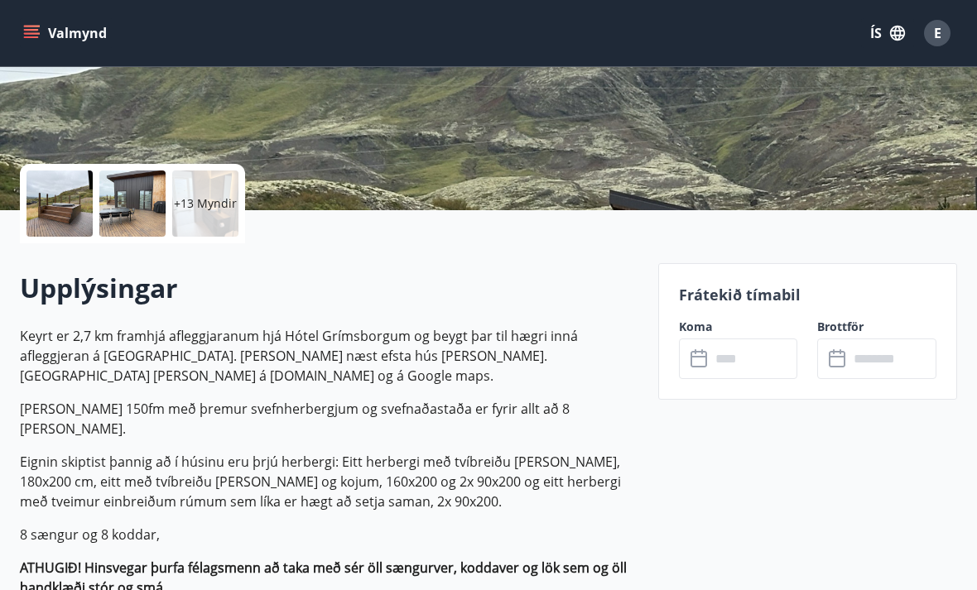
click at [703, 361] on icon at bounding box center [700, 359] width 20 height 20
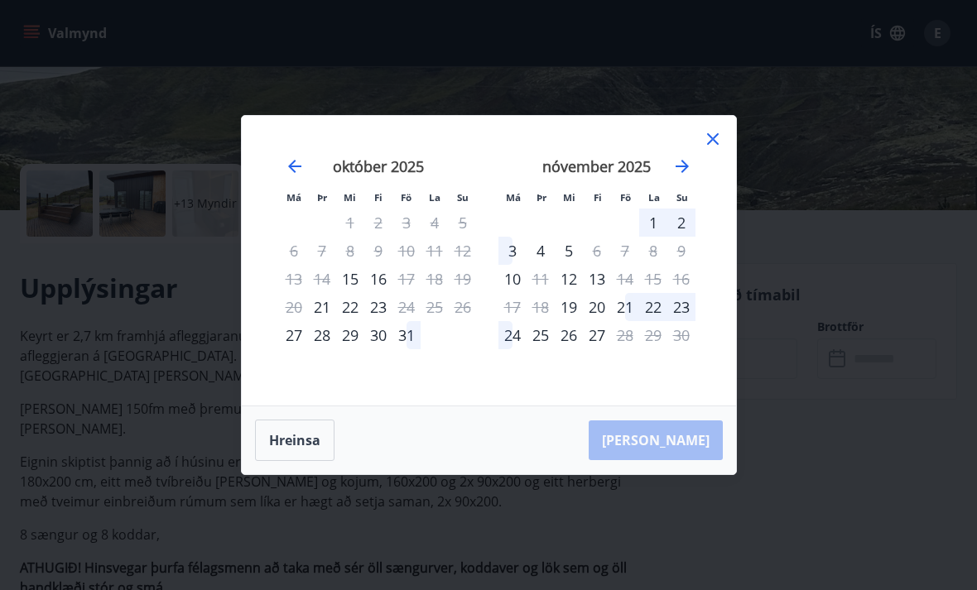
click at [355, 276] on div "15" at bounding box center [350, 279] width 28 height 28
click at [348, 277] on div "15" at bounding box center [350, 279] width 28 height 28
click at [305, 449] on button "Hreinsa" at bounding box center [294, 440] width 79 height 41
click at [317, 446] on button "Hreinsa" at bounding box center [294, 440] width 79 height 41
click at [709, 137] on icon at bounding box center [713, 139] width 20 height 20
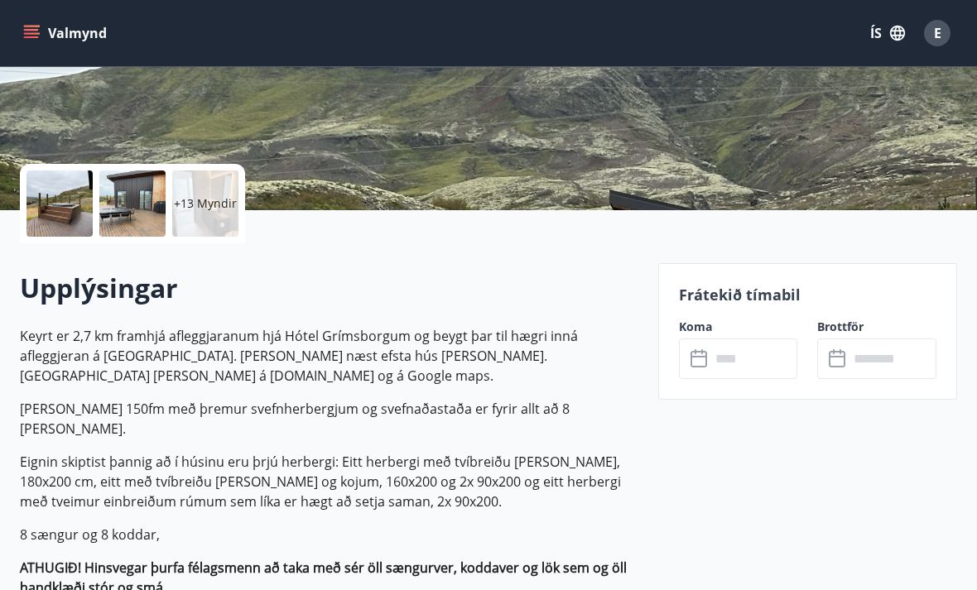
click at [704, 361] on icon at bounding box center [700, 359] width 20 height 20
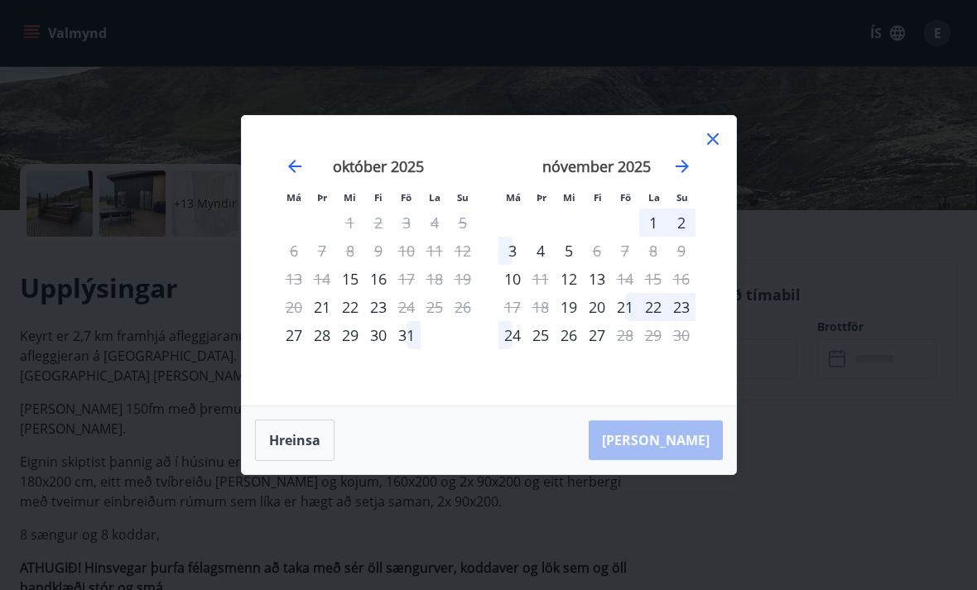
click at [345, 277] on div "15" at bounding box center [350, 279] width 28 height 28
click at [344, 273] on div "15" at bounding box center [350, 279] width 28 height 28
click at [344, 281] on div "15" at bounding box center [350, 279] width 28 height 28
click at [316, 442] on button "Hreinsa" at bounding box center [294, 440] width 79 height 41
click at [317, 442] on button "Hreinsa" at bounding box center [294, 440] width 79 height 41
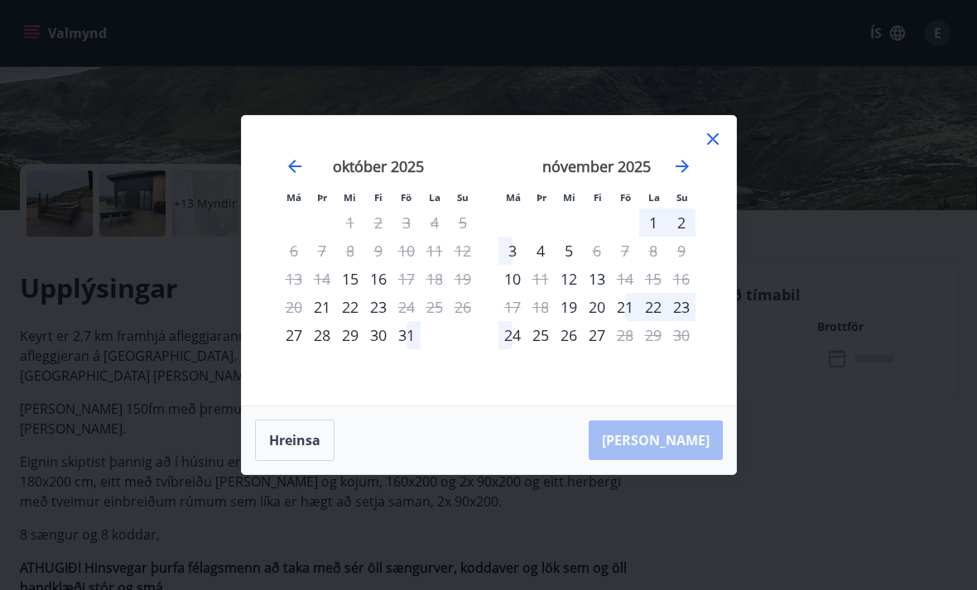
click at [291, 158] on icon "Move backward to switch to the previous month." at bounding box center [295, 166] width 20 height 20
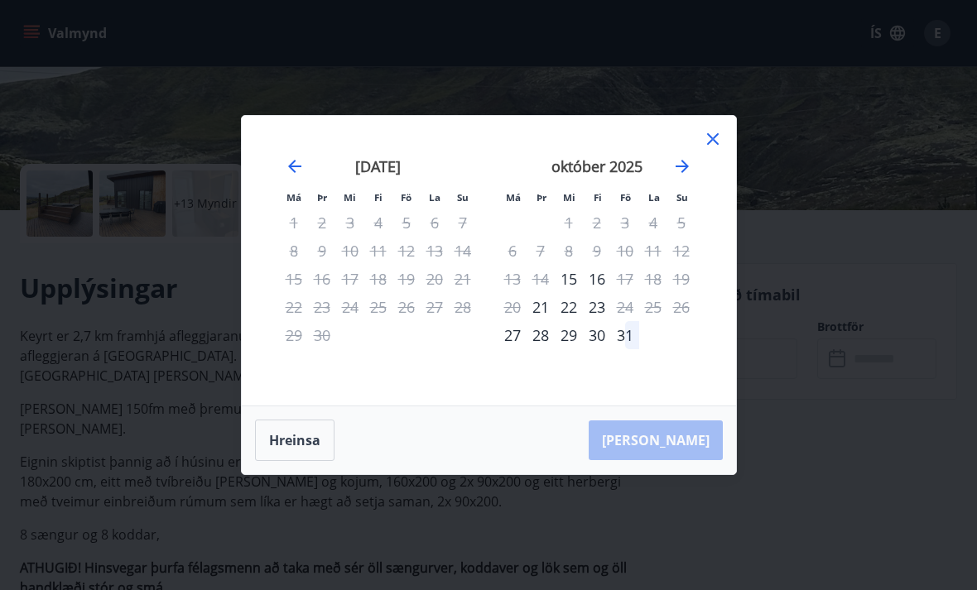
click at [719, 147] on icon at bounding box center [713, 139] width 20 height 20
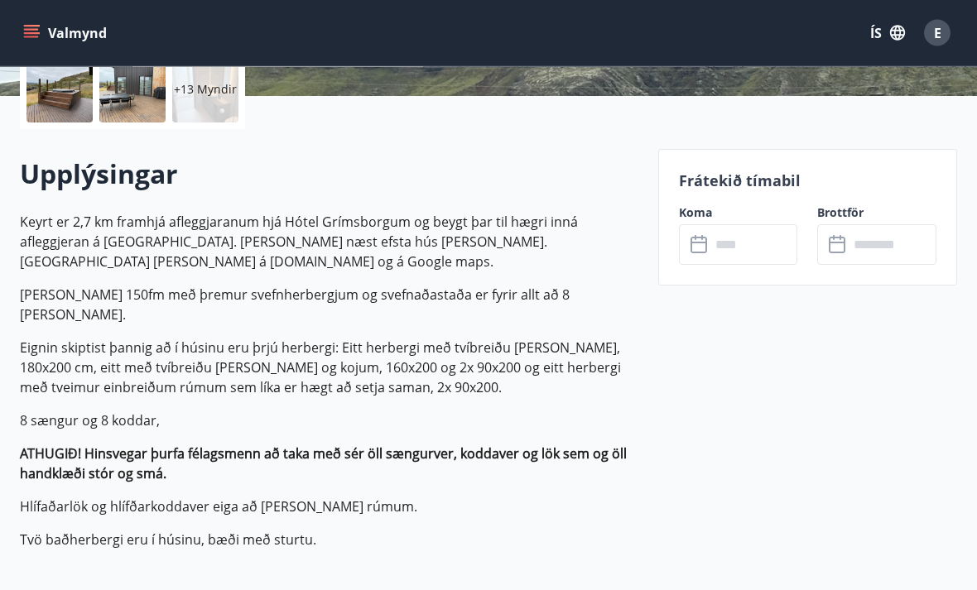
scroll to position [403, 0]
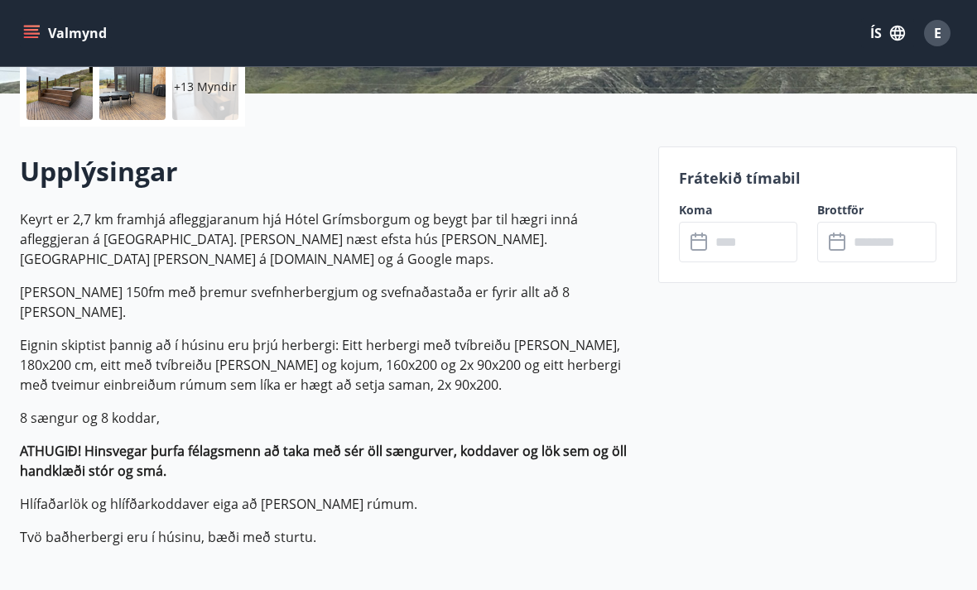
click at [710, 246] on input "text" at bounding box center [754, 242] width 88 height 41
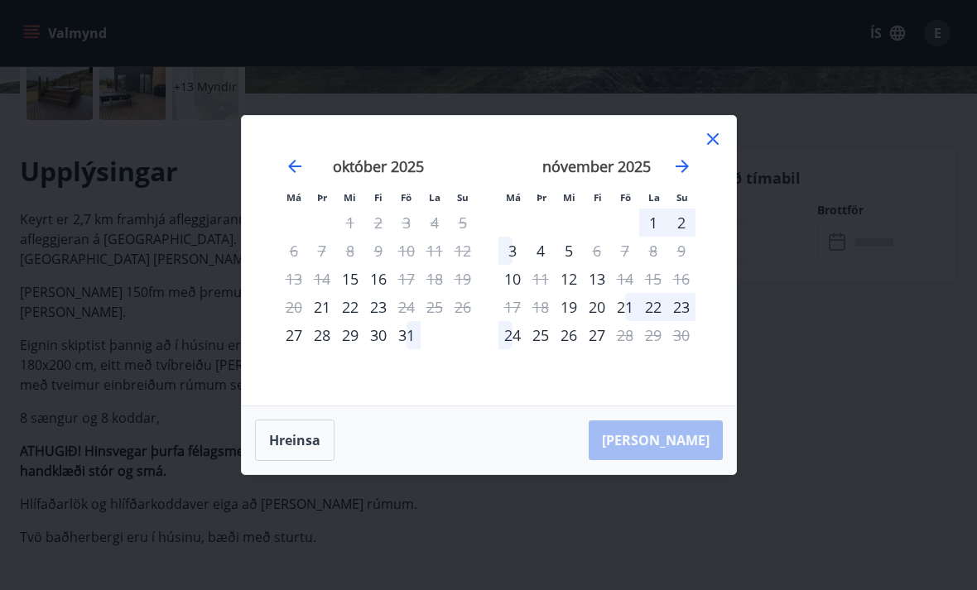
click at [324, 321] on div "21" at bounding box center [322, 307] width 28 height 28
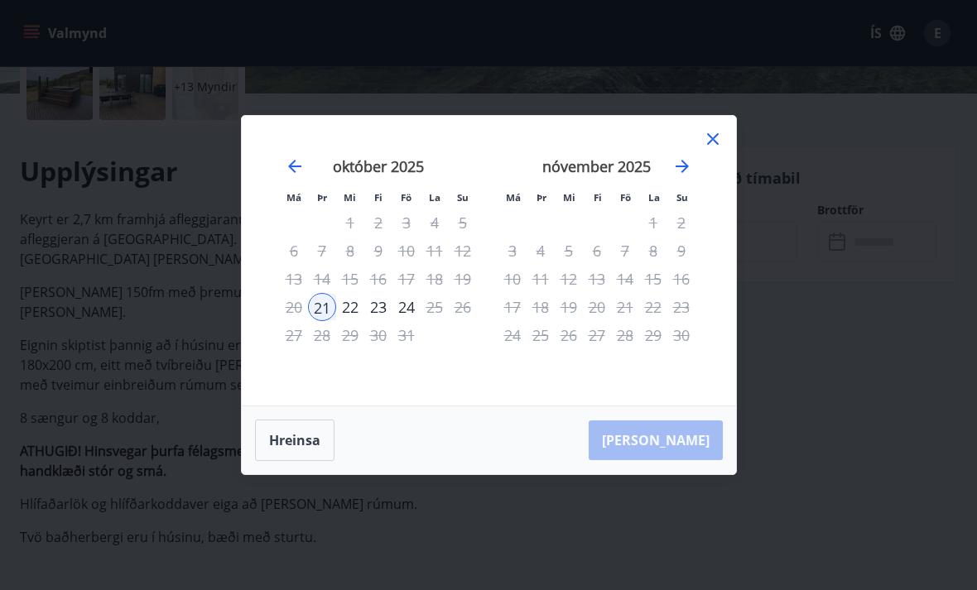
click at [406, 321] on div "24" at bounding box center [406, 307] width 28 height 28
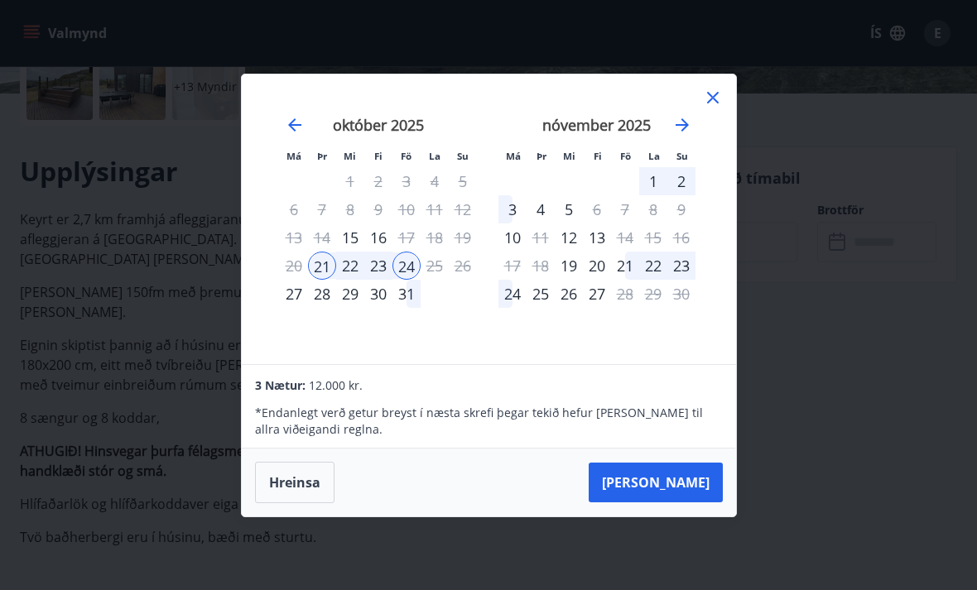
click at [682, 502] on button "[PERSON_NAME]" at bounding box center [656, 483] width 134 height 40
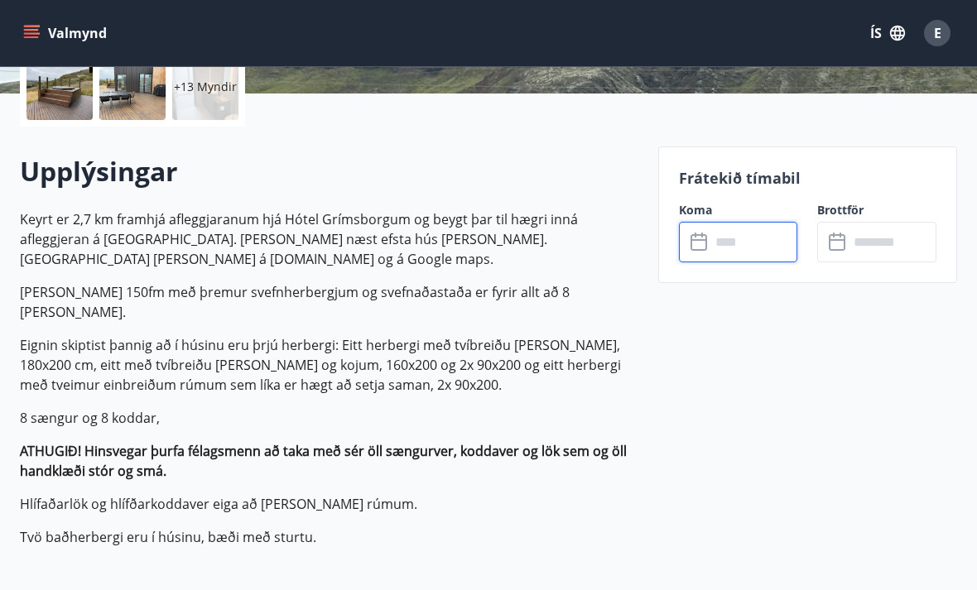
type input "******"
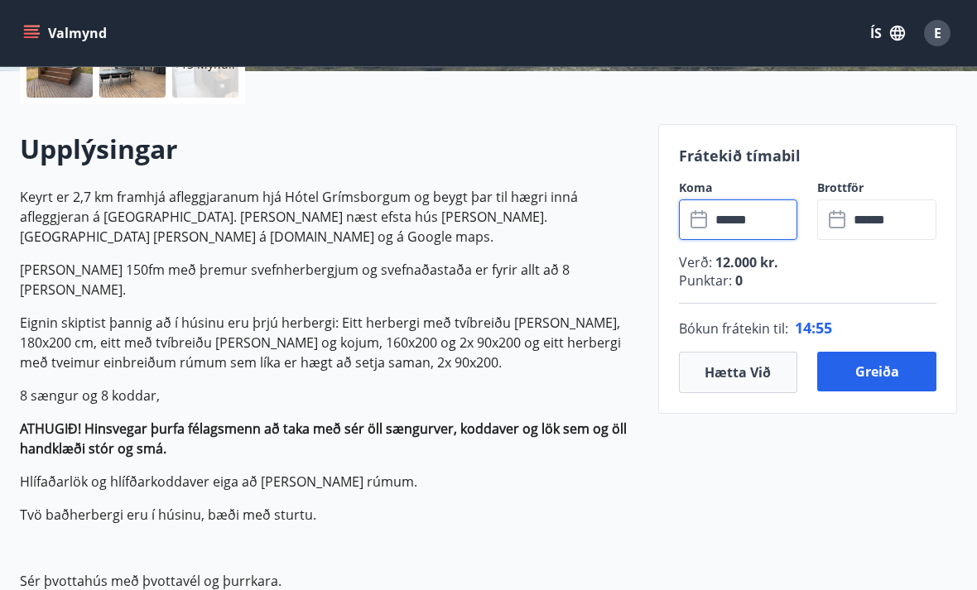
click at [873, 366] on button "Greiða" at bounding box center [876, 372] width 119 height 40
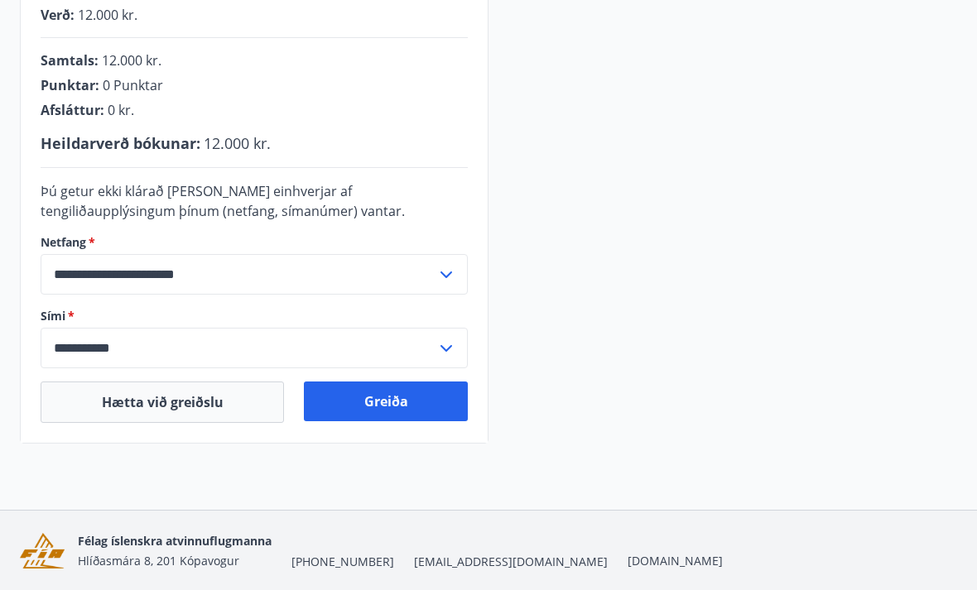
scroll to position [431, 0]
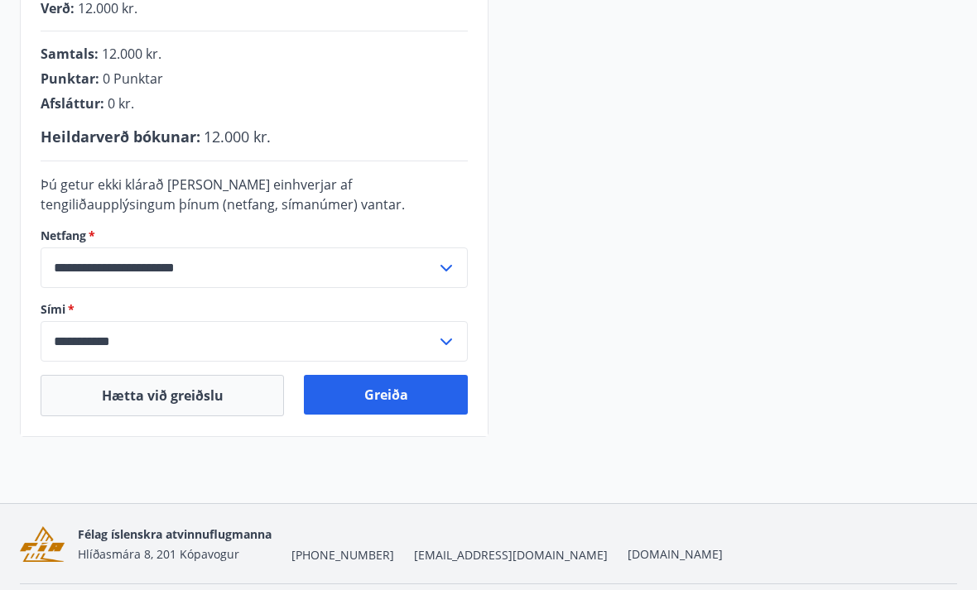
click at [414, 394] on button "Greiða" at bounding box center [386, 395] width 164 height 40
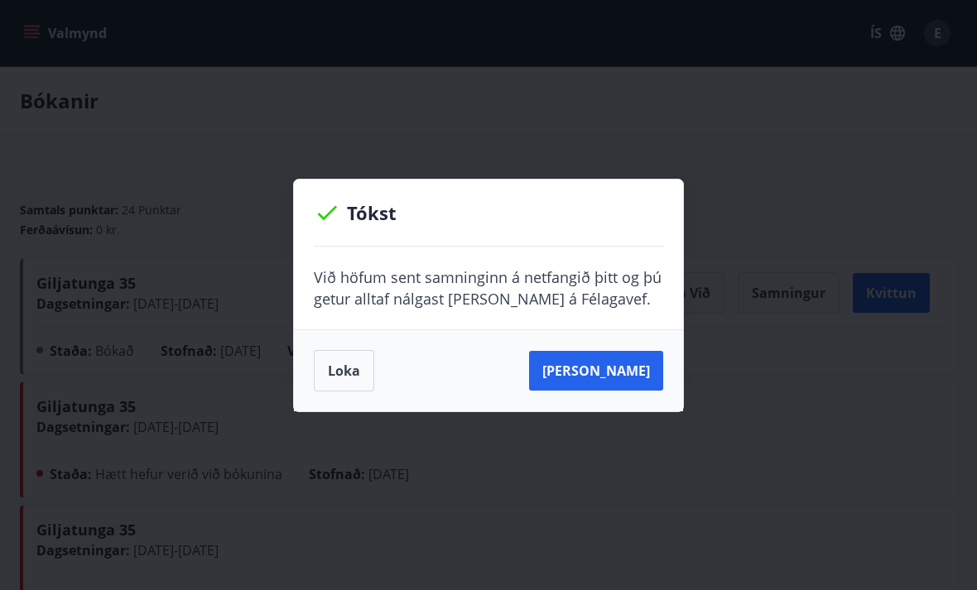
click at [339, 373] on button "Loka" at bounding box center [344, 370] width 60 height 41
